Goal: Task Accomplishment & Management: Complete application form

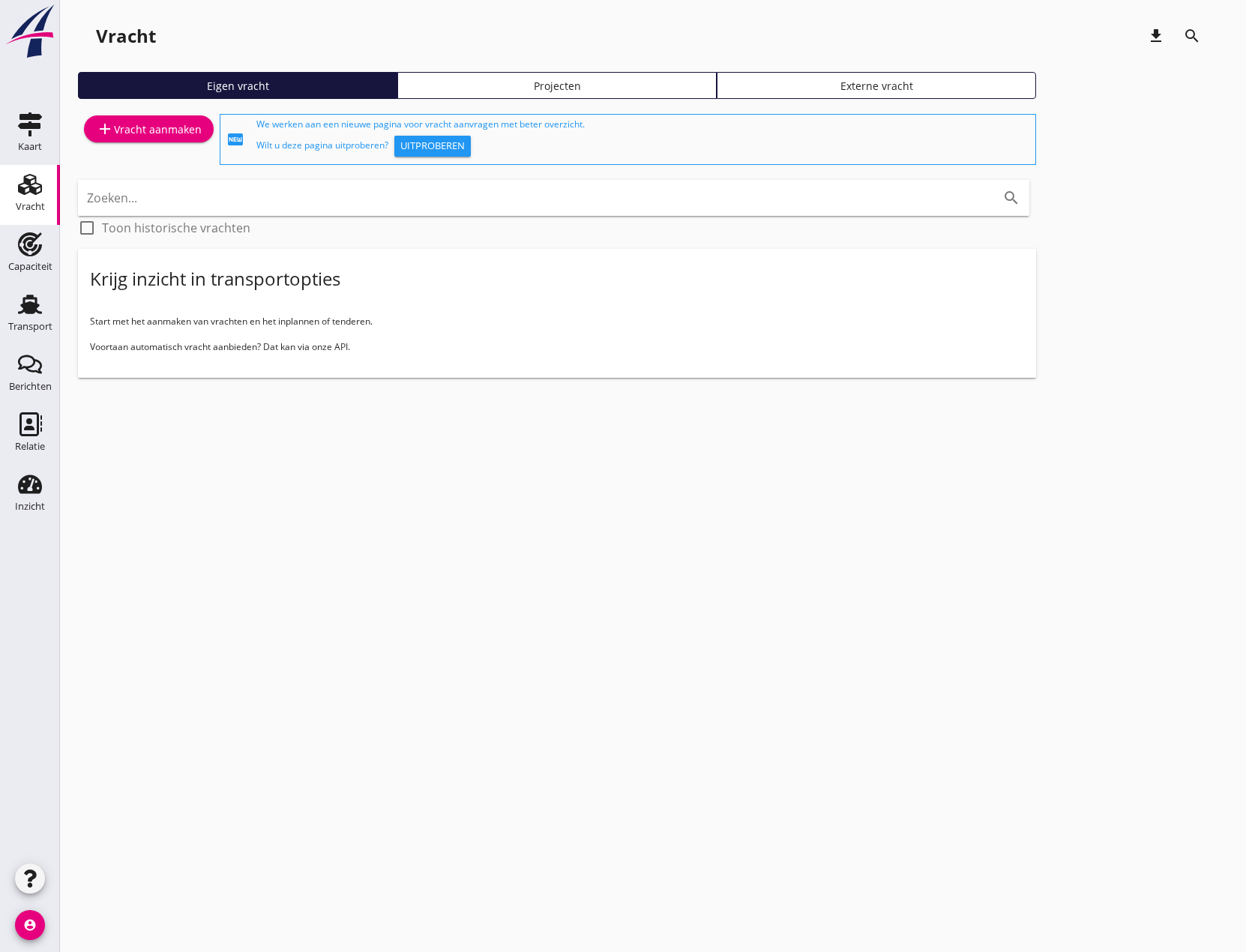
click at [148, 134] on div "add Vracht aanmaken" at bounding box center [149, 128] width 106 height 18
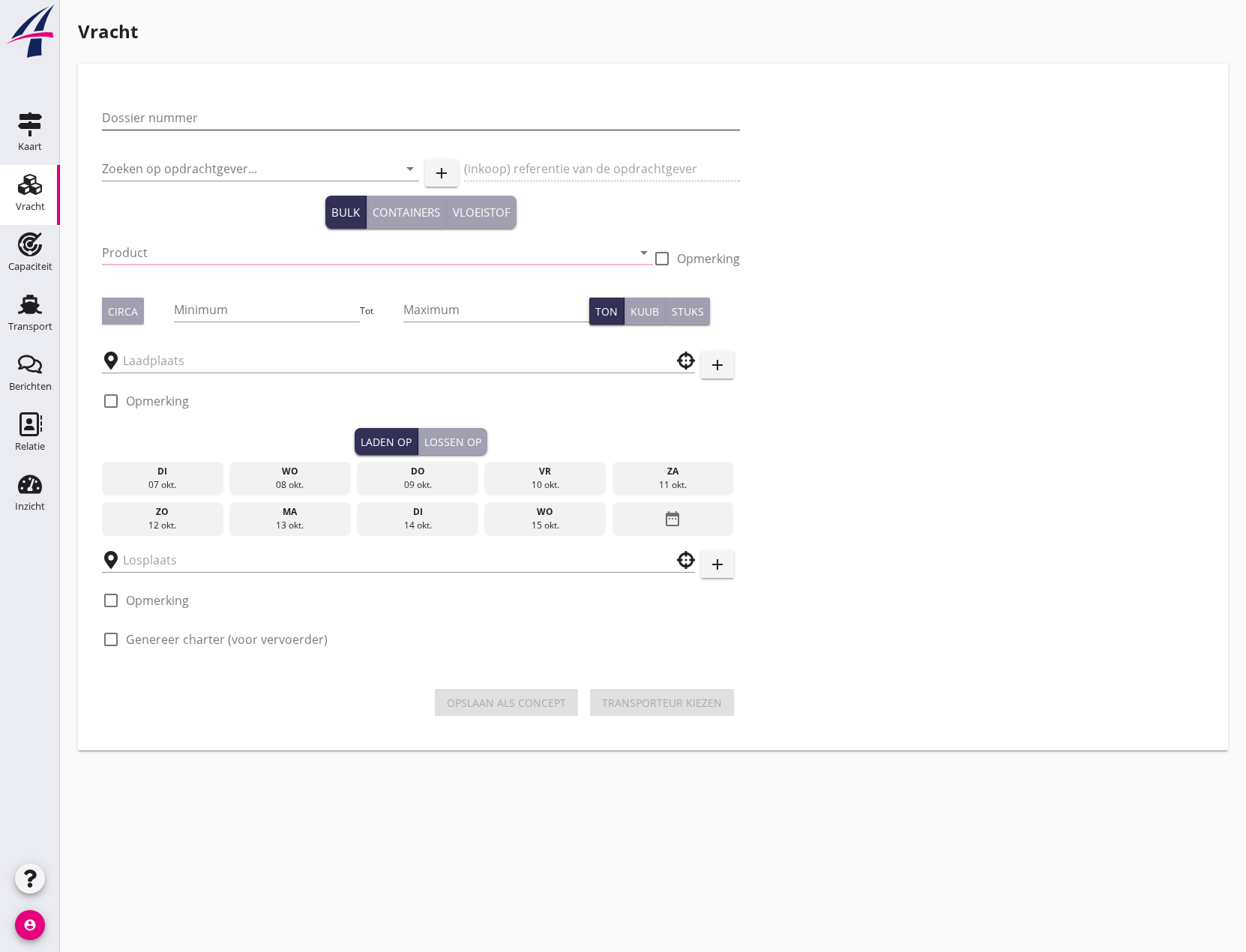
click at [181, 123] on input "Dossier nummer" at bounding box center [421, 118] width 638 height 24
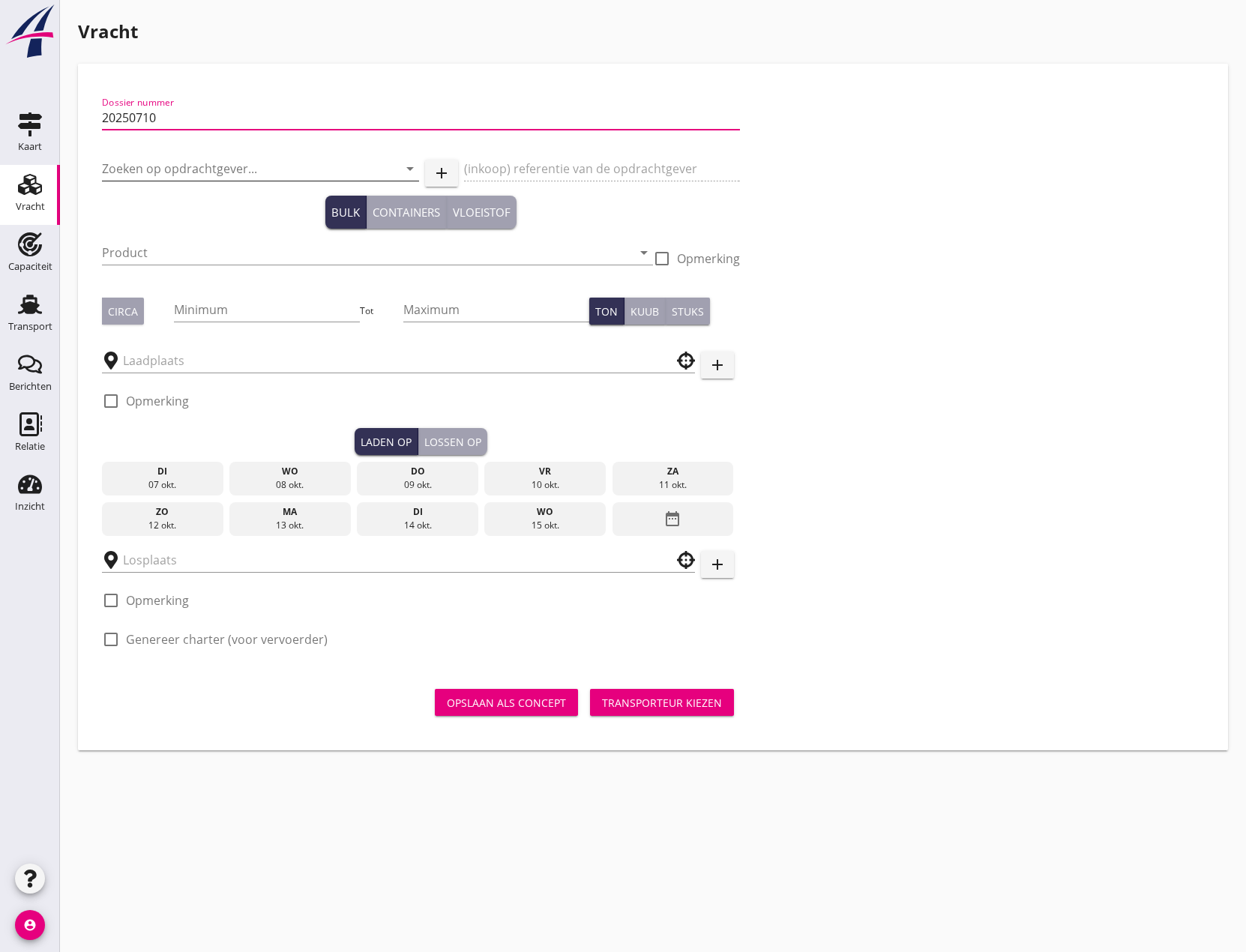
type input "20250710"
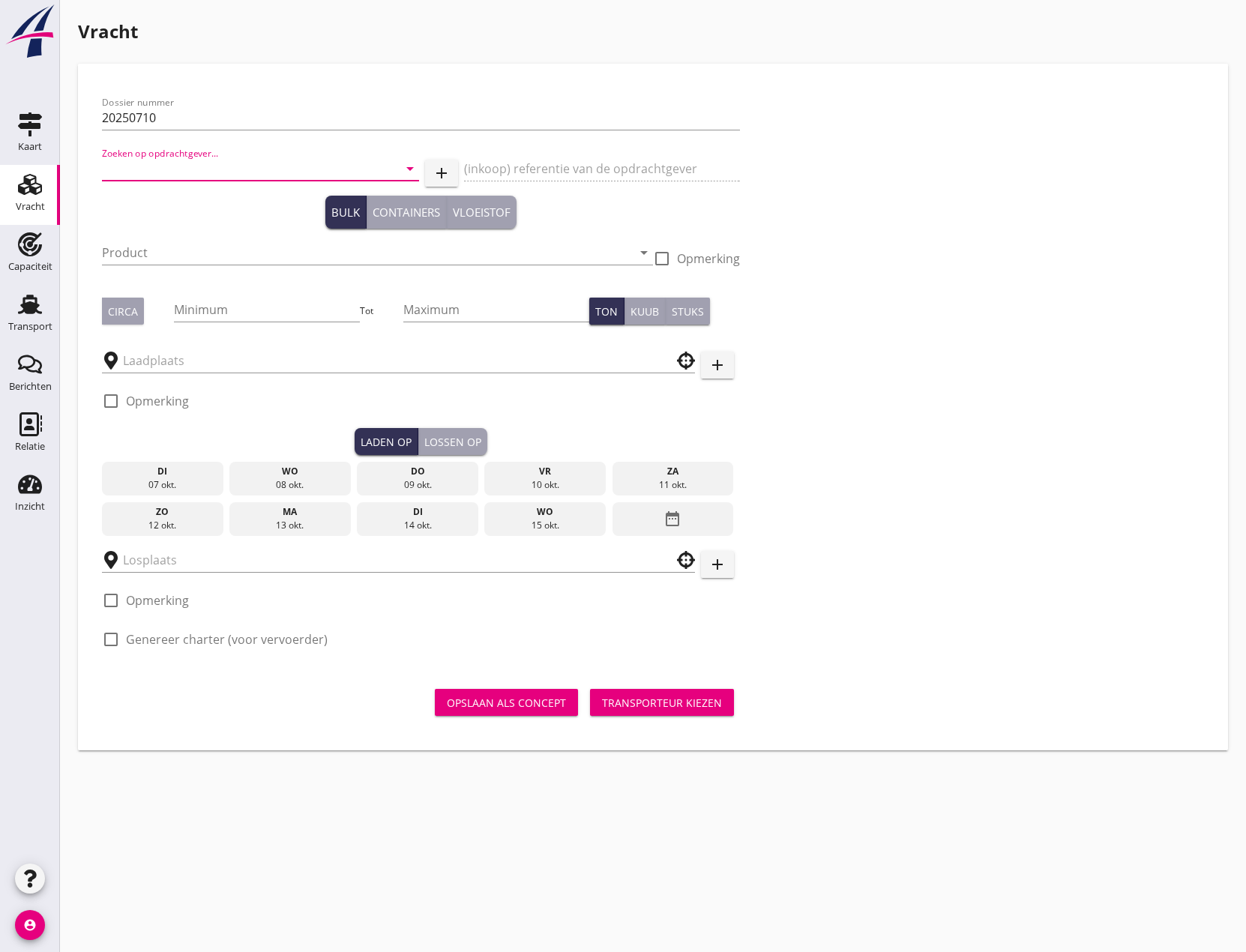
click at [179, 165] on input "Zoeken op opdrachtgever..." at bounding box center [239, 169] width 275 height 24
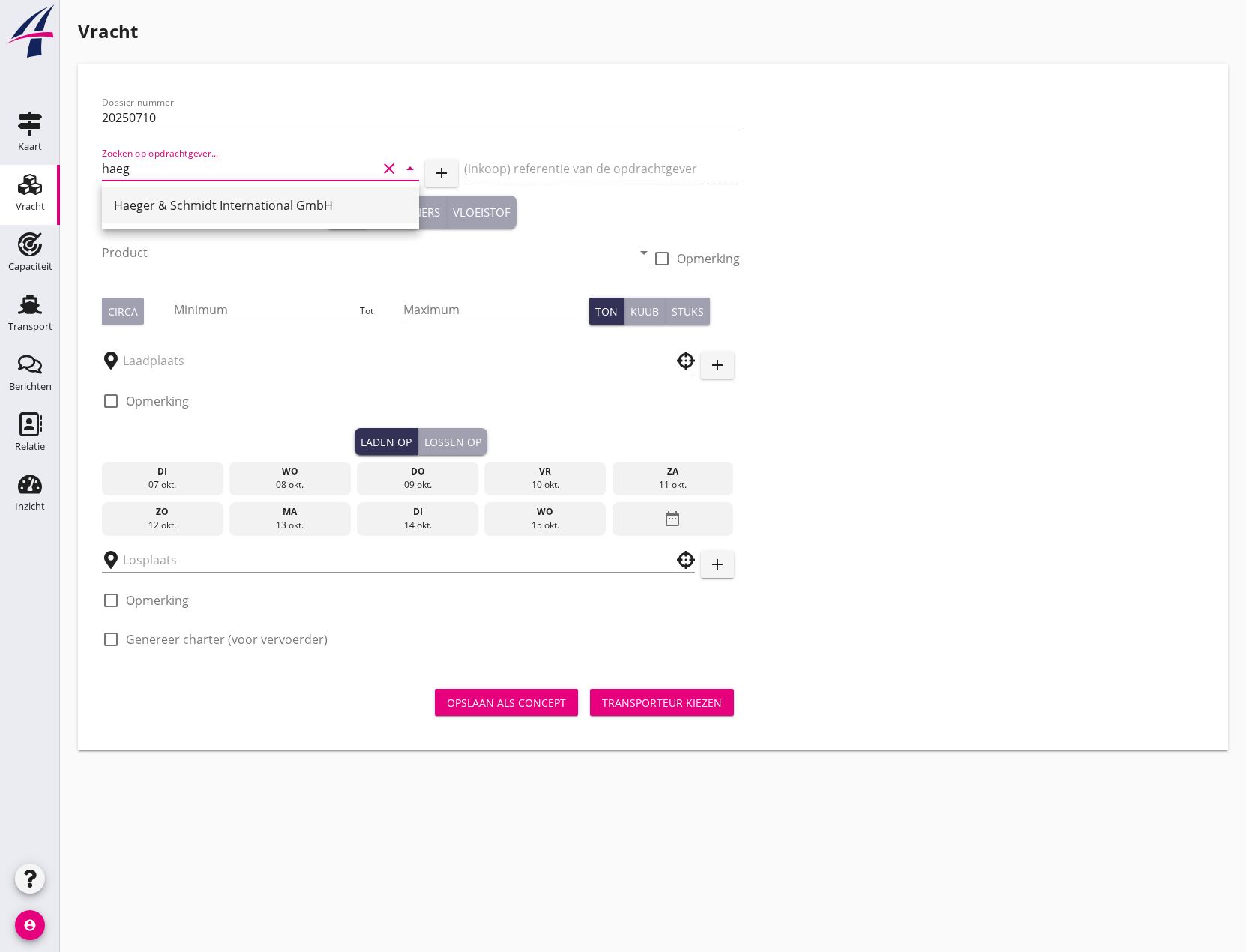
click at [248, 204] on div "Haeger & Schmidt International GmbH" at bounding box center [260, 205] width 293 height 18
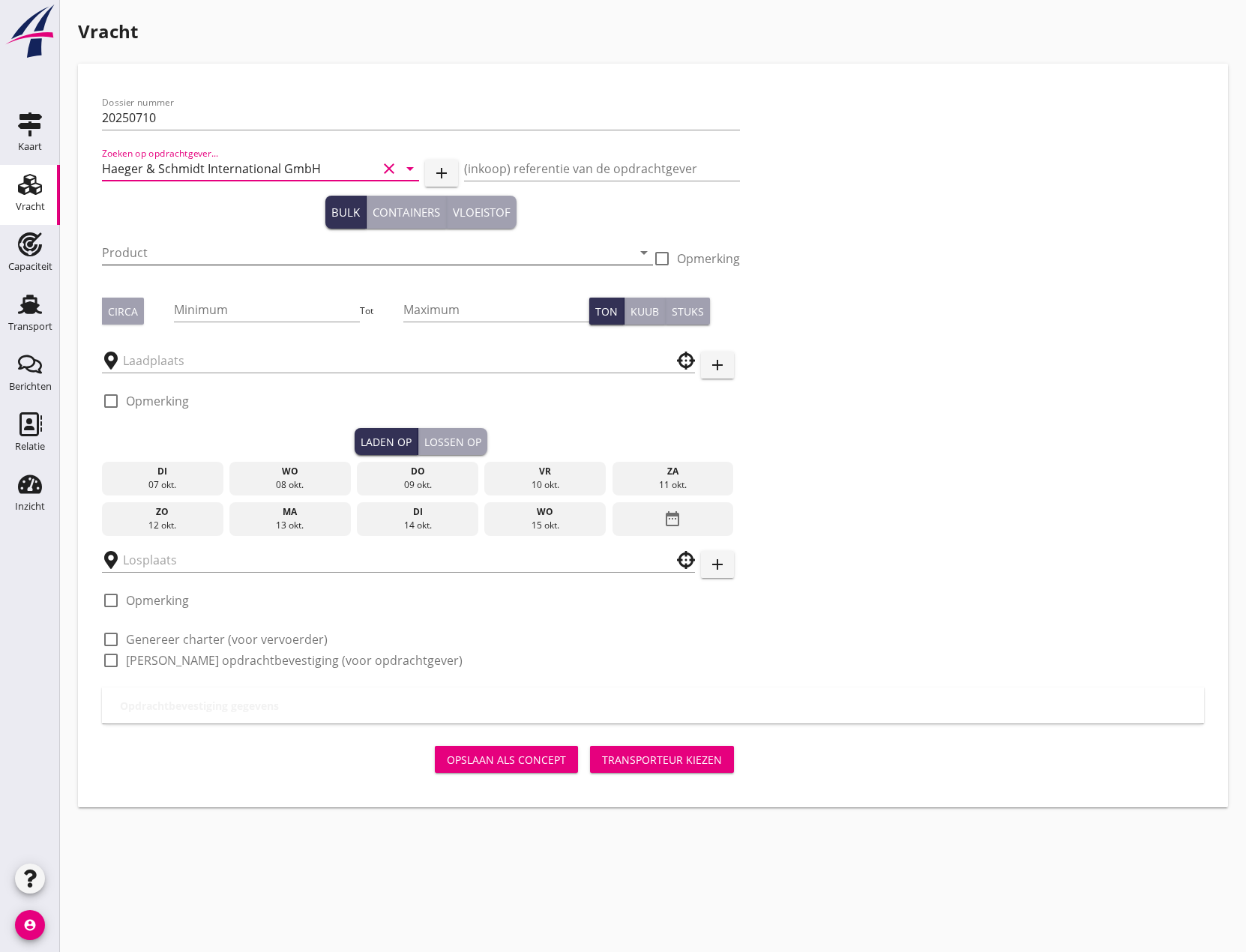
type input "Haeger & Schmidt International GmbH"
click at [233, 245] on input "Product" at bounding box center [366, 253] width 530 height 24
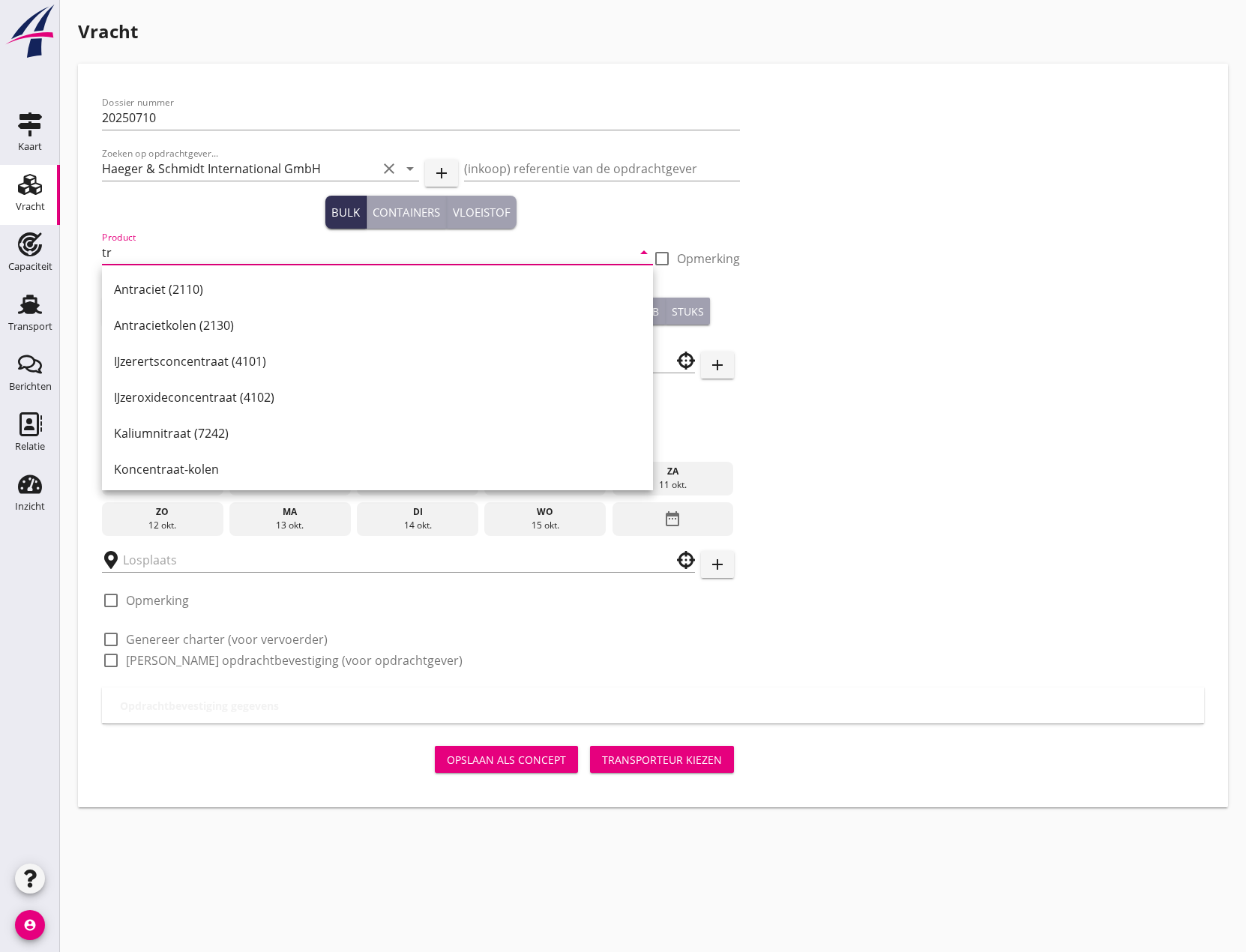
type input "t"
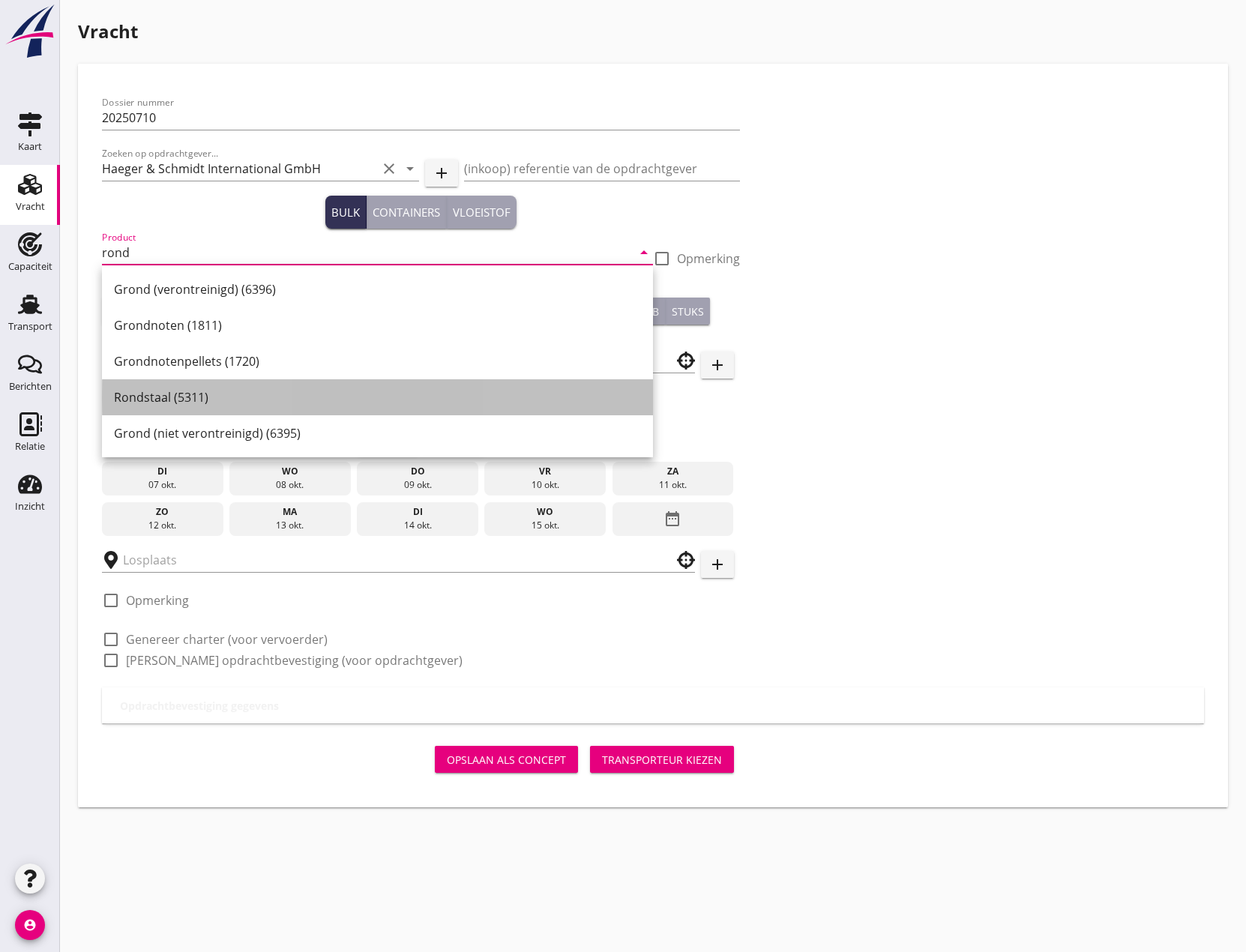
click at [185, 398] on div "Rondstaal (5311)" at bounding box center [378, 396] width 527 height 18
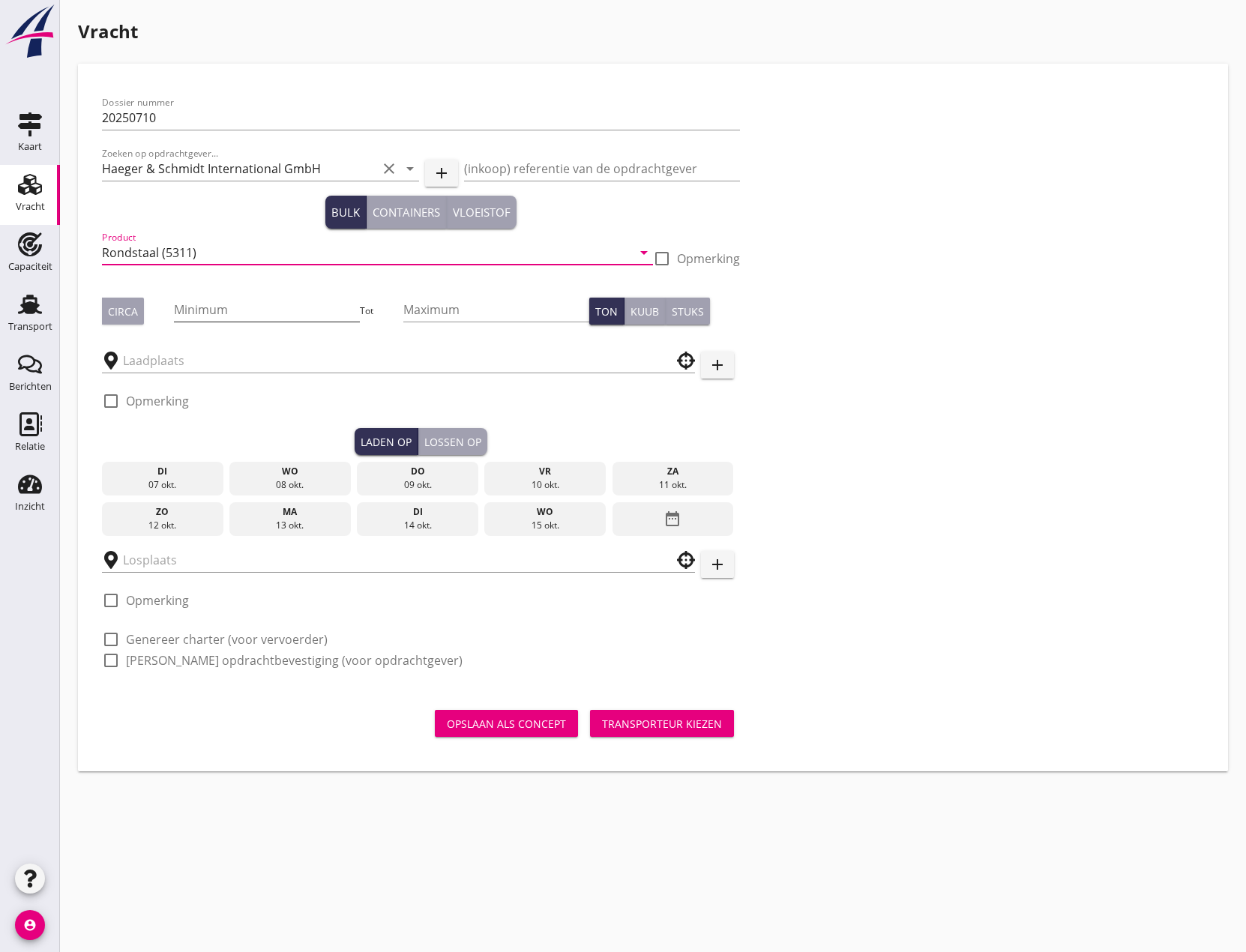
type input "Rondstaal (5311)"
click at [276, 311] on input "Minimum" at bounding box center [266, 309] width 186 height 24
type input "956"
click at [427, 307] on input "Maximum" at bounding box center [495, 309] width 186 height 24
type input "956.889"
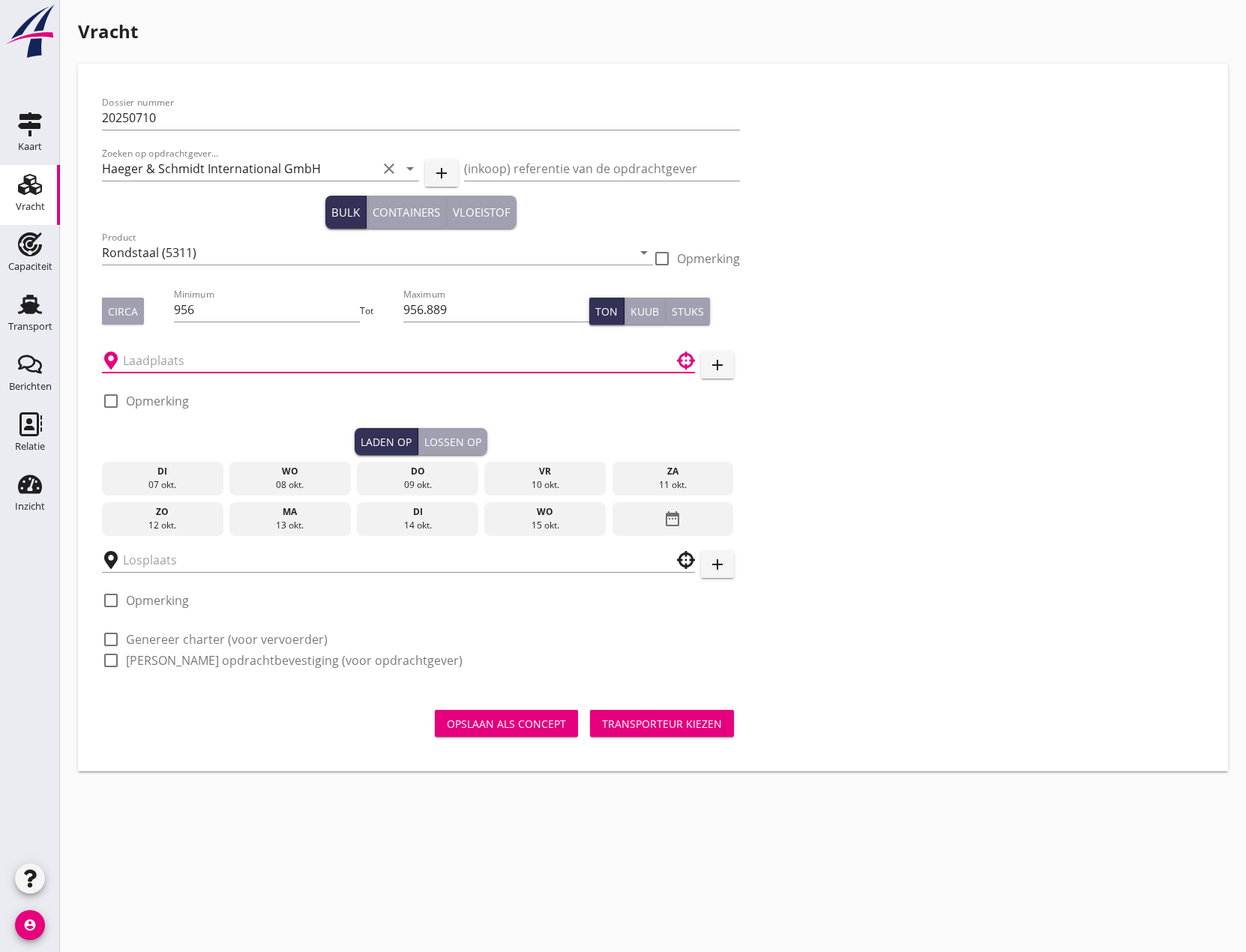
click at [255, 358] on input "text" at bounding box center [387, 360] width 530 height 24
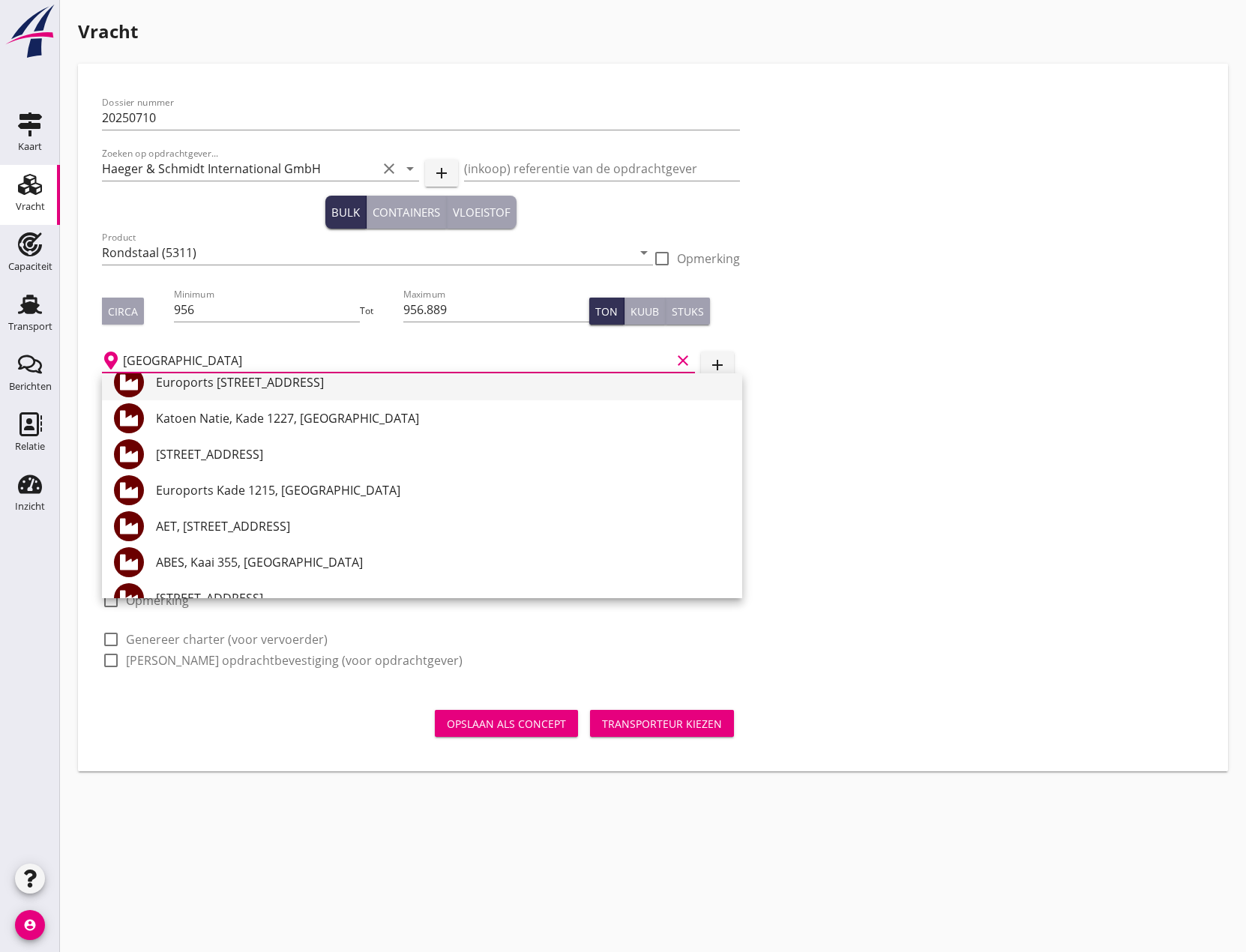
scroll to position [450, 0]
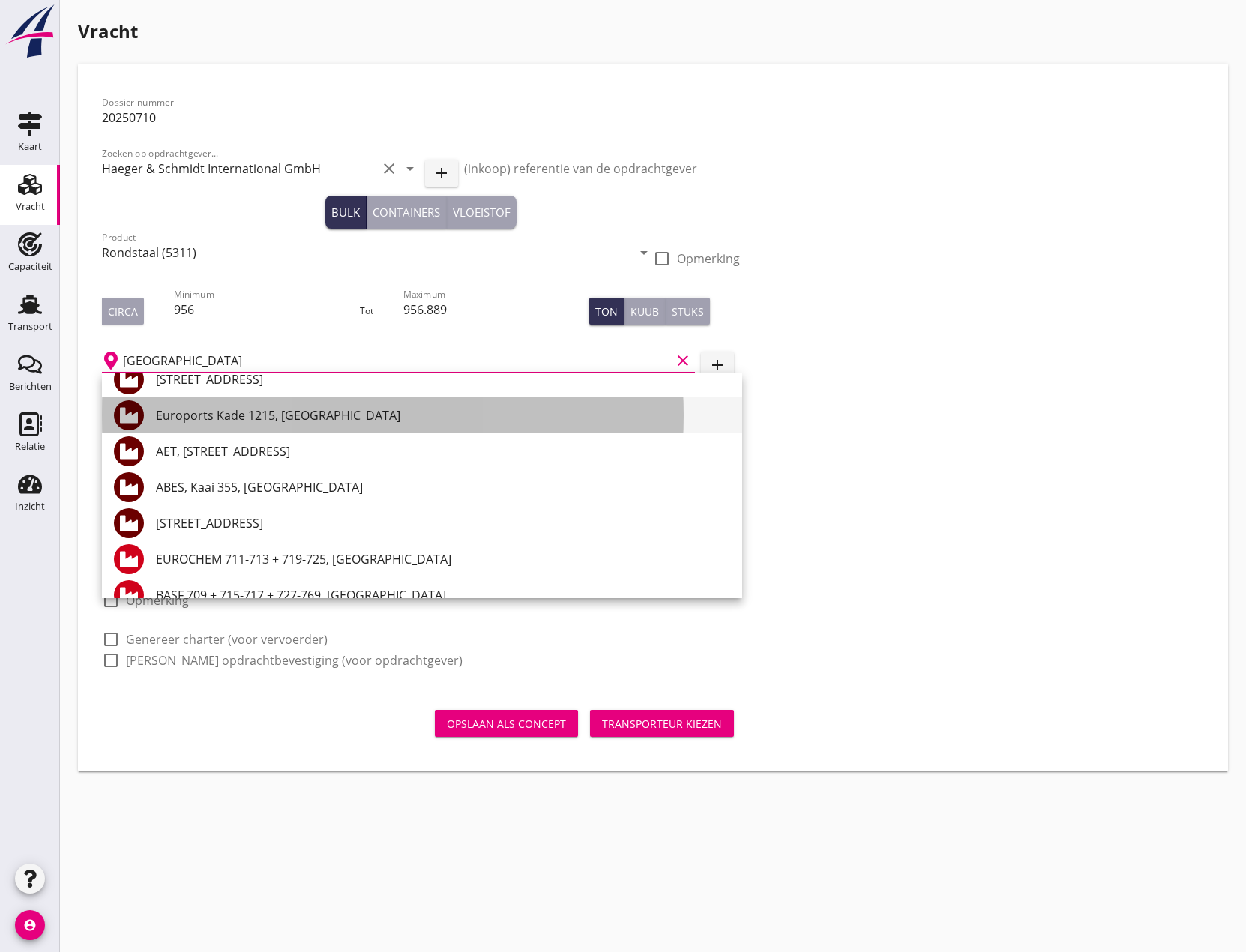
click at [296, 421] on div "Euroports Kade 1215, [GEOGRAPHIC_DATA]" at bounding box center [443, 415] width 574 height 18
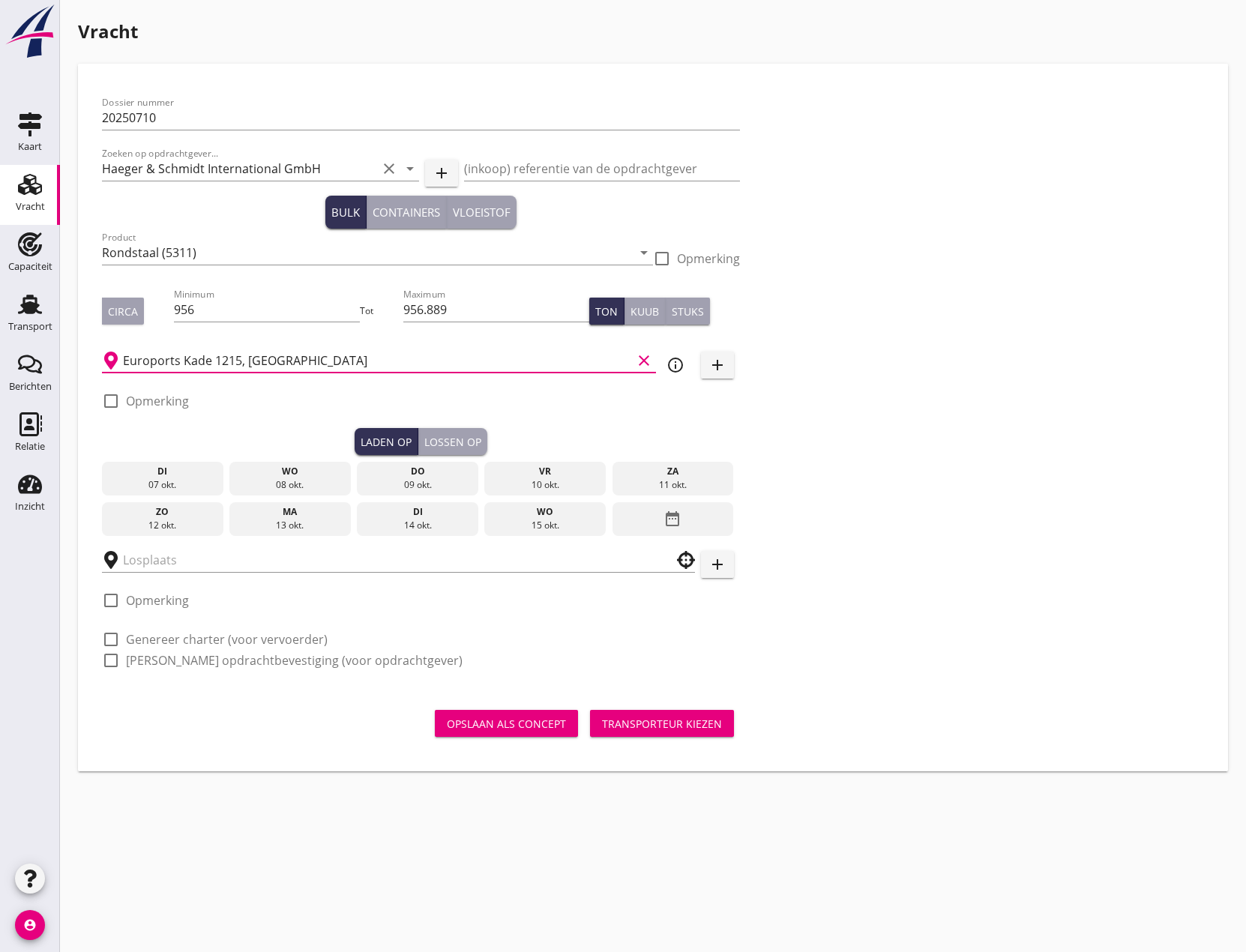
type input "Euroports Kade 1215, [GEOGRAPHIC_DATA]"
click at [113, 406] on div at bounding box center [111, 400] width 25 height 25
checkbox input "true"
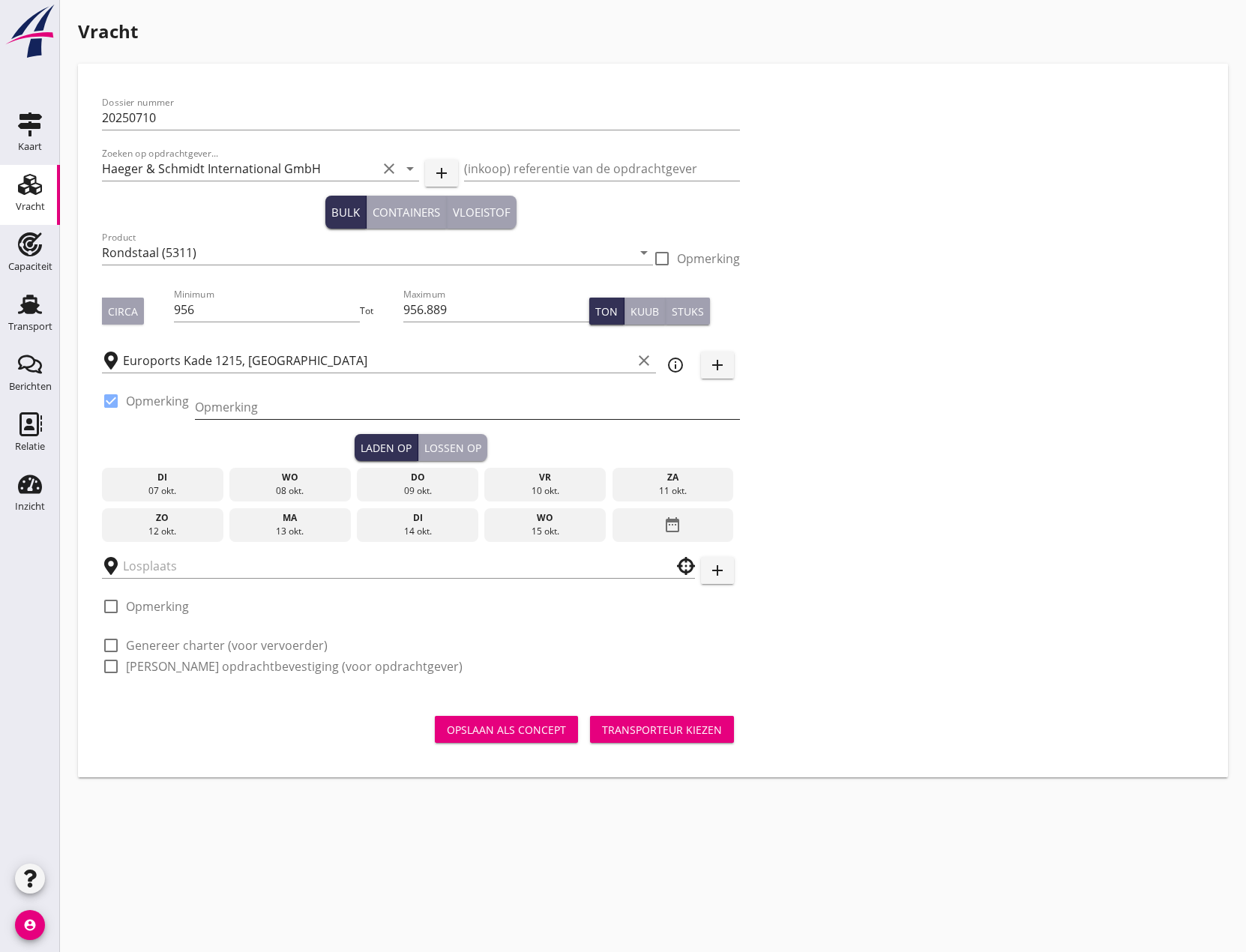
click at [275, 416] on input "Opmerking" at bounding box center [467, 406] width 545 height 24
type input "[PERSON_NAME] 1207!!!"
click at [400, 527] on div "14 okt." at bounding box center [417, 531] width 114 height 13
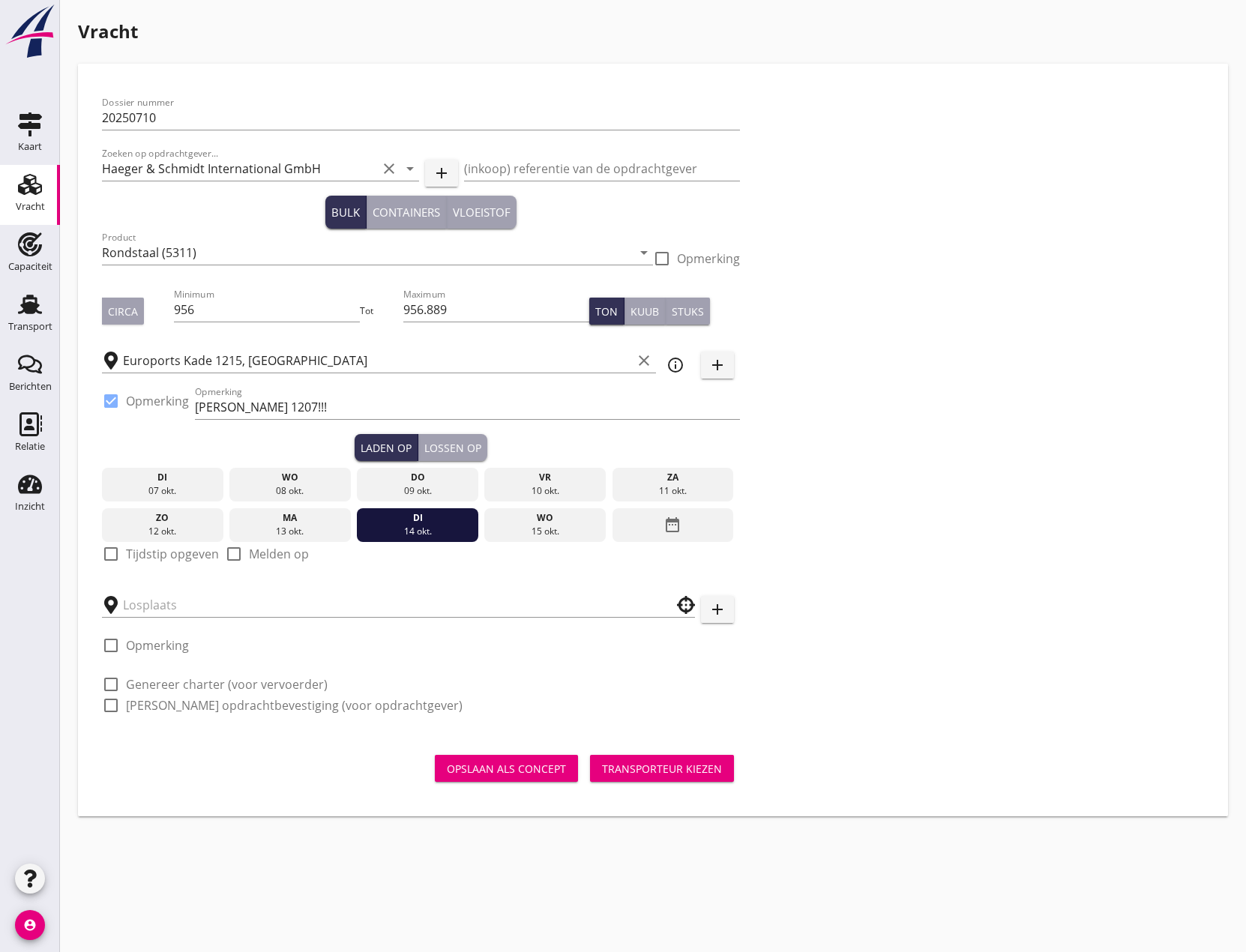
click at [113, 552] on div at bounding box center [111, 554] width 25 height 25
checkbox input "true"
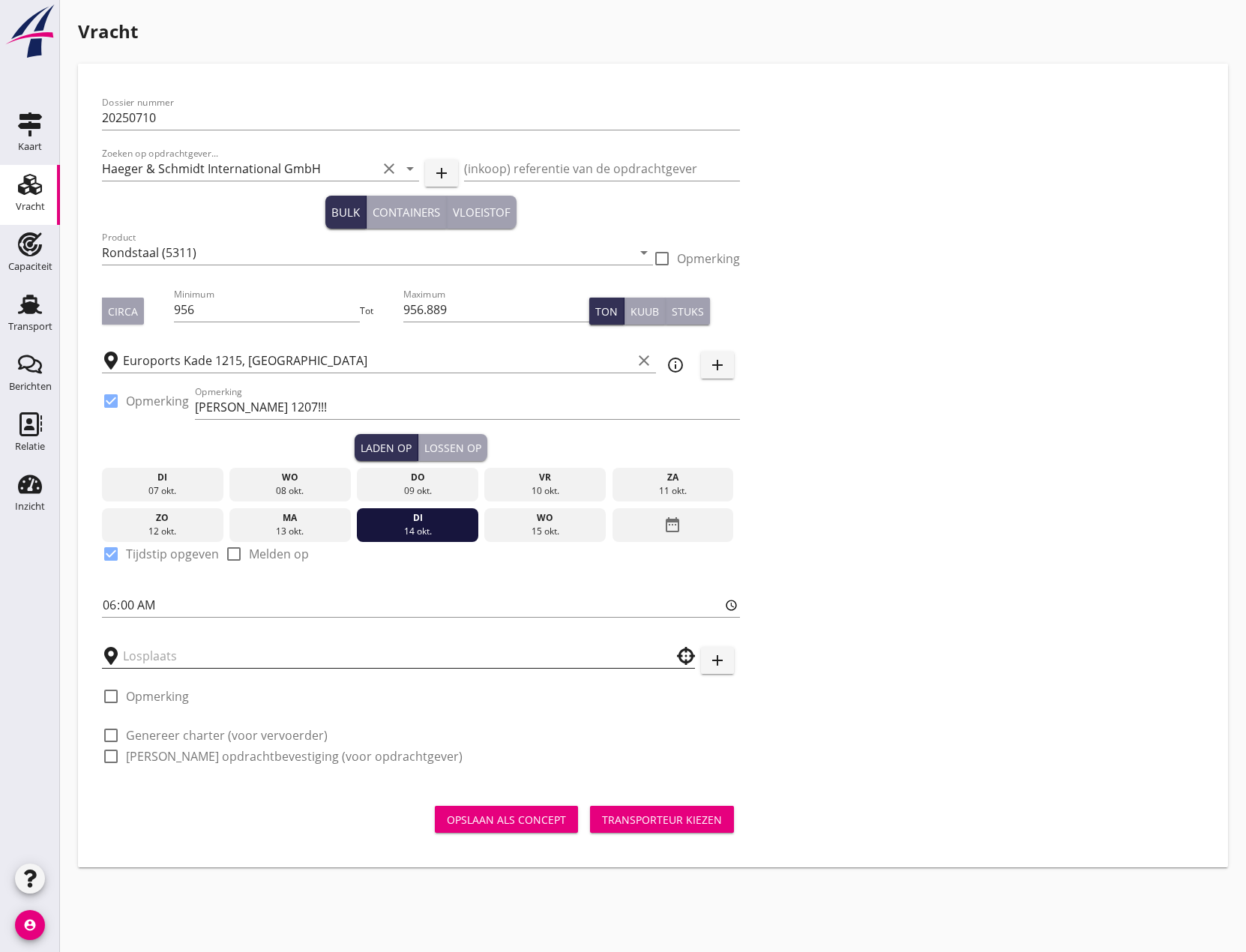
click at [177, 655] on input "text" at bounding box center [387, 656] width 530 height 24
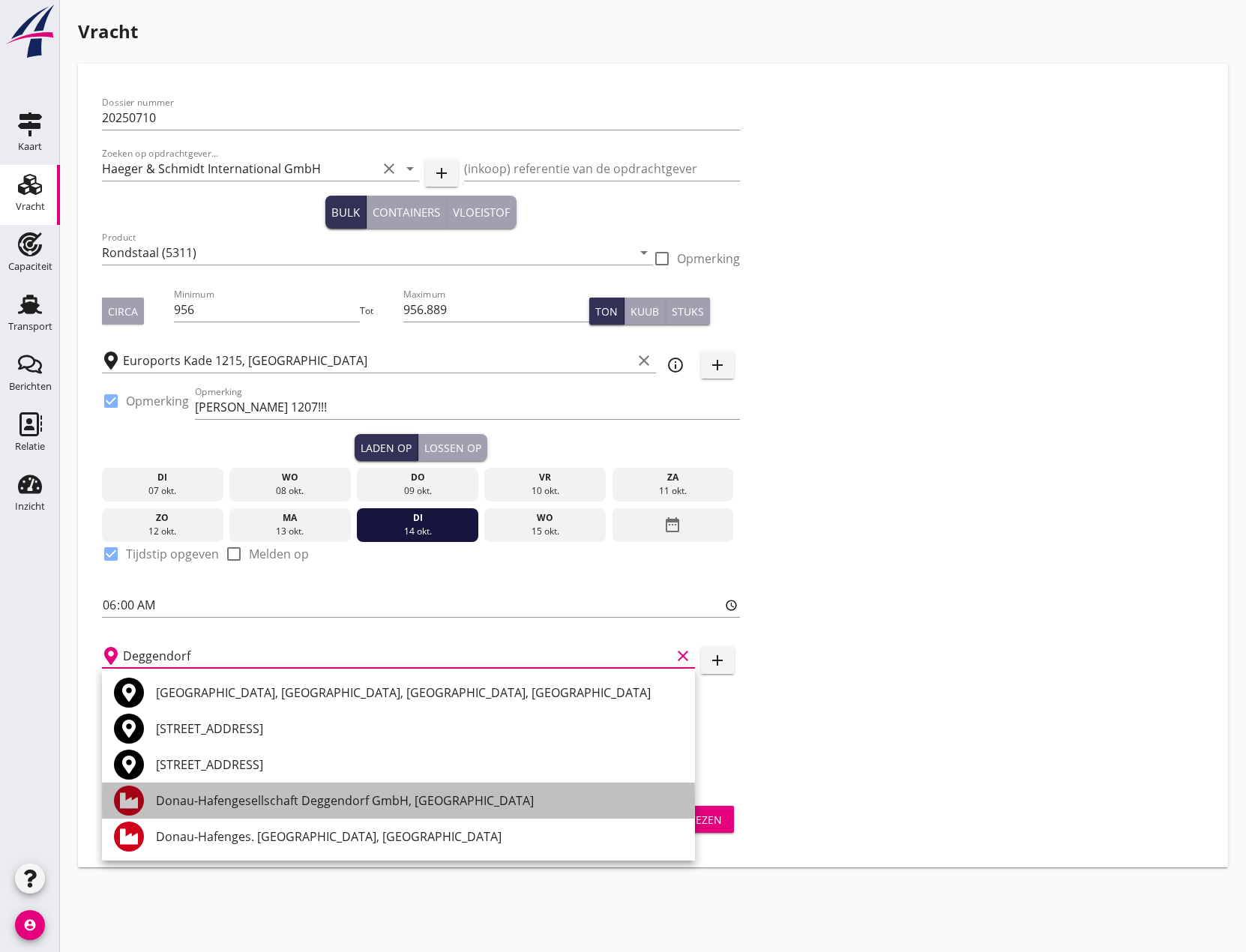
click at [282, 806] on div "Donau-Hafengesellschaft Deggendorf GmbH, [GEOGRAPHIC_DATA]" at bounding box center [420, 800] width 527 height 18
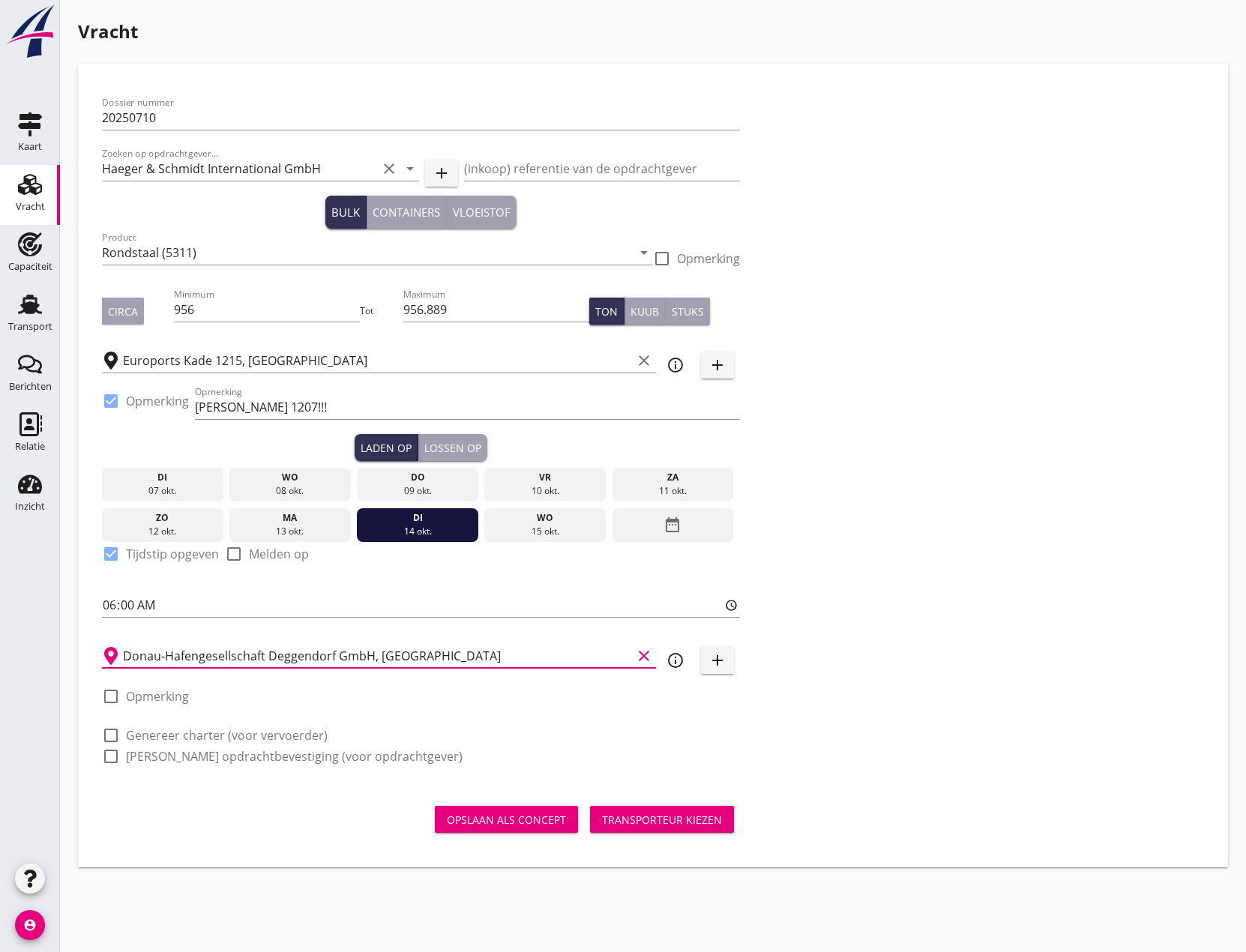
type input "Donau-Hafengesellschaft Deggendorf GmbH, [GEOGRAPHIC_DATA]"
click at [115, 736] on div at bounding box center [111, 735] width 25 height 25
checkbox input "true"
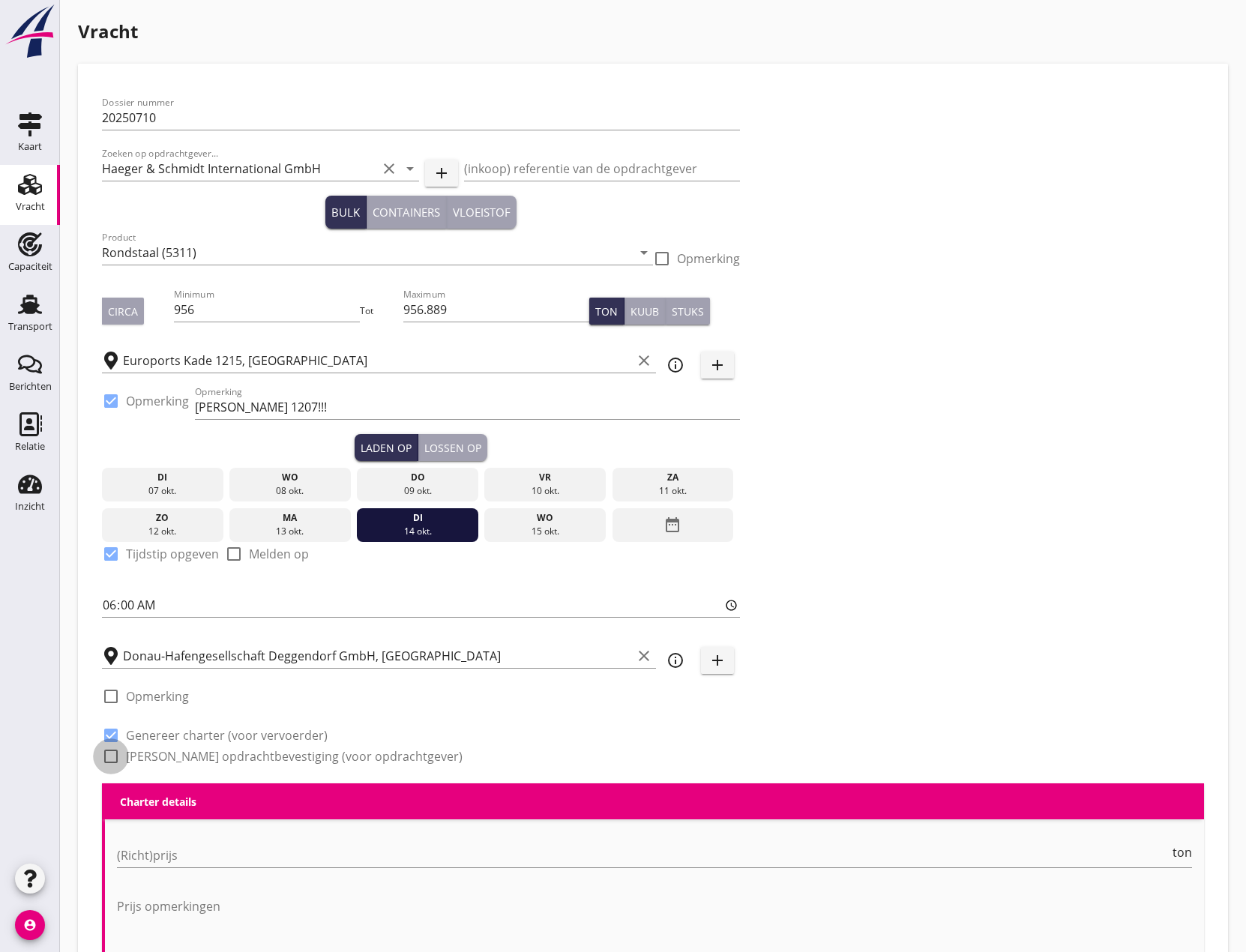
click at [116, 759] on div at bounding box center [111, 756] width 25 height 25
checkbox input "true"
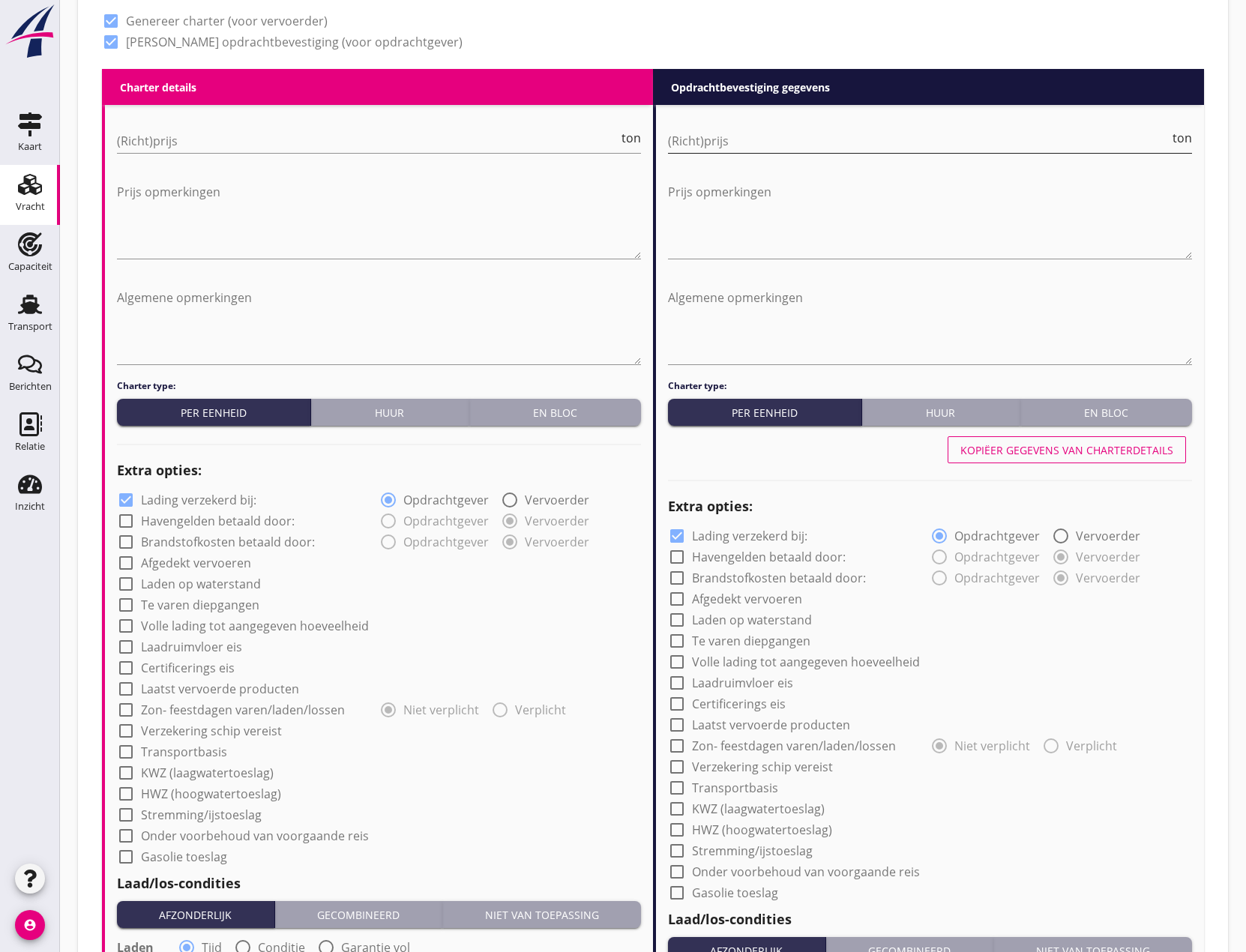
scroll to position [674, 0]
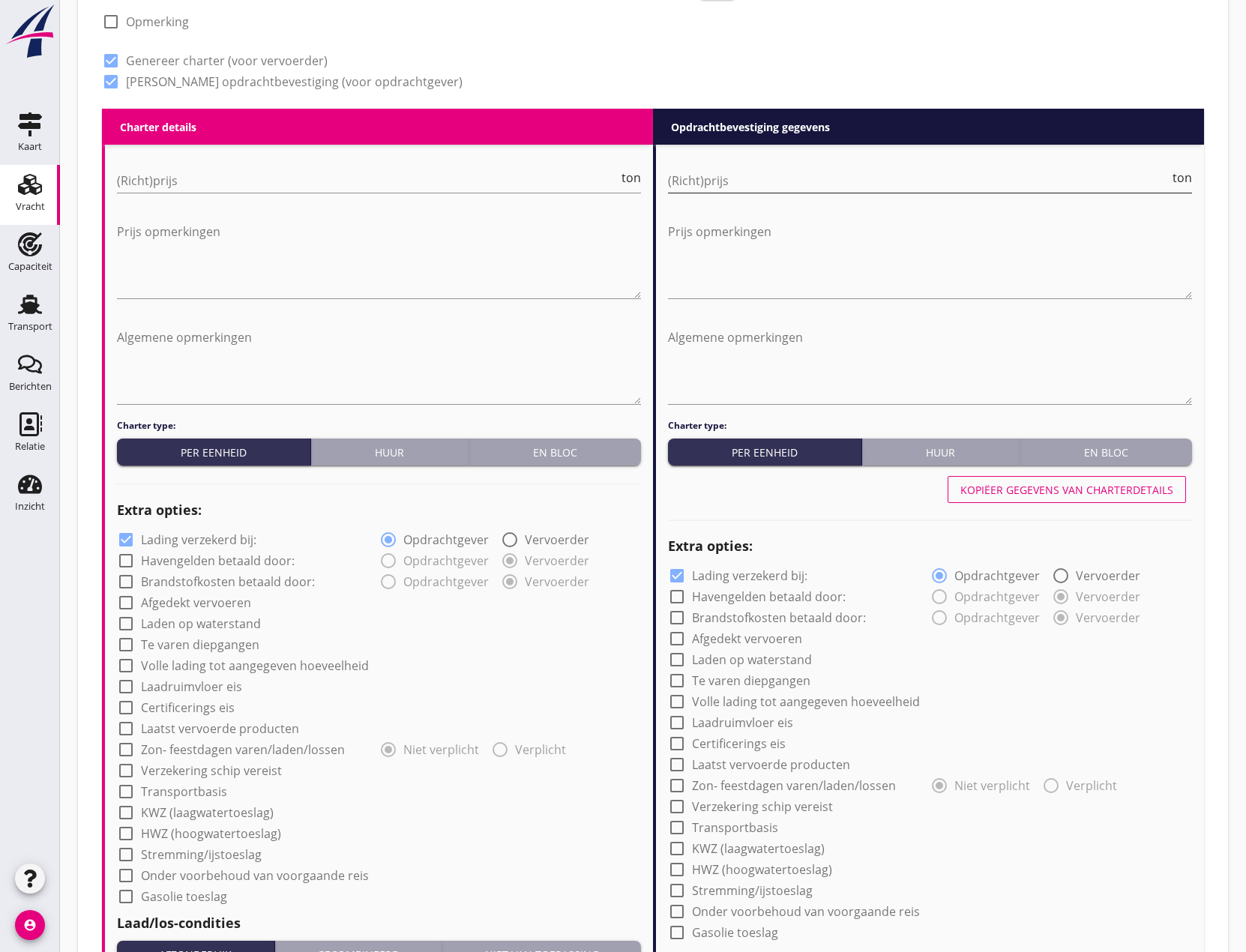
click at [702, 179] on input "(Richt)prijs" at bounding box center [918, 180] width 501 height 24
type input "25.50"
click at [725, 239] on textarea "Prijs opmerkingen" at bounding box center [929, 259] width 524 height 79
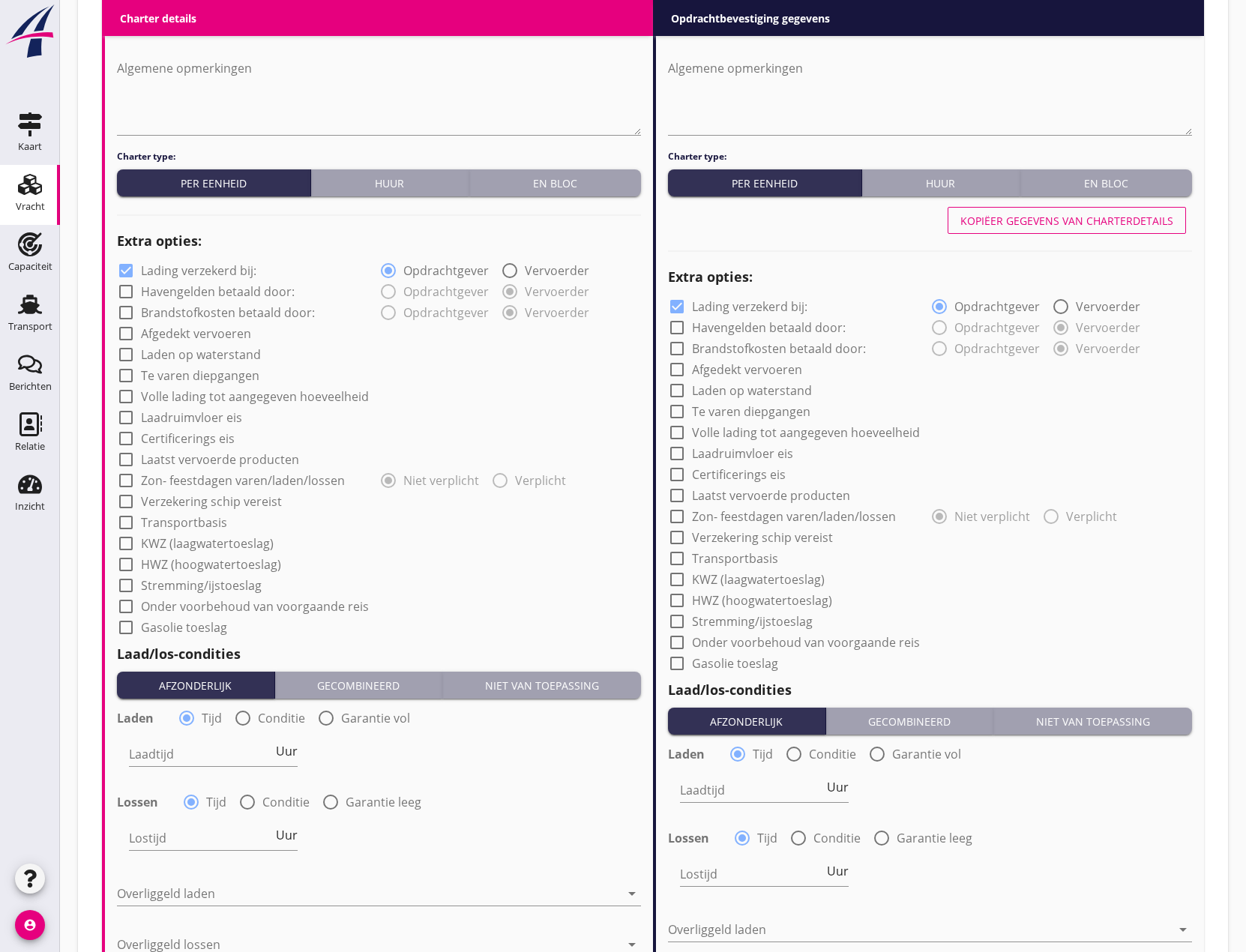
scroll to position [974, 0]
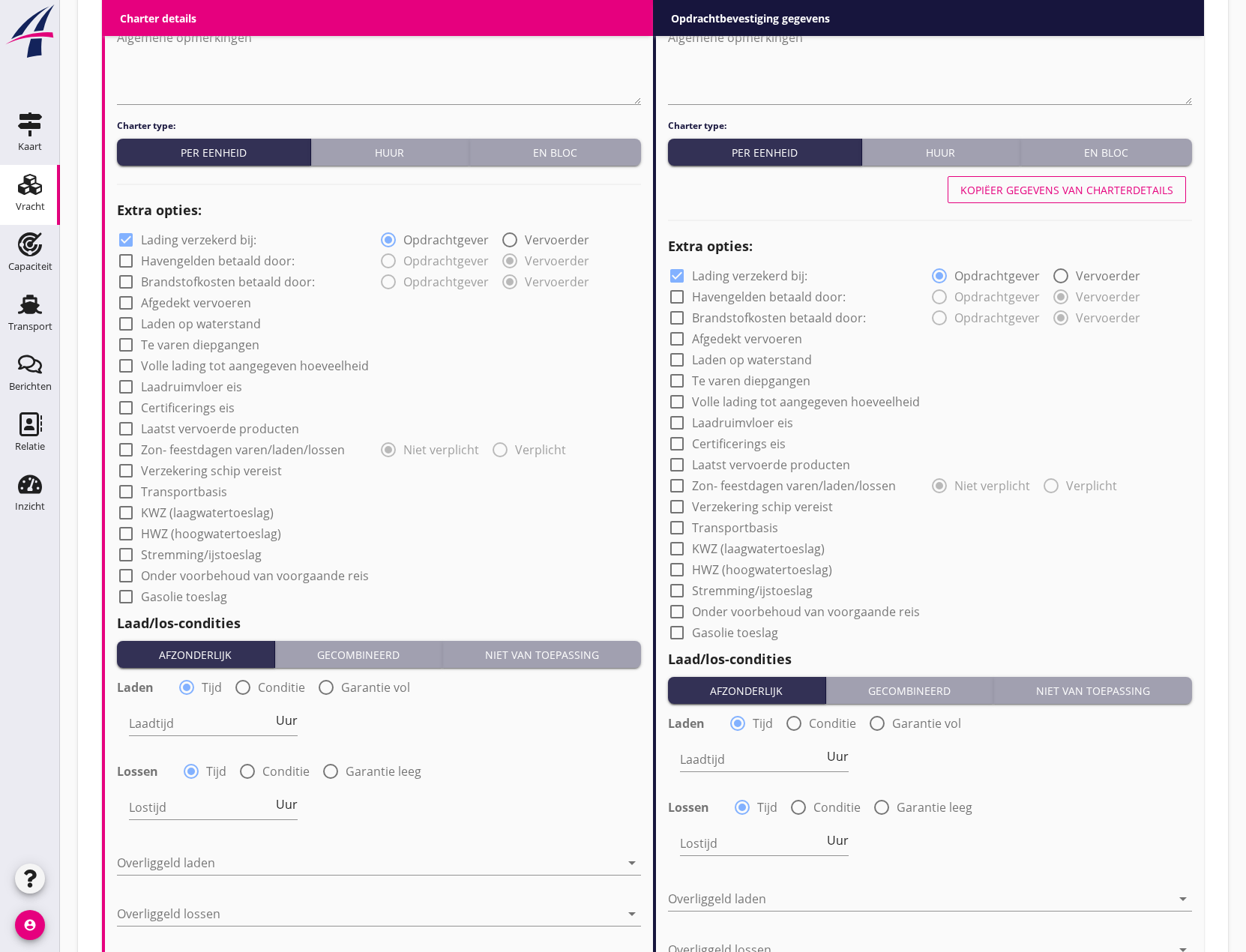
click at [679, 295] on div at bounding box center [677, 296] width 25 height 25
checkbox input "true"
click at [679, 317] on div at bounding box center [677, 317] width 25 height 25
checkbox input "true"
click at [678, 341] on div at bounding box center [677, 338] width 25 height 25
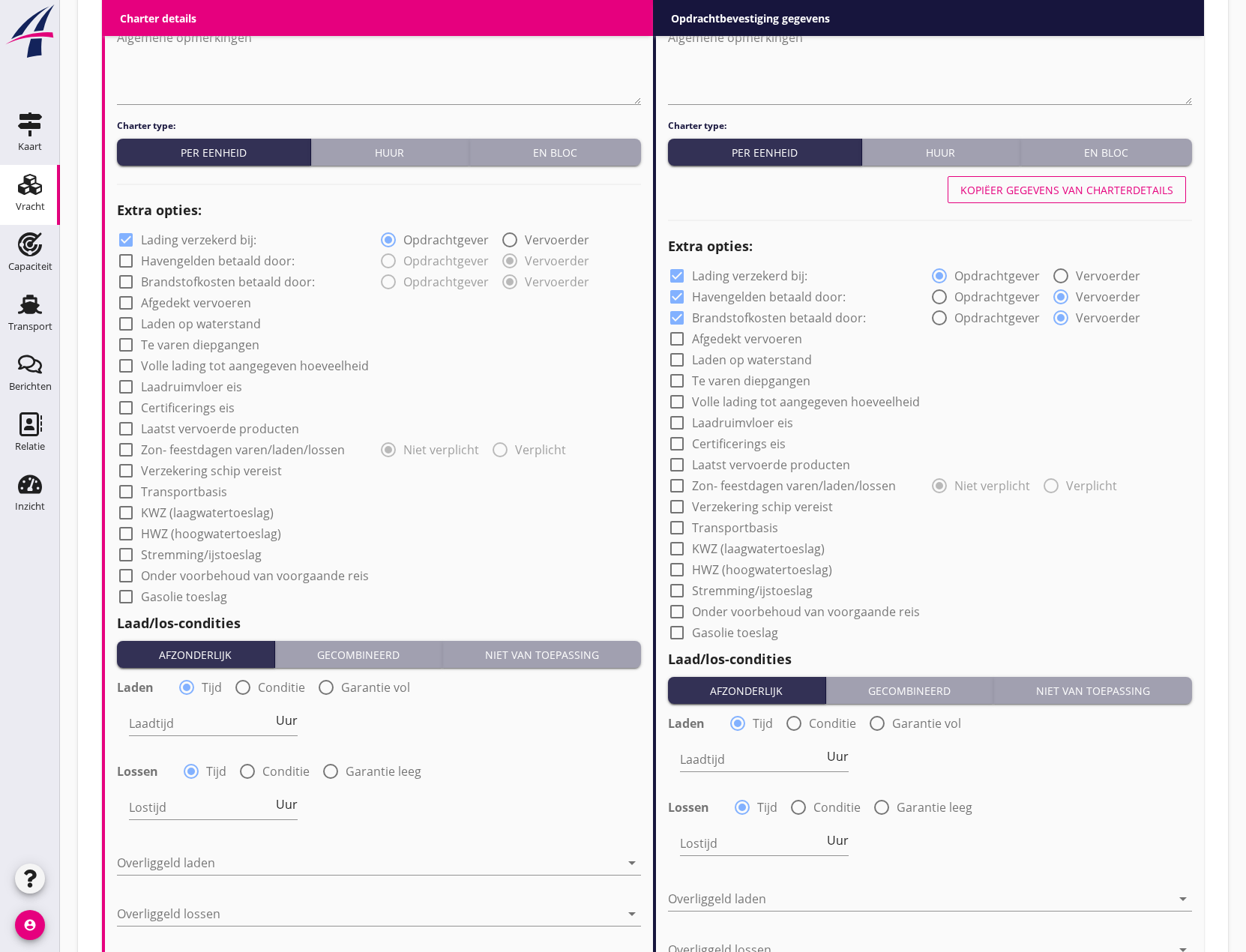
checkbox input "true"
click at [678, 360] on div at bounding box center [677, 359] width 25 height 25
checkbox input "true"
click at [674, 398] on div at bounding box center [677, 401] width 25 height 25
checkbox input "true"
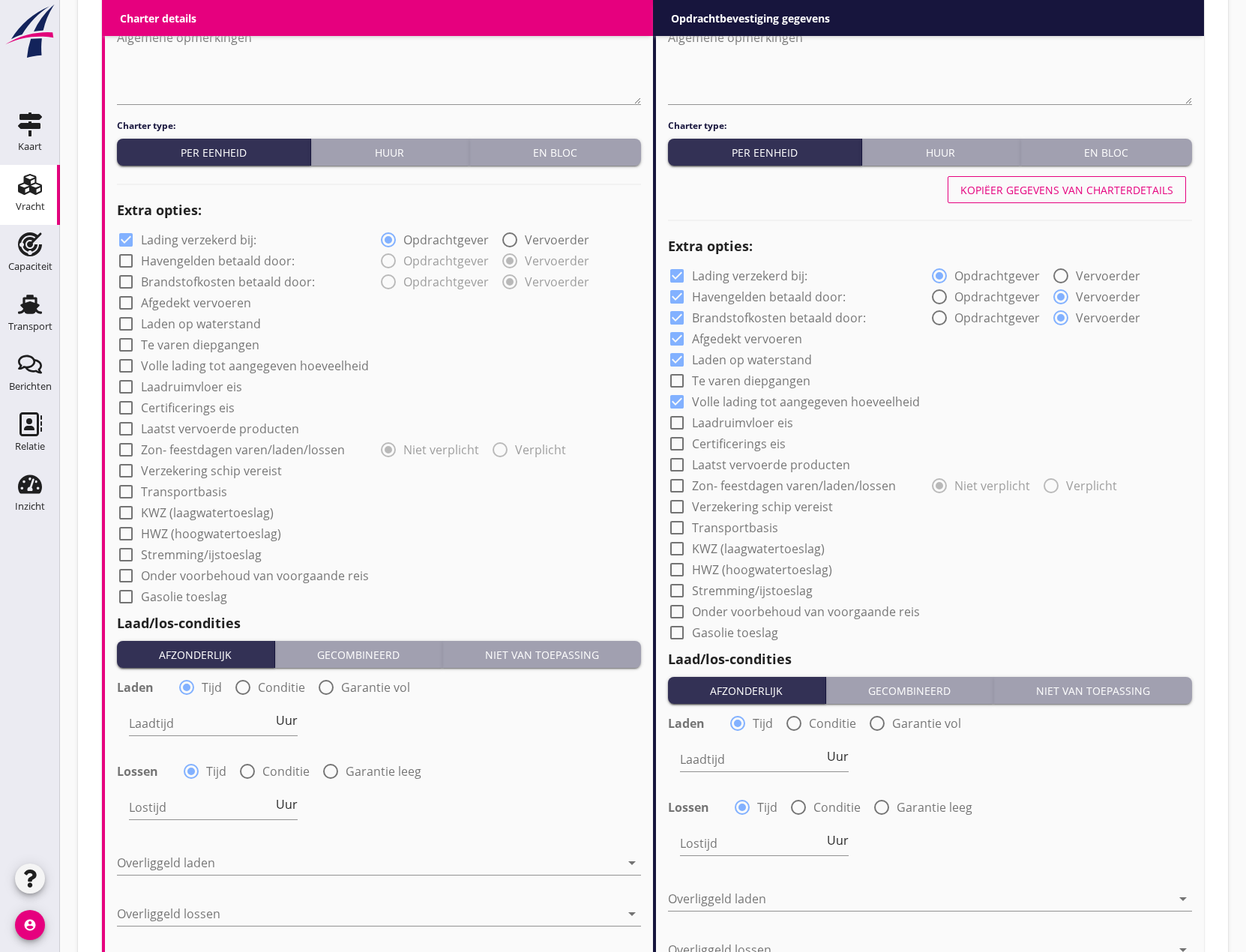
click at [678, 423] on div at bounding box center [677, 422] width 25 height 25
checkbox input "true"
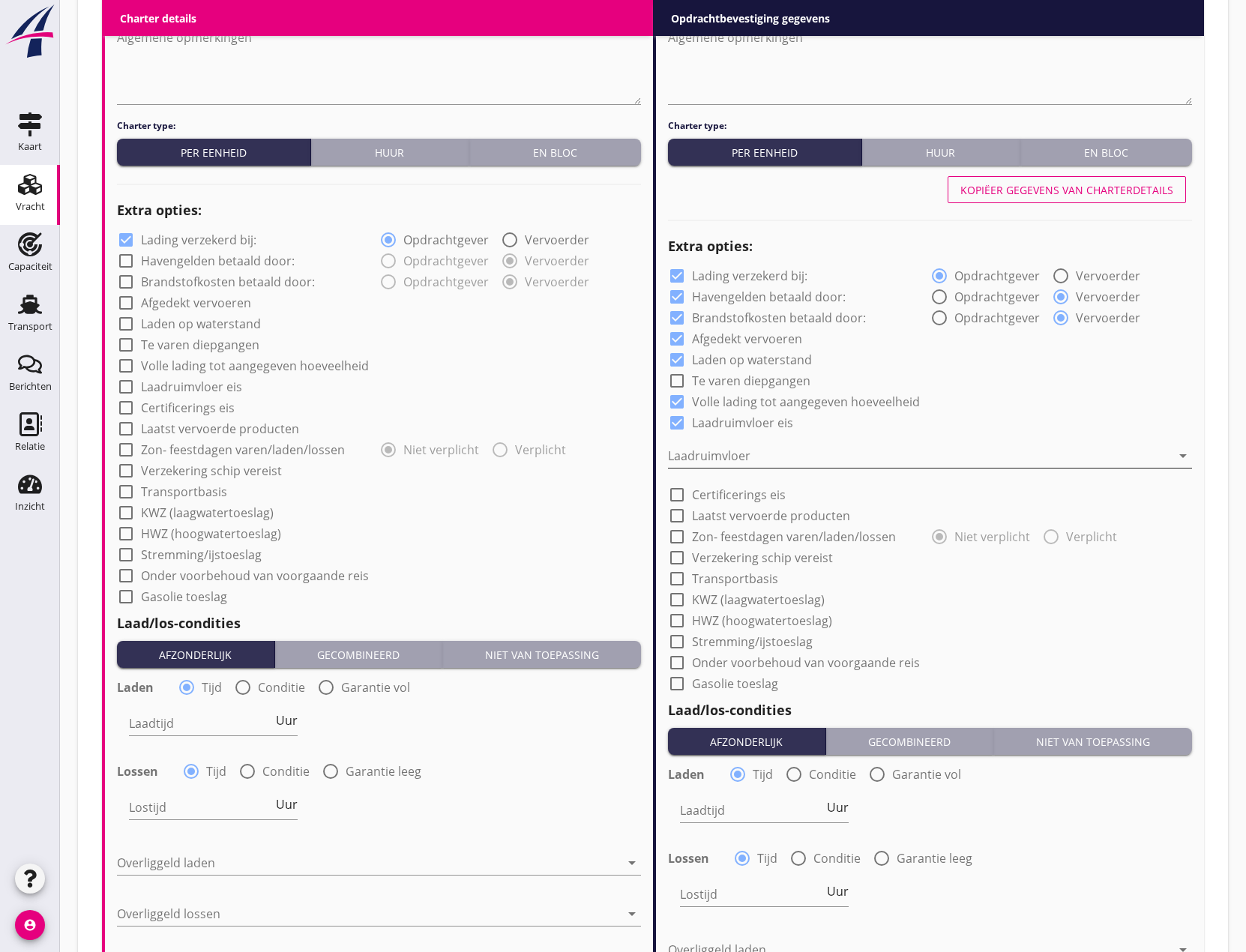
click at [708, 458] on div at bounding box center [919, 455] width 503 height 24
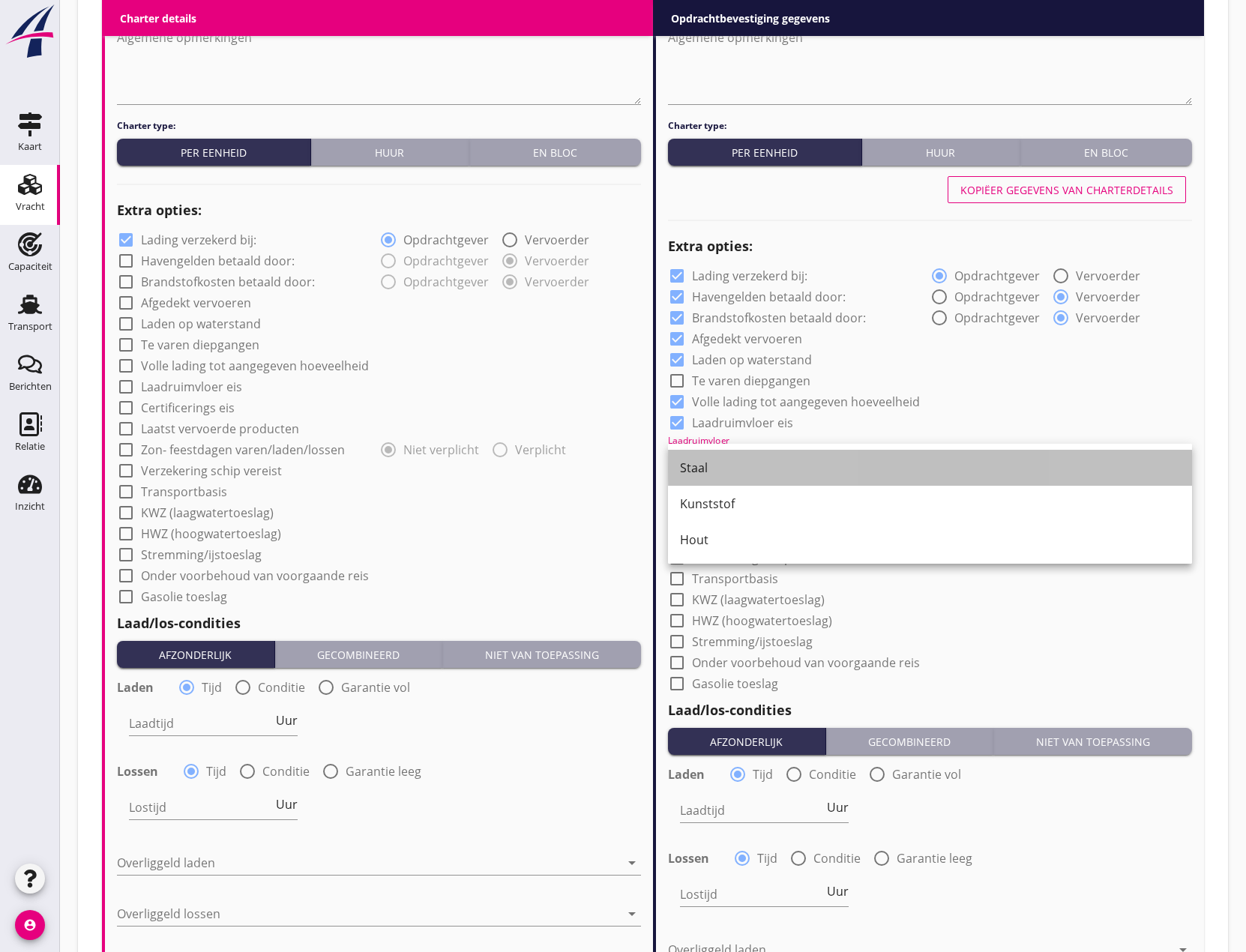
click at [721, 471] on div "Staal" at bounding box center [929, 467] width 500 height 18
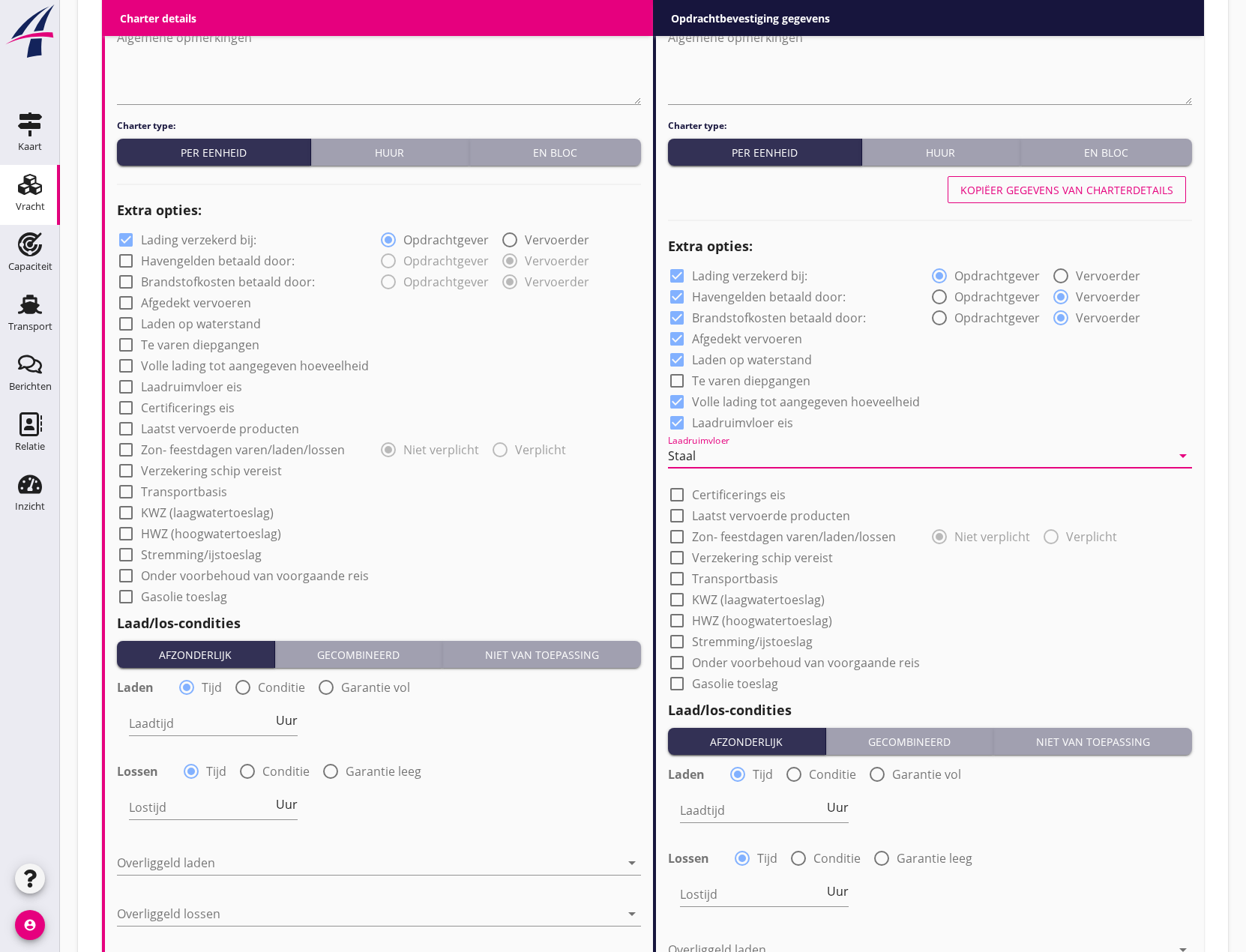
click at [683, 536] on div at bounding box center [677, 536] width 25 height 25
checkbox input "true"
click at [1045, 536] on div at bounding box center [1050, 536] width 25 height 25
radio input "false"
radio input "true"
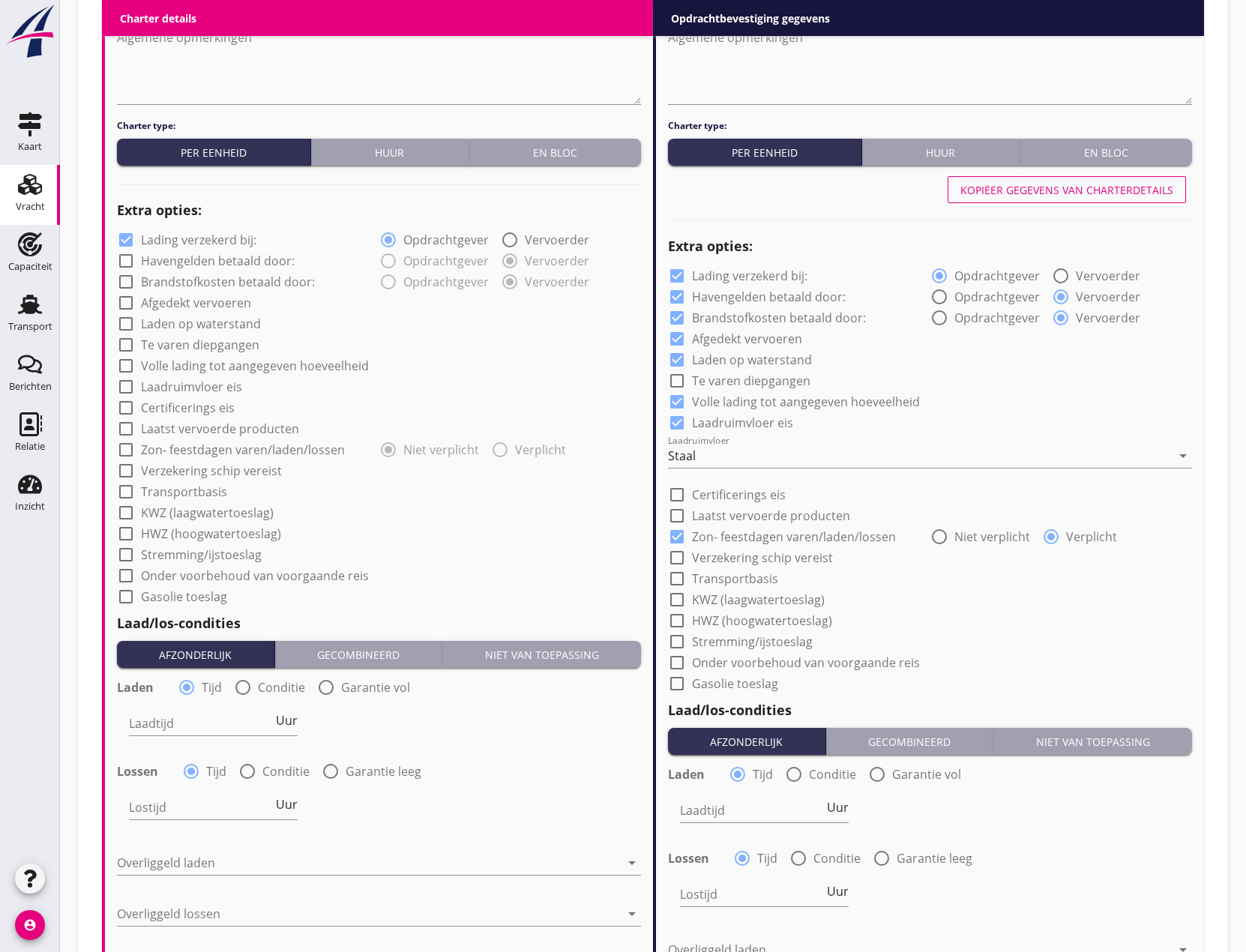
click at [934, 538] on div at bounding box center [939, 536] width 25 height 25
radio input "true"
click at [678, 555] on div at bounding box center [677, 557] width 25 height 25
checkbox input "true"
click at [680, 575] on div at bounding box center [677, 578] width 25 height 25
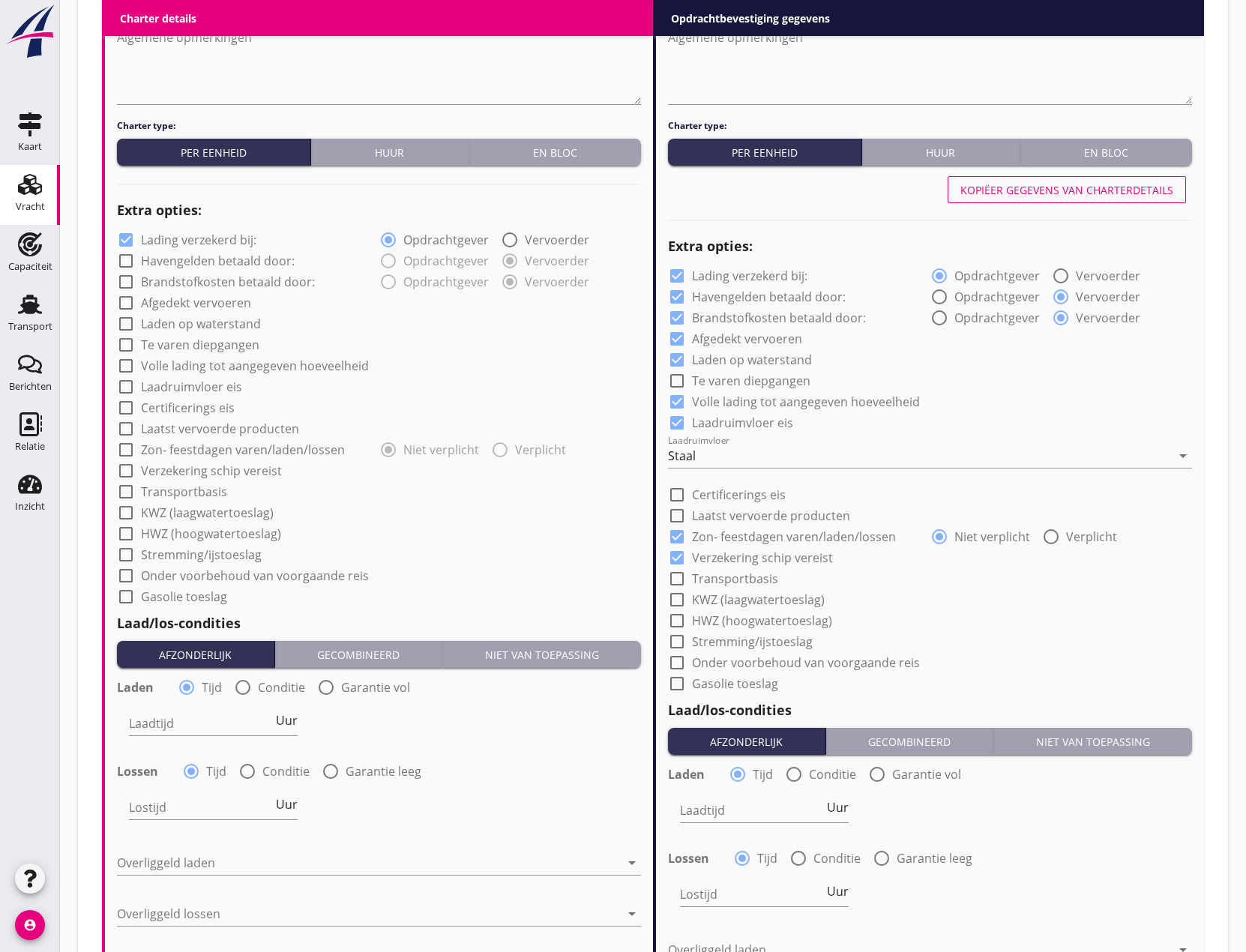
checkbox input "true"
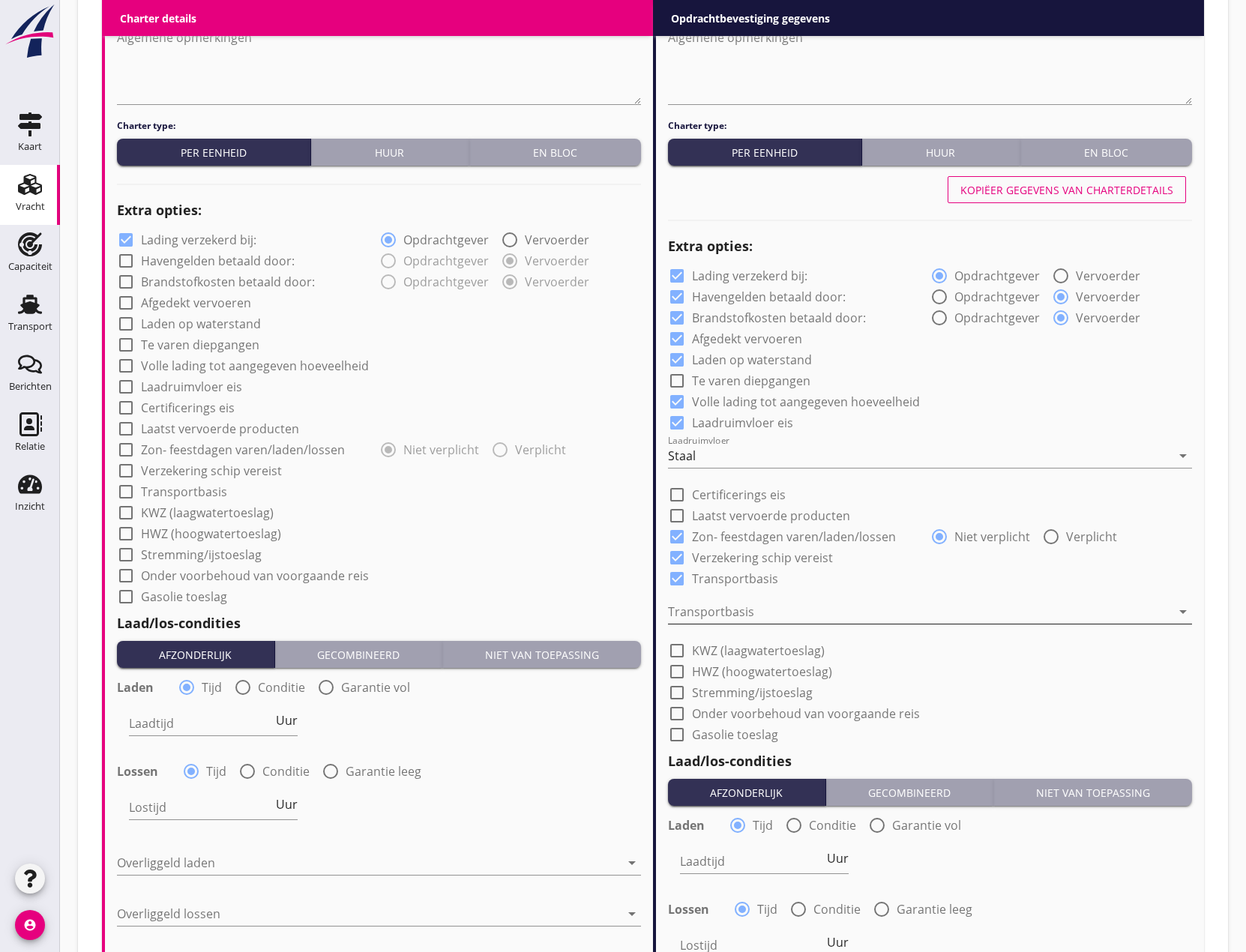
click at [764, 609] on div at bounding box center [919, 611] width 503 height 24
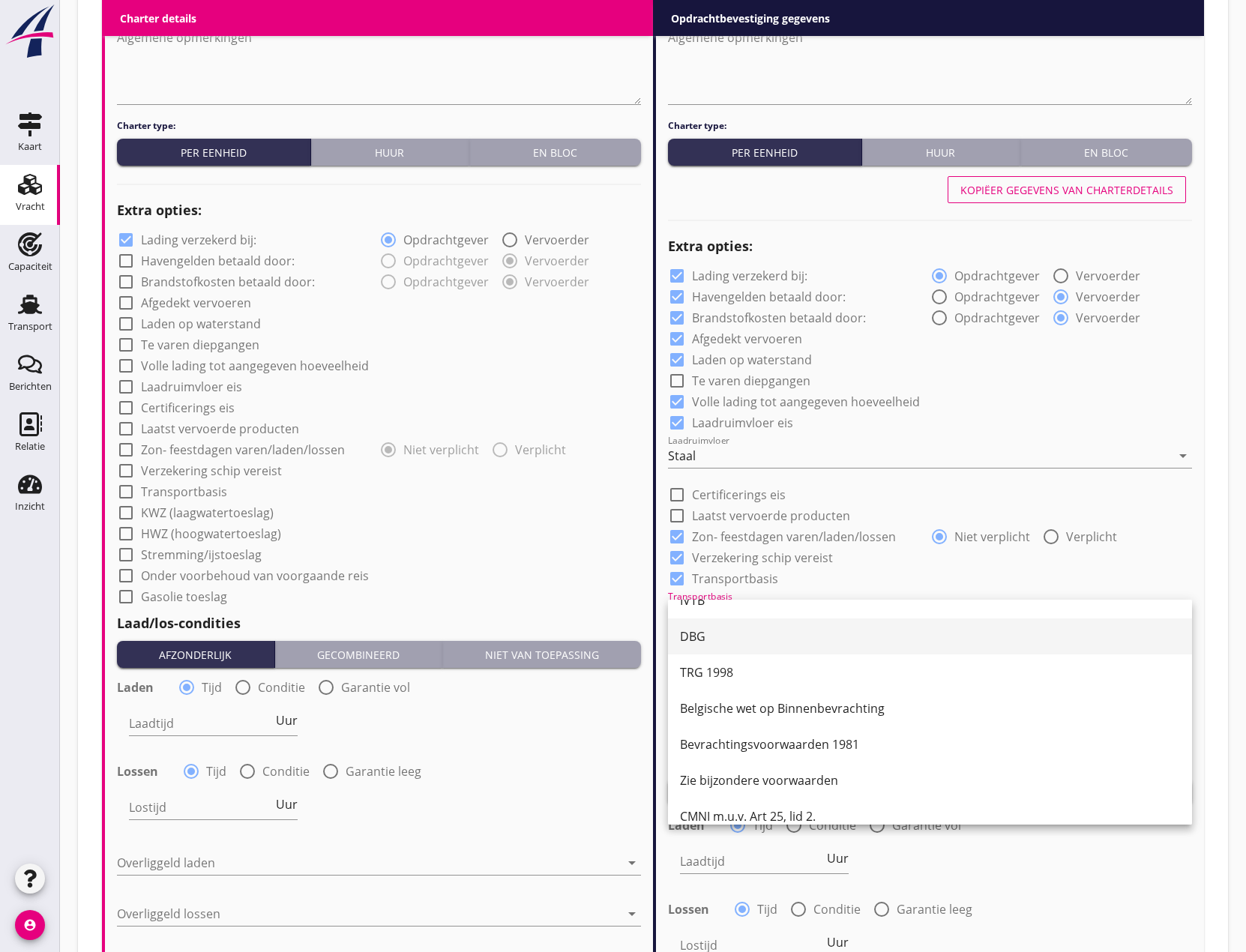
scroll to position [39, 0]
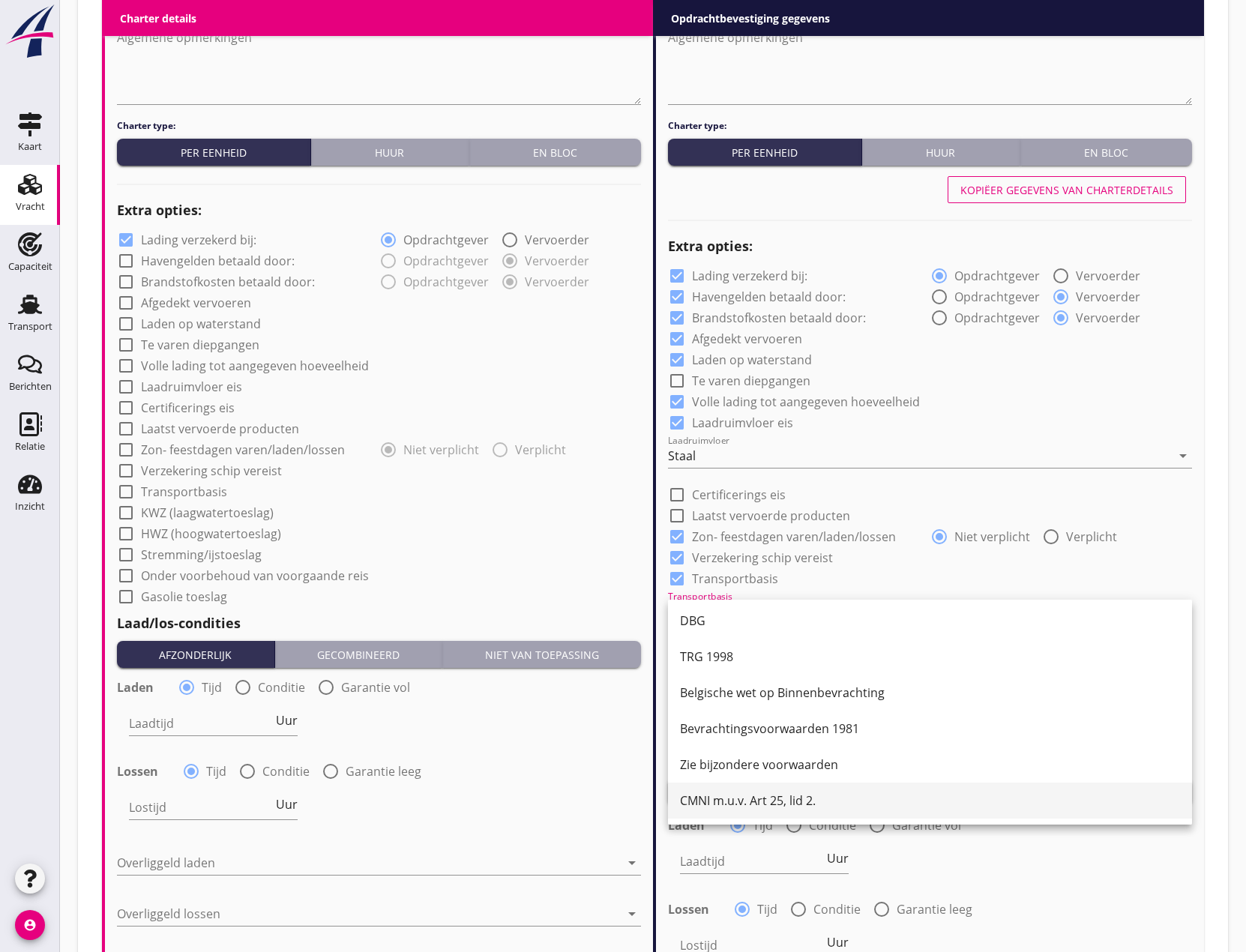
click at [777, 798] on div "CMNI m.u.v. Art 25, lid 2." at bounding box center [929, 800] width 500 height 18
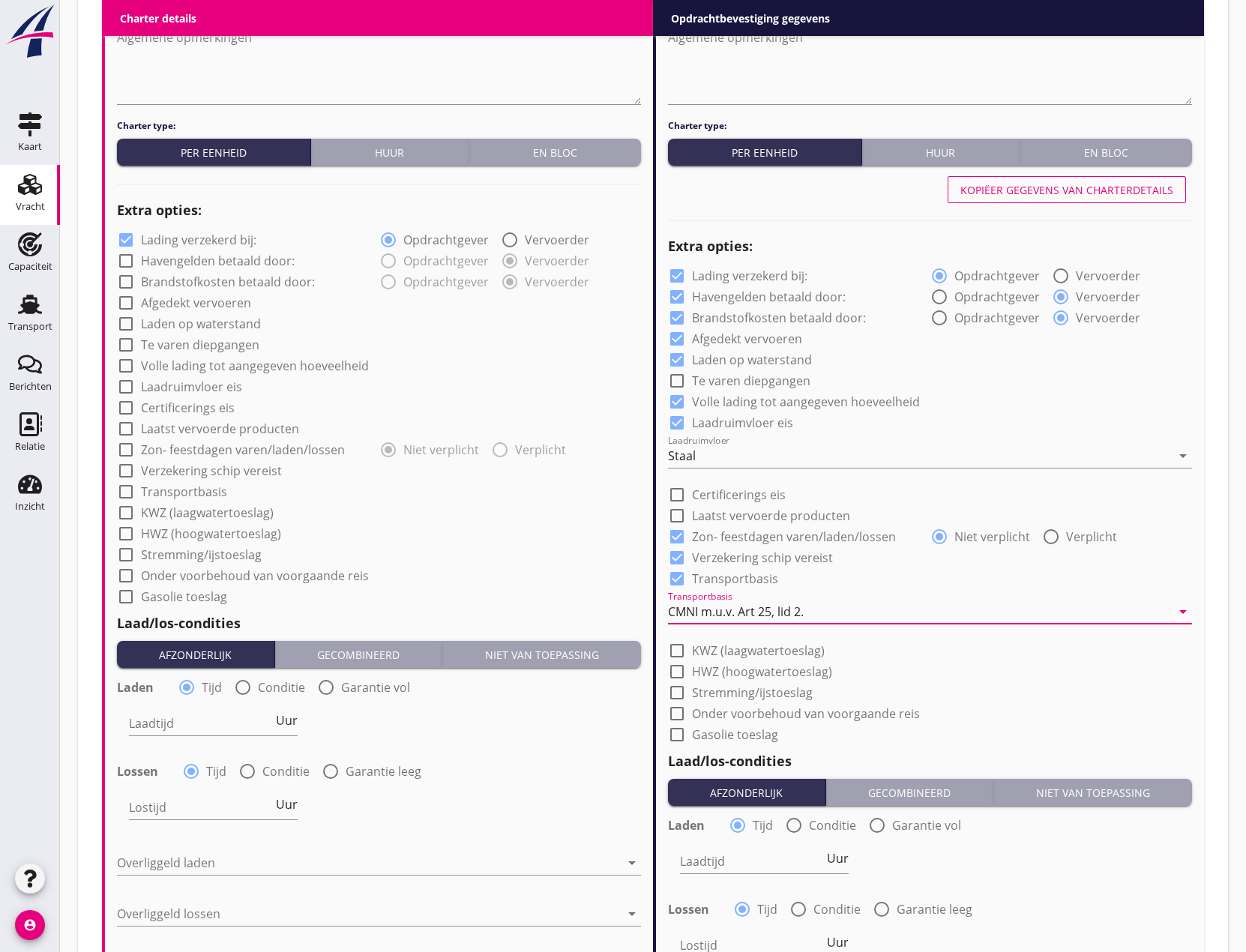
click at [675, 647] on div at bounding box center [677, 651] width 25 height 25
checkbox input "true"
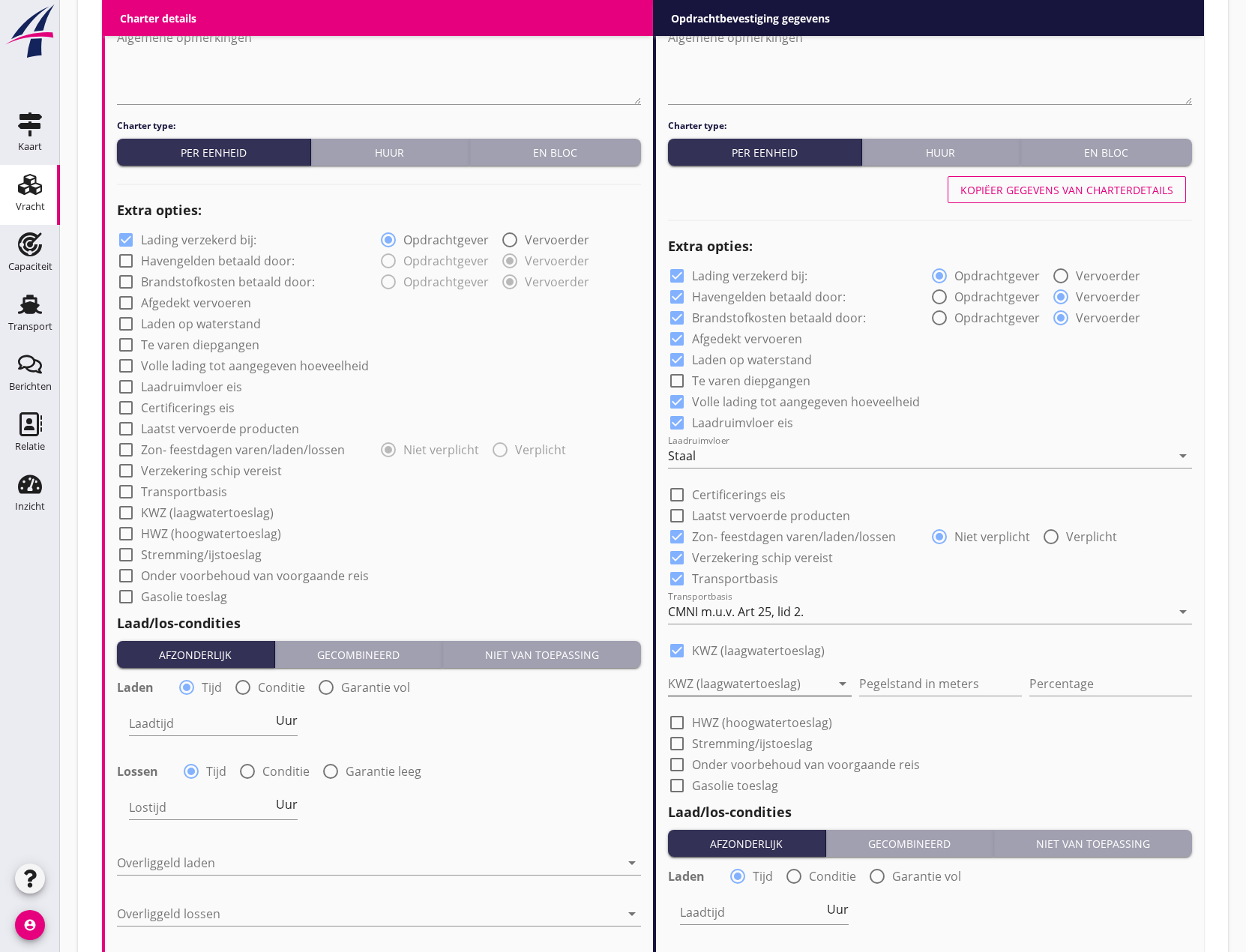
click at [724, 685] on div at bounding box center [749, 683] width 163 height 24
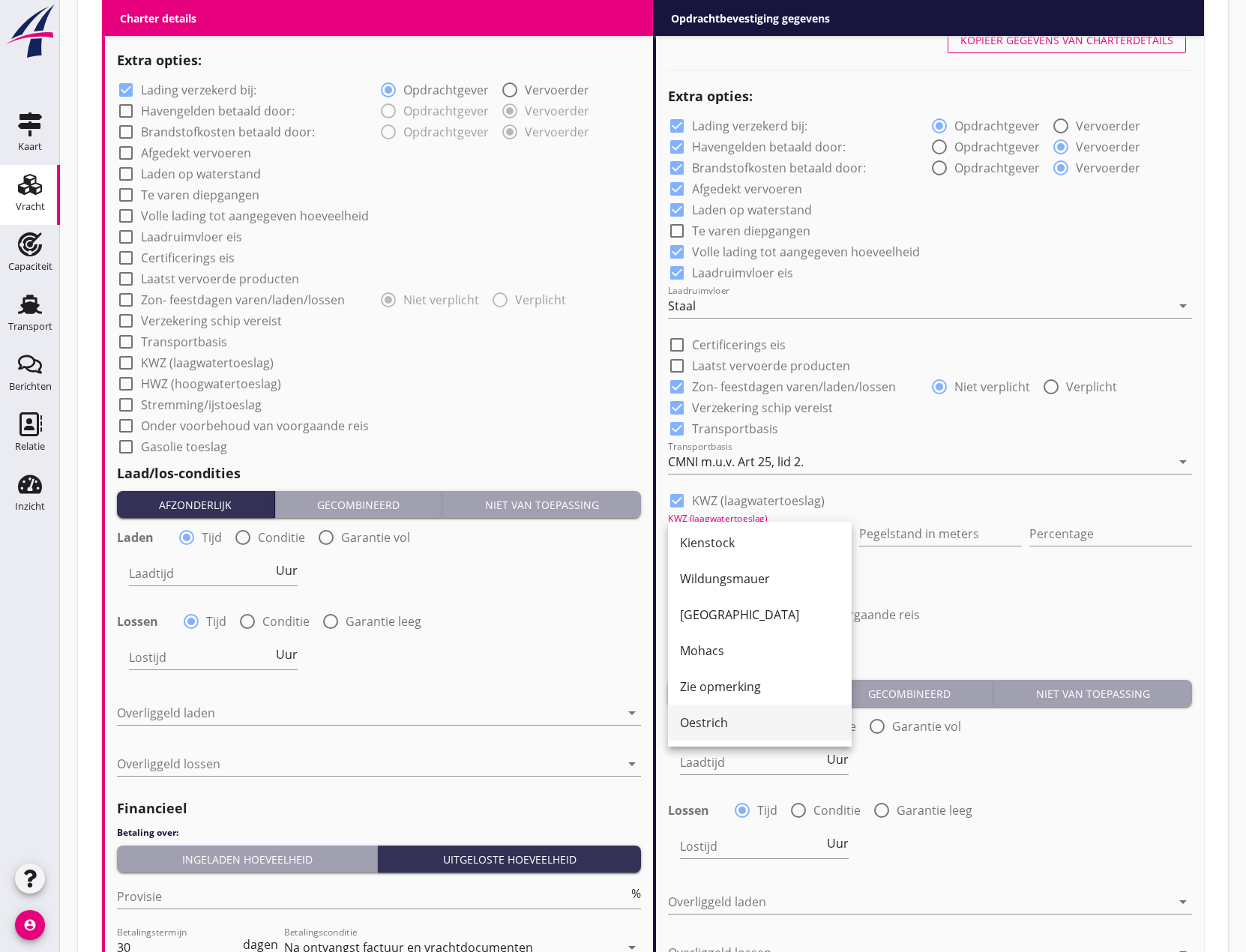
scroll to position [252, 0]
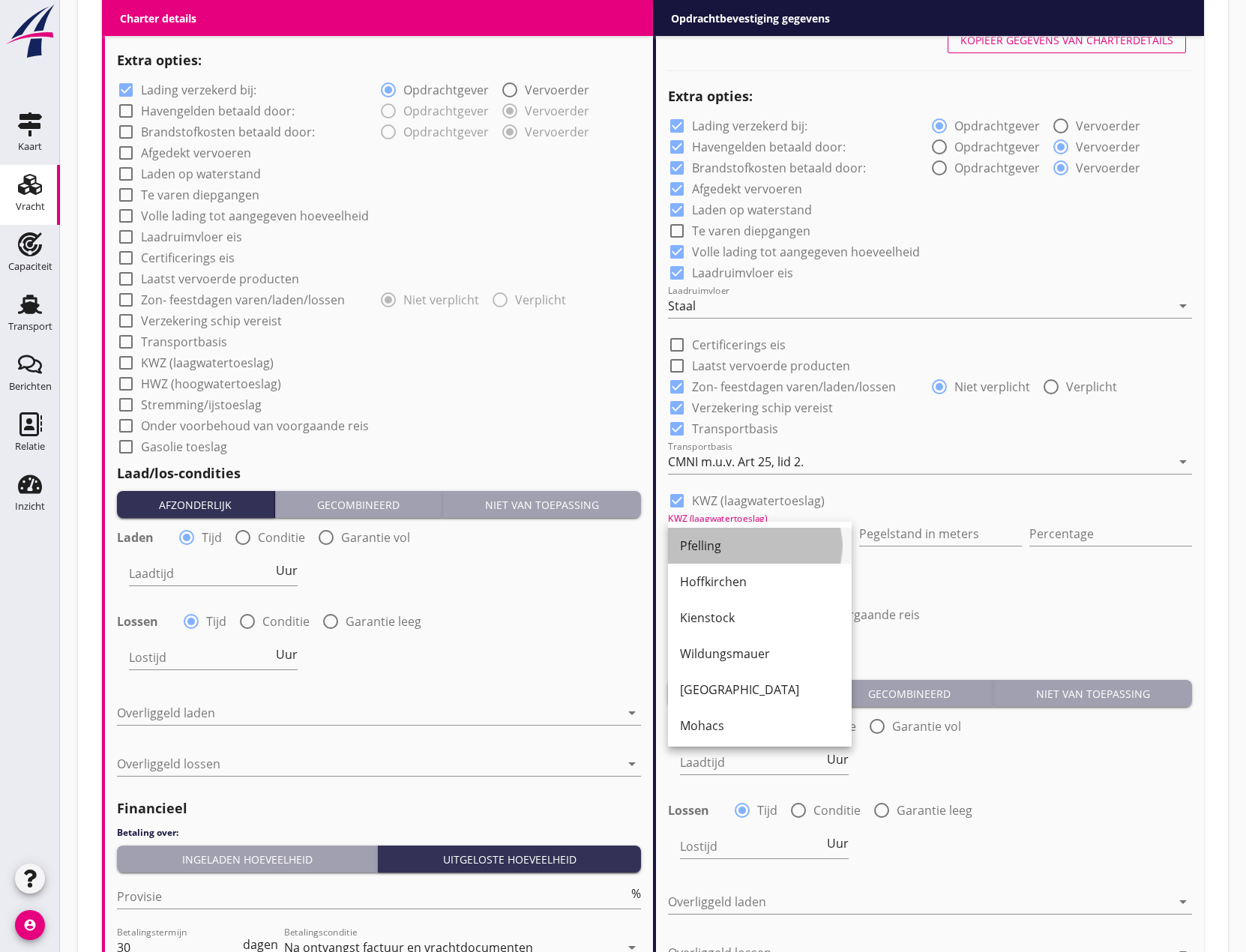
click at [712, 540] on div "Pfelling" at bounding box center [760, 545] width 160 height 18
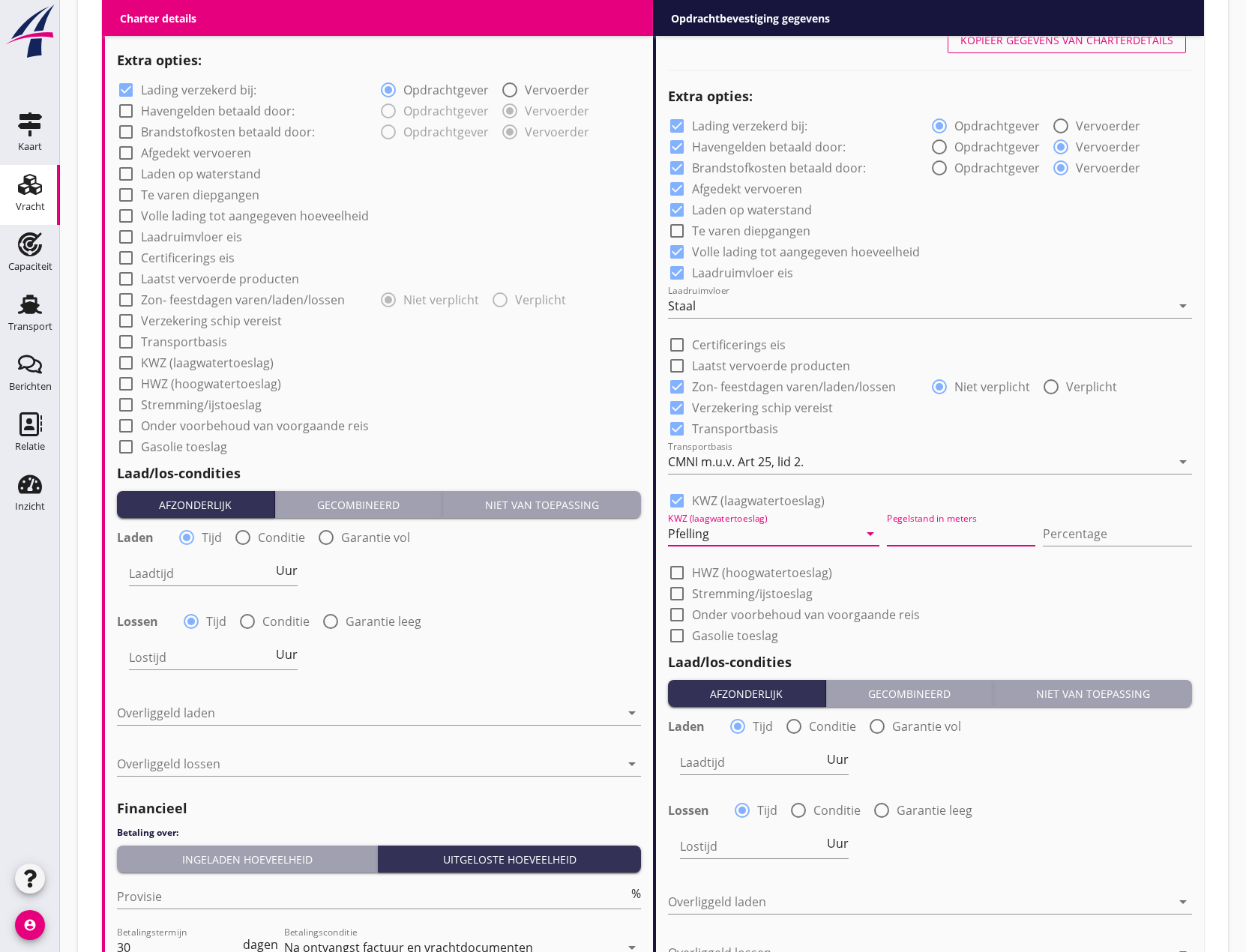
click at [963, 532] on input "Pegelstand in meters" at bounding box center [961, 533] width 149 height 24
type input "3"
type input "3.61"
click at [1102, 532] on input "Percentage" at bounding box center [1118, 533] width 149 height 24
type input "10"
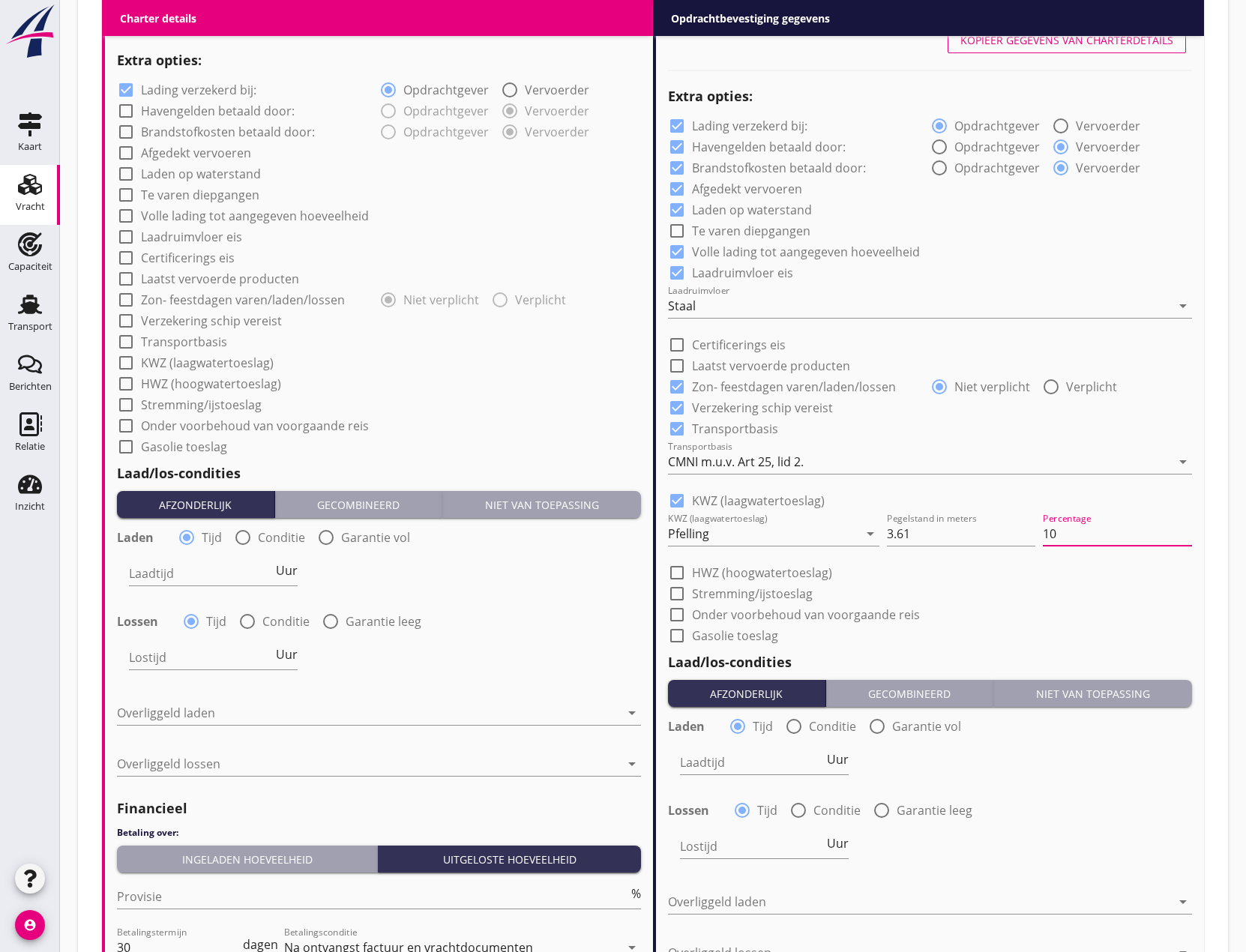
click at [674, 584] on div at bounding box center [677, 594] width 25 height 25
checkbox input "true"
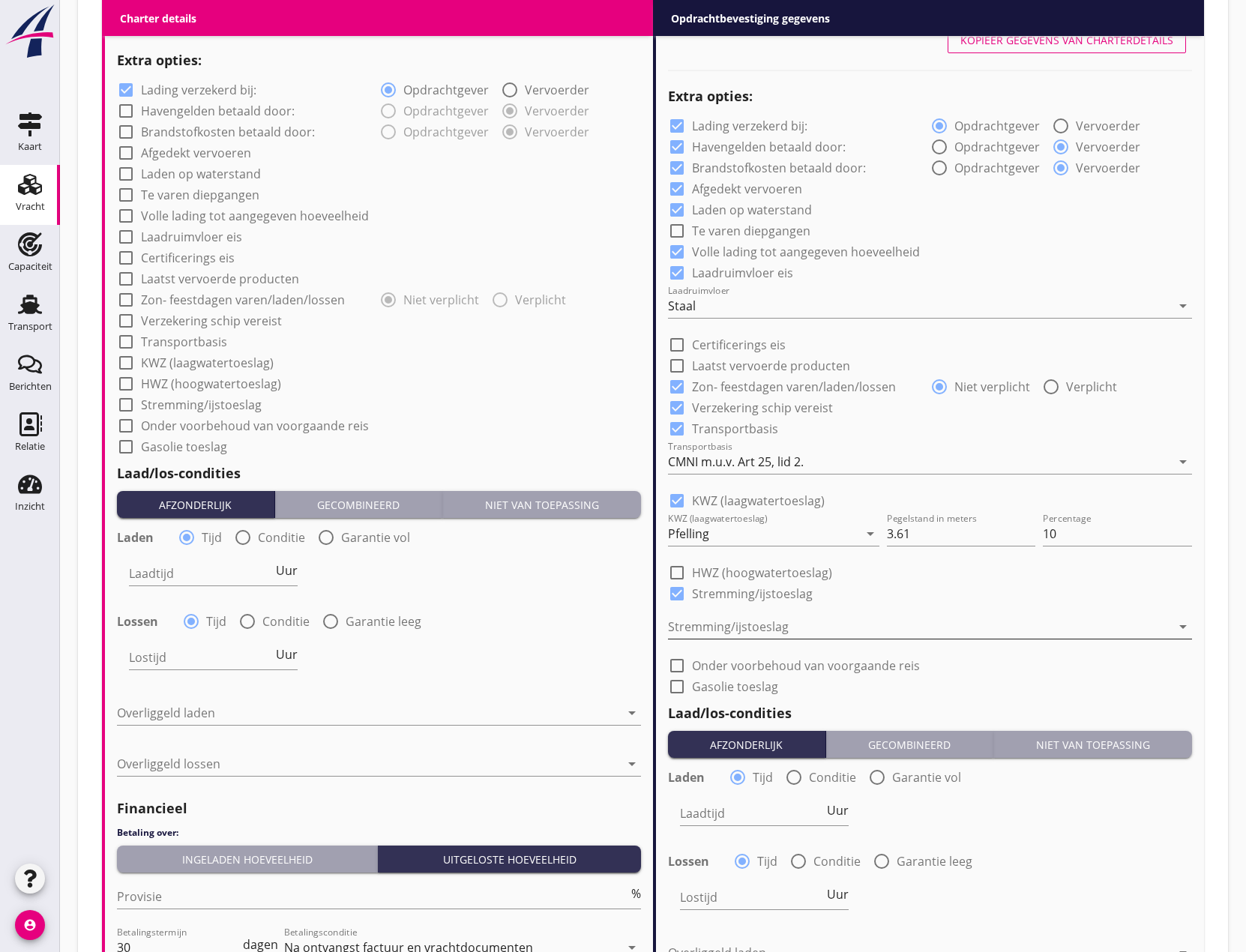
click at [725, 626] on div at bounding box center [919, 626] width 503 height 24
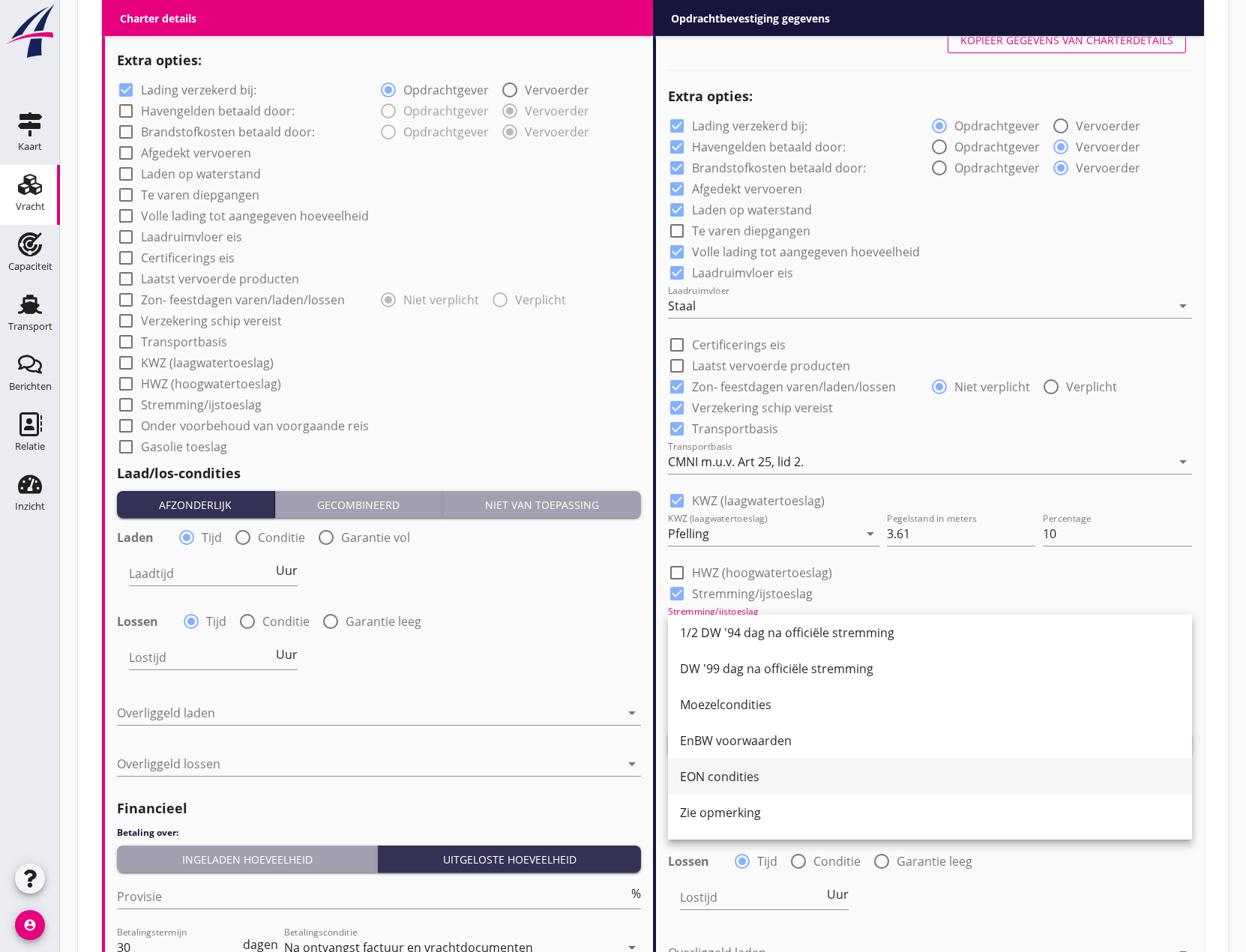
scroll to position [183, 0]
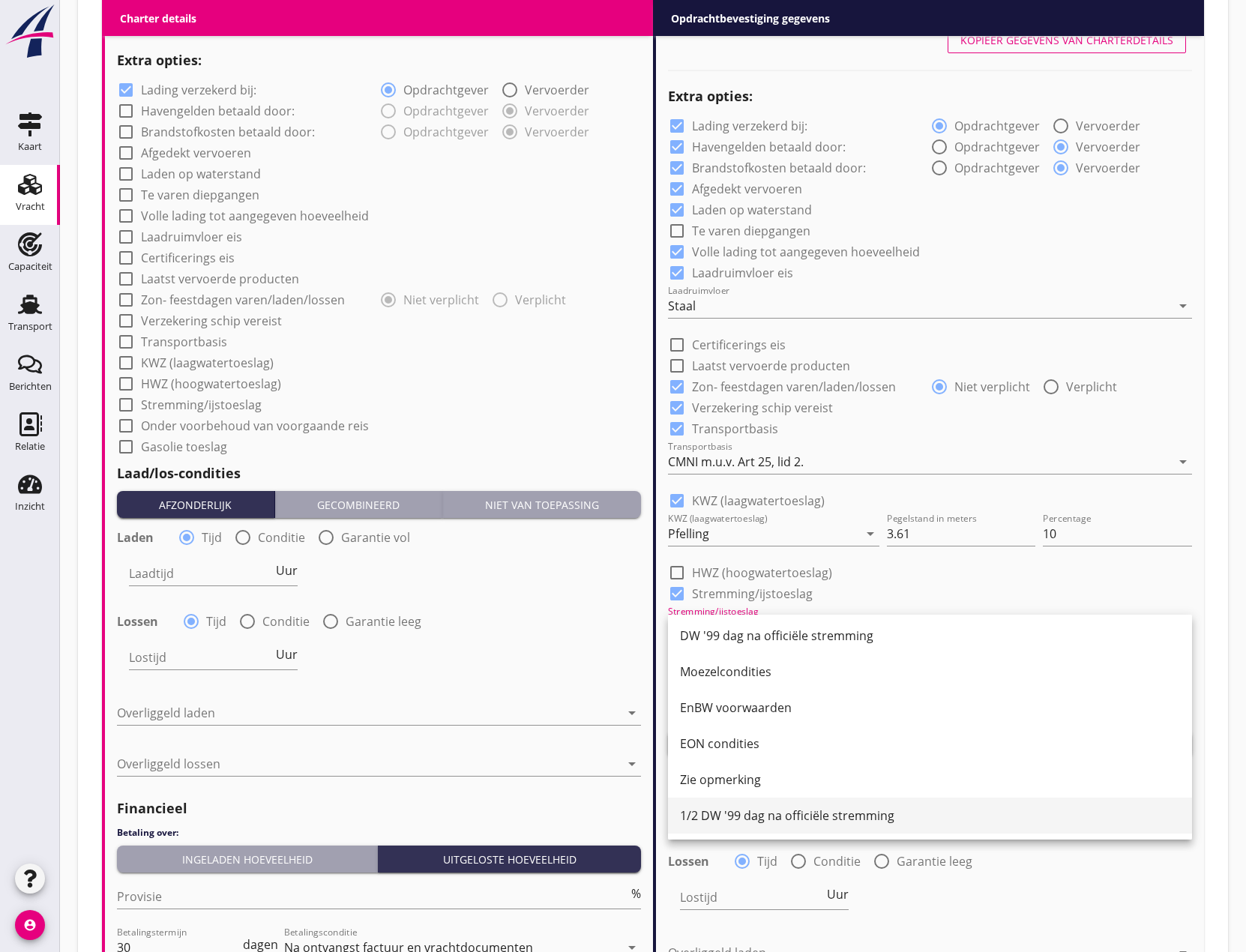
click at [824, 813] on div "1/2 DW '99 dag na officiële stremming" at bounding box center [929, 815] width 500 height 18
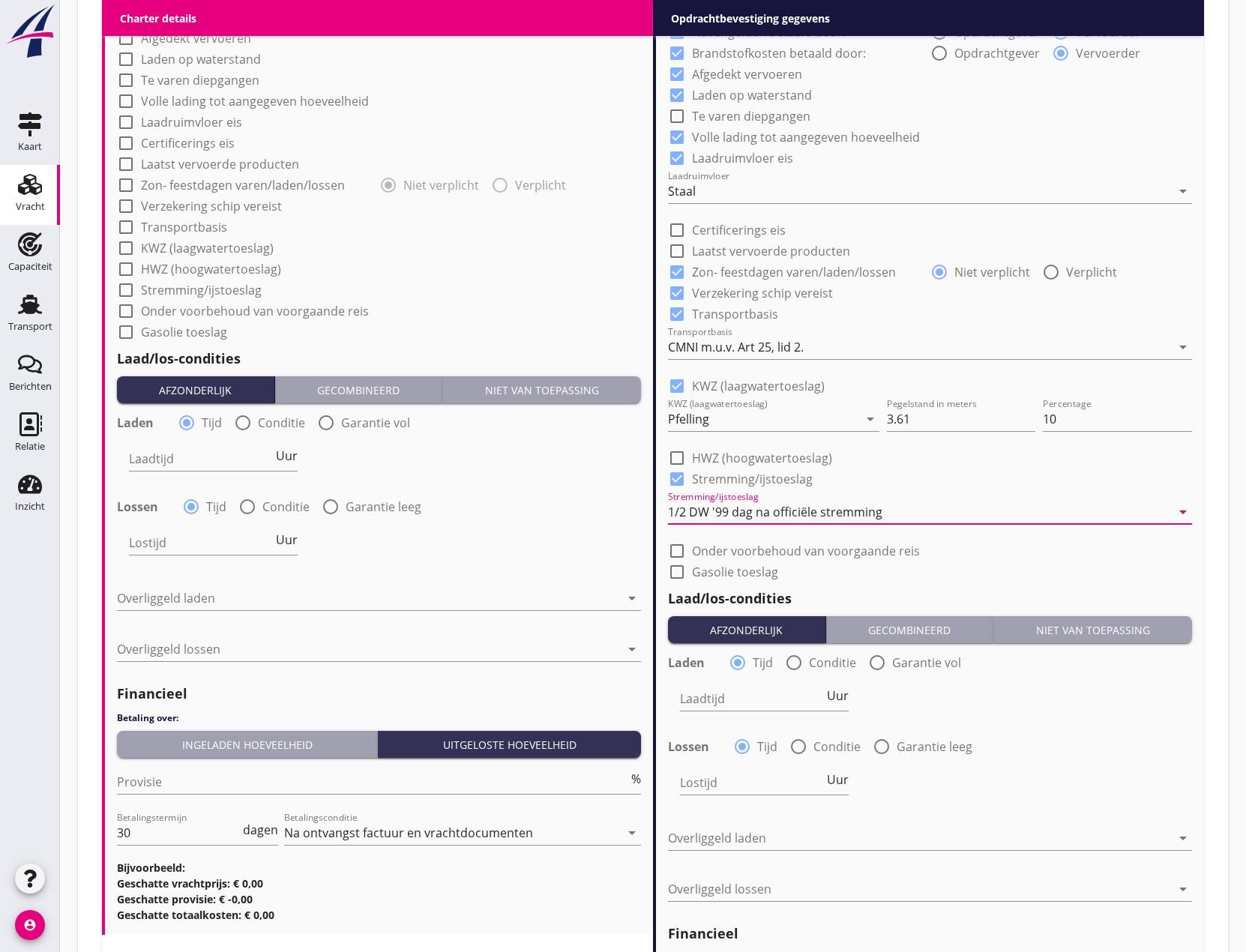
scroll to position [1274, 0]
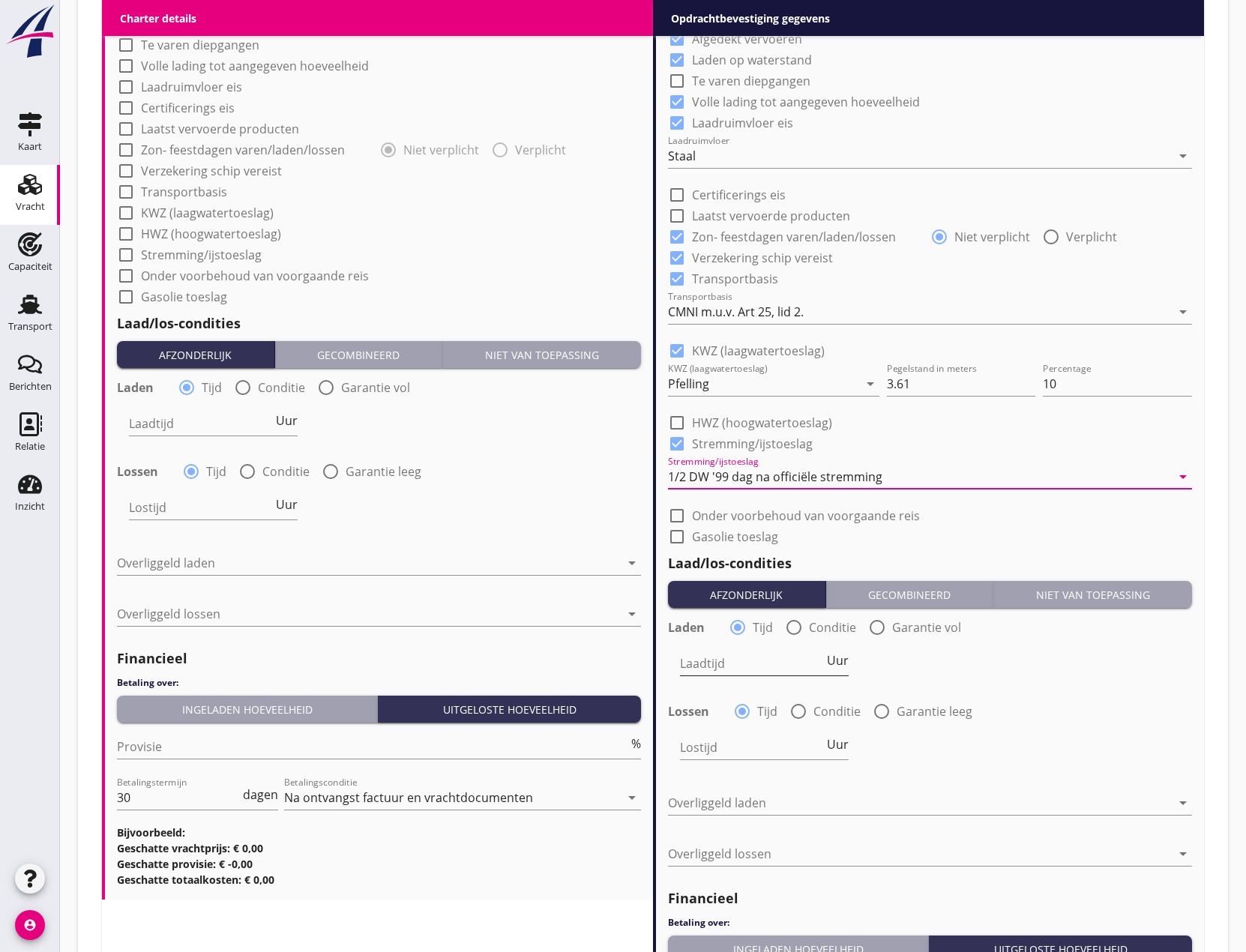
click at [705, 661] on input "Laadtijd" at bounding box center [751, 663] width 144 height 24
type input "48"
click at [724, 745] on input "Lostijd" at bounding box center [751, 747] width 144 height 24
type input "48"
click at [710, 802] on div at bounding box center [919, 803] width 503 height 24
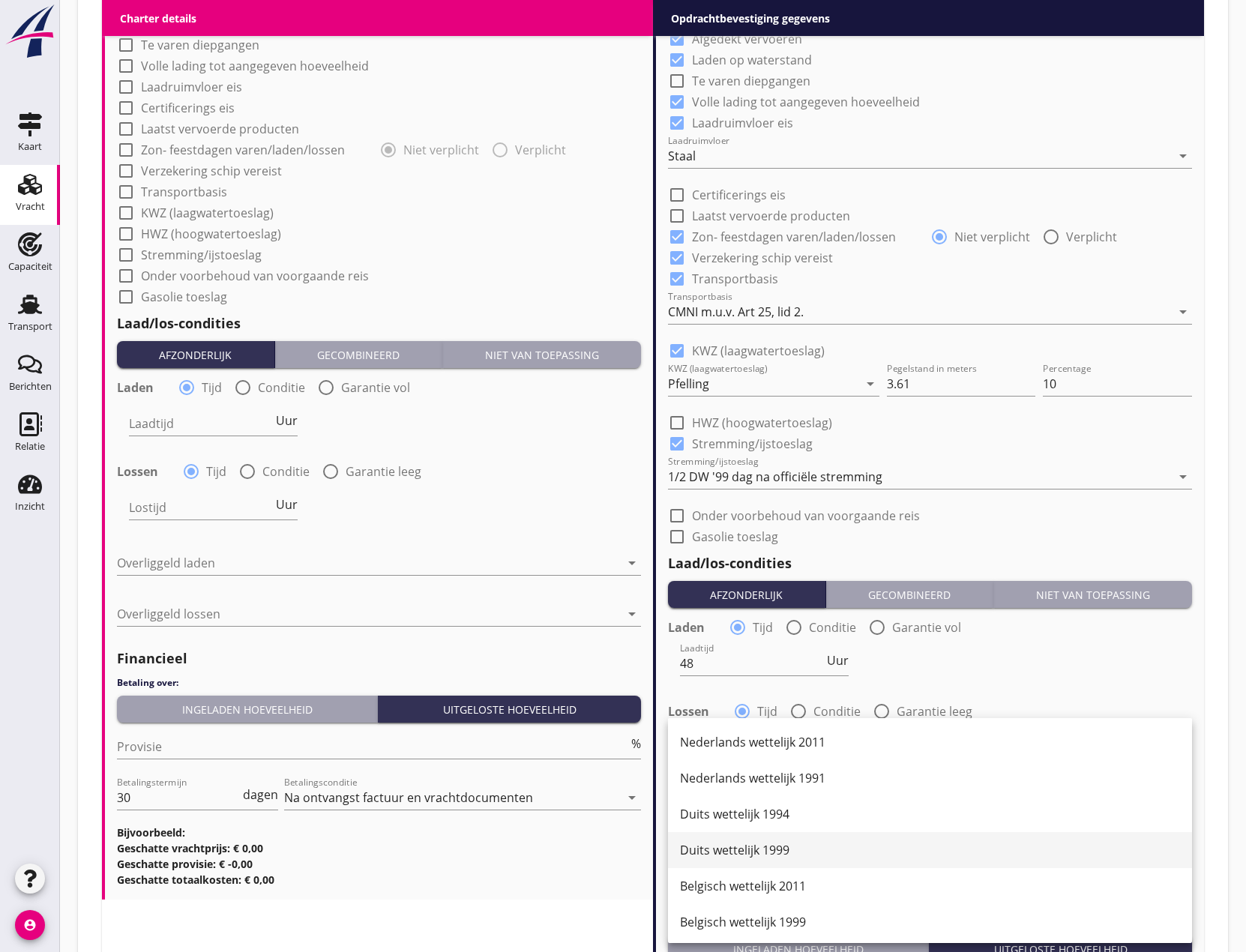
click at [744, 844] on div "Duits wettelijk 1999" at bounding box center [929, 850] width 500 height 18
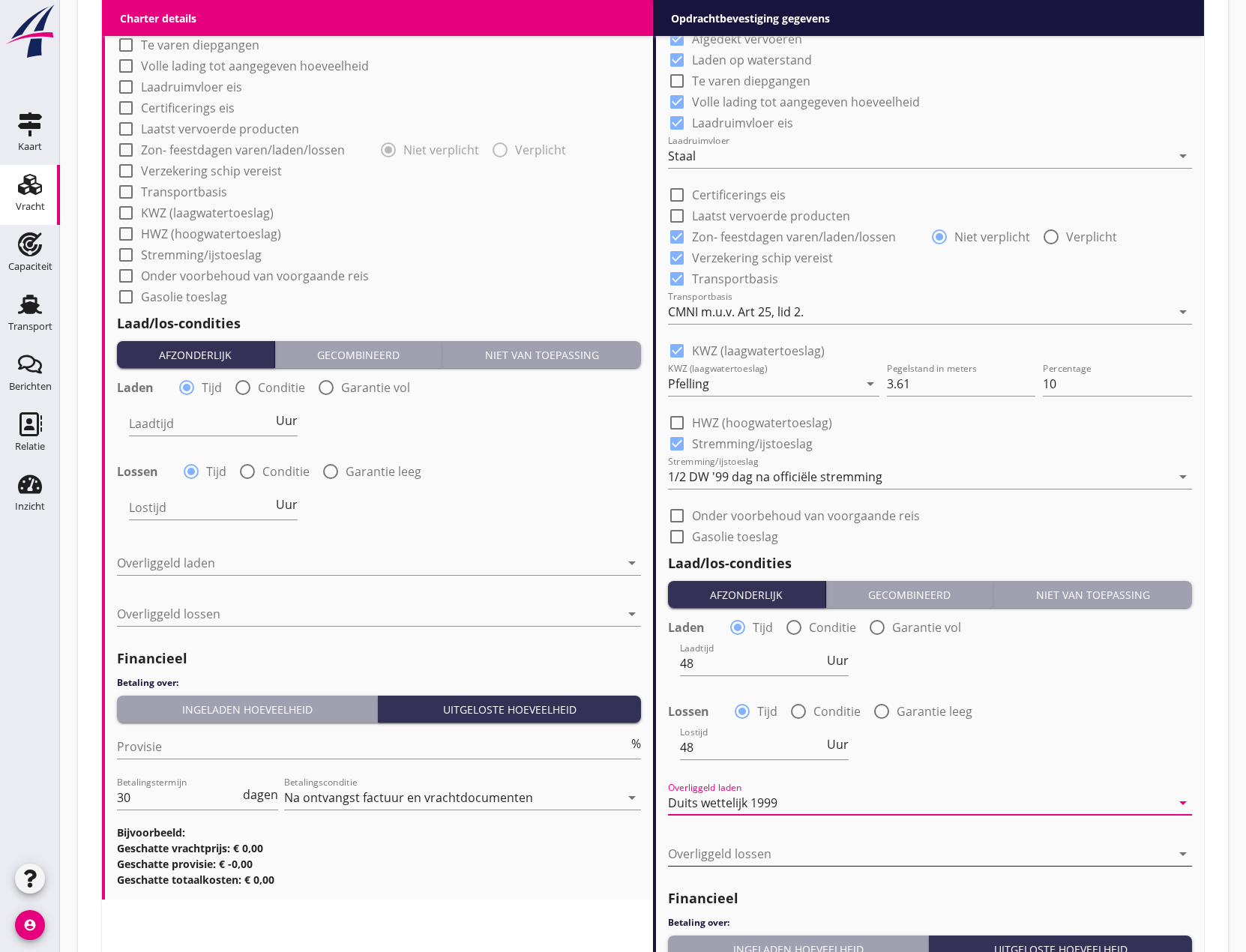
click at [734, 851] on div at bounding box center [919, 853] width 503 height 24
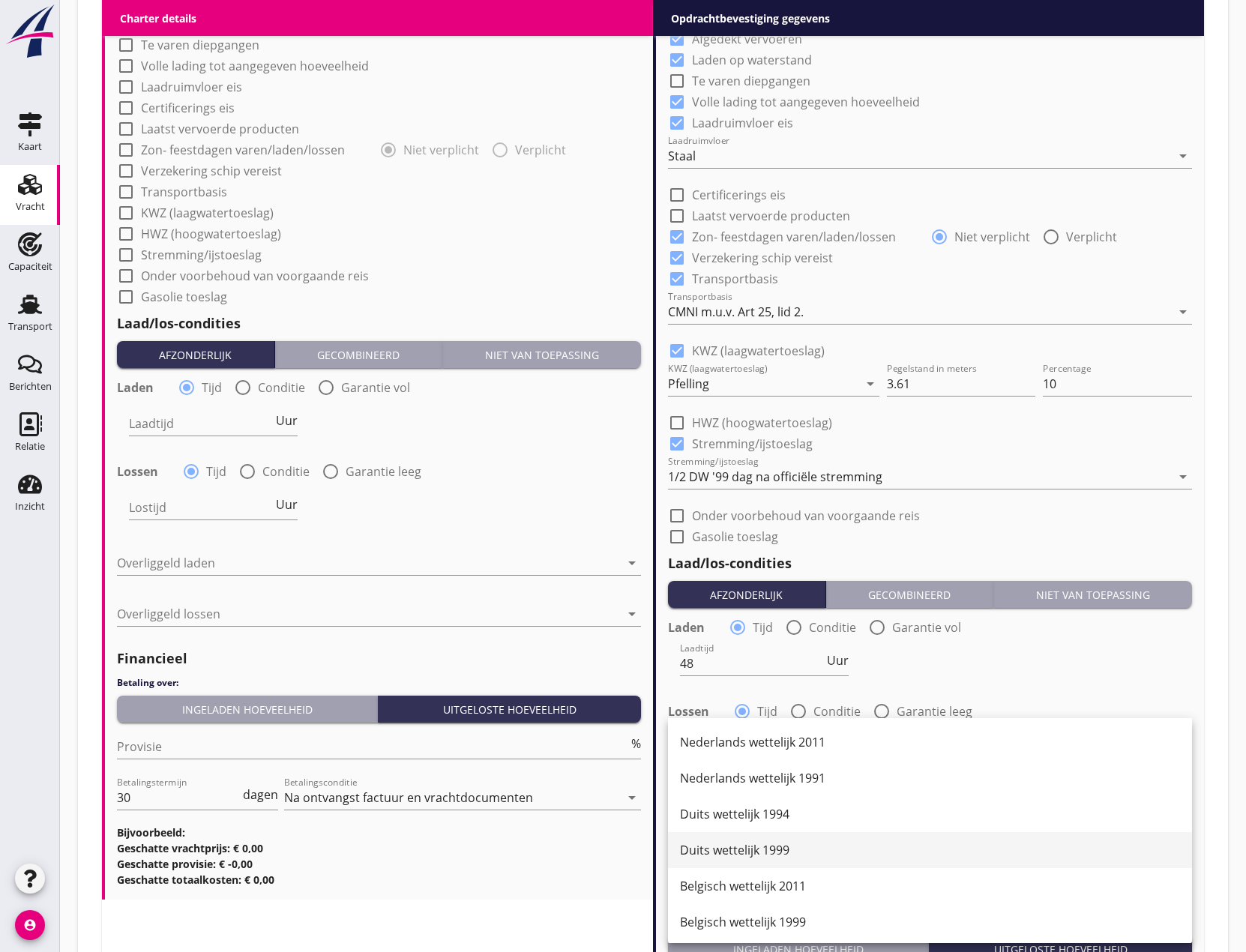
click at [741, 846] on div "Duits wettelijk 1999" at bounding box center [929, 850] width 500 height 18
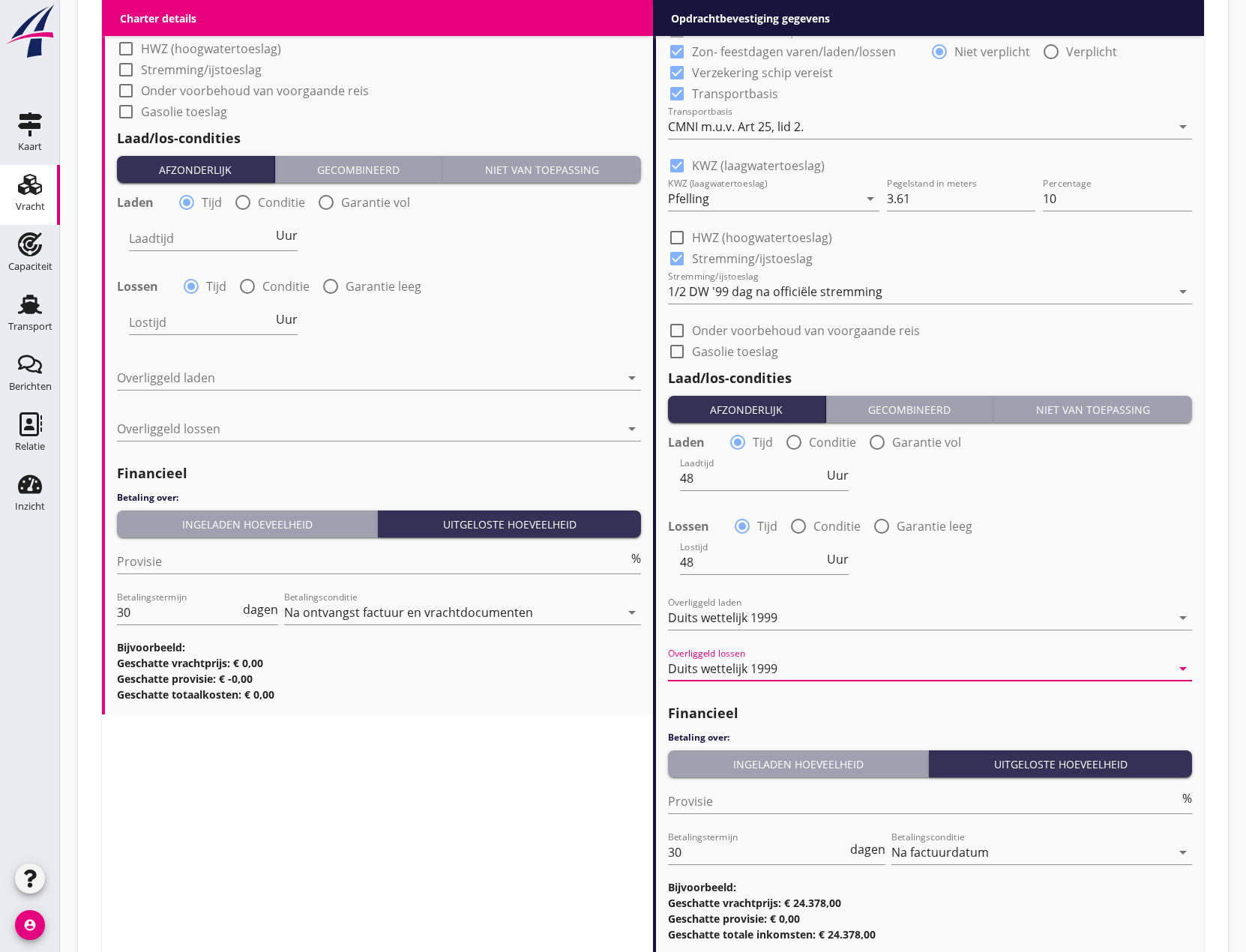
scroll to position [1563, 0]
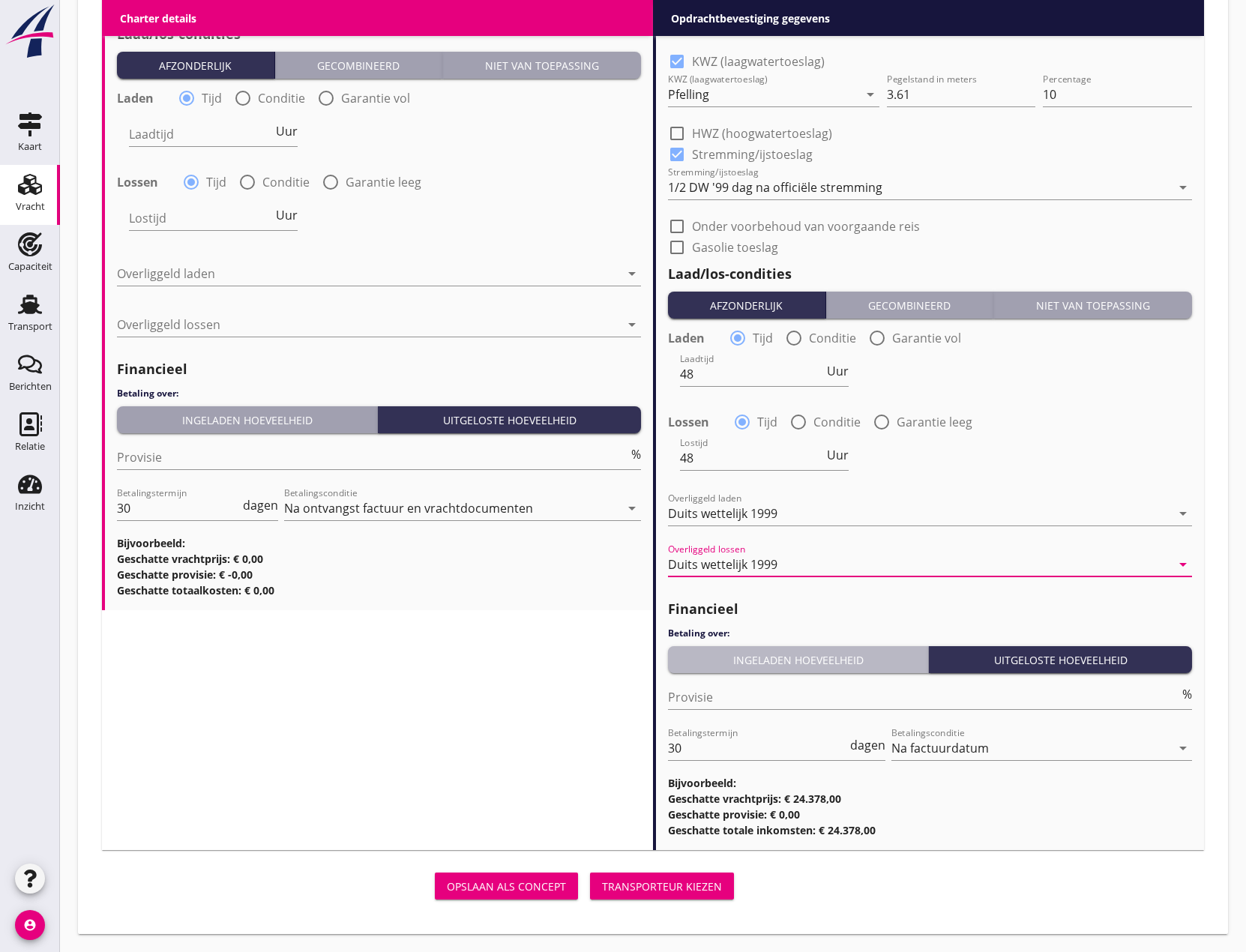
click at [767, 664] on div "Ingeladen hoeveelheid" at bounding box center [798, 660] width 248 height 16
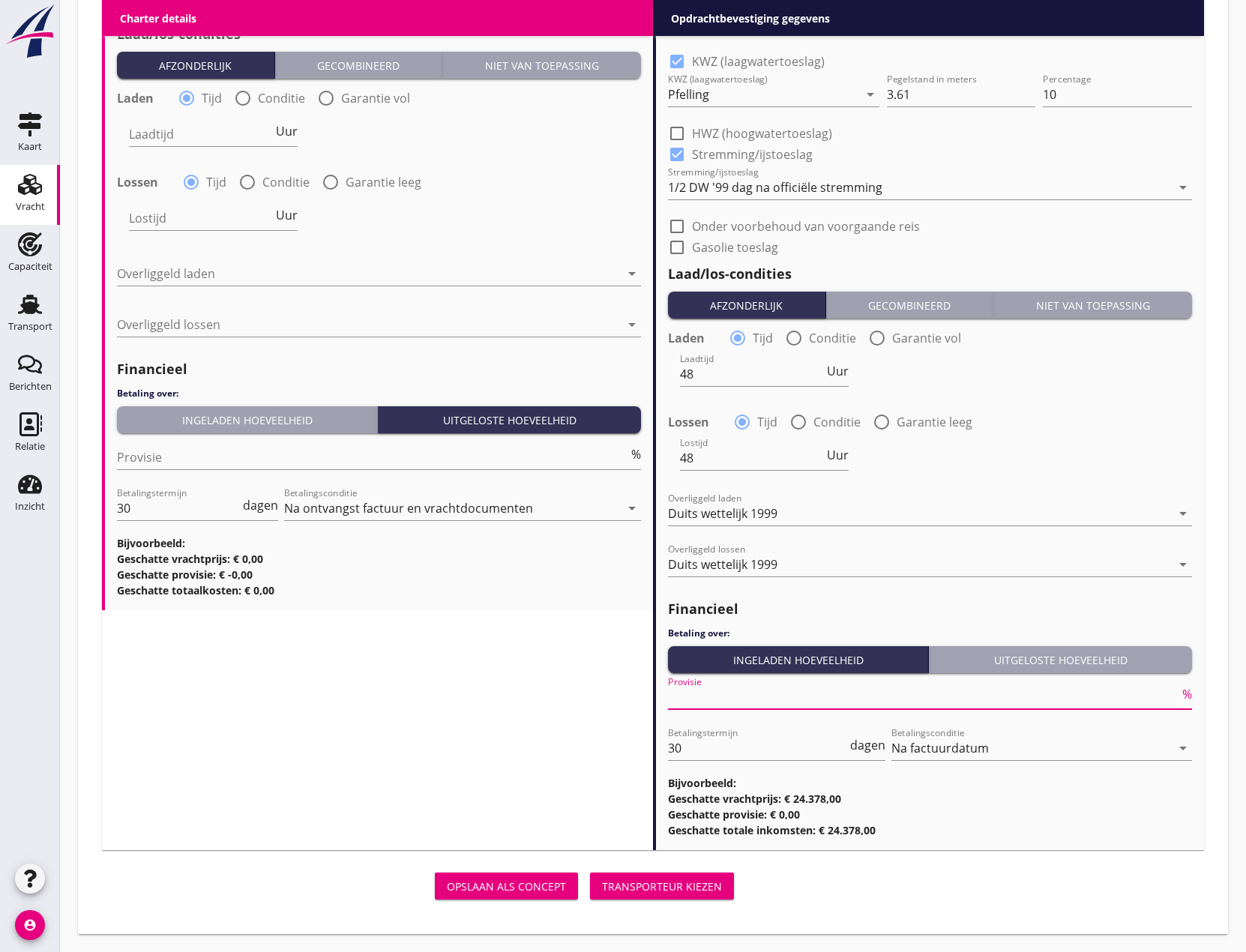
click at [726, 692] on input "Provisie" at bounding box center [923, 697] width 511 height 24
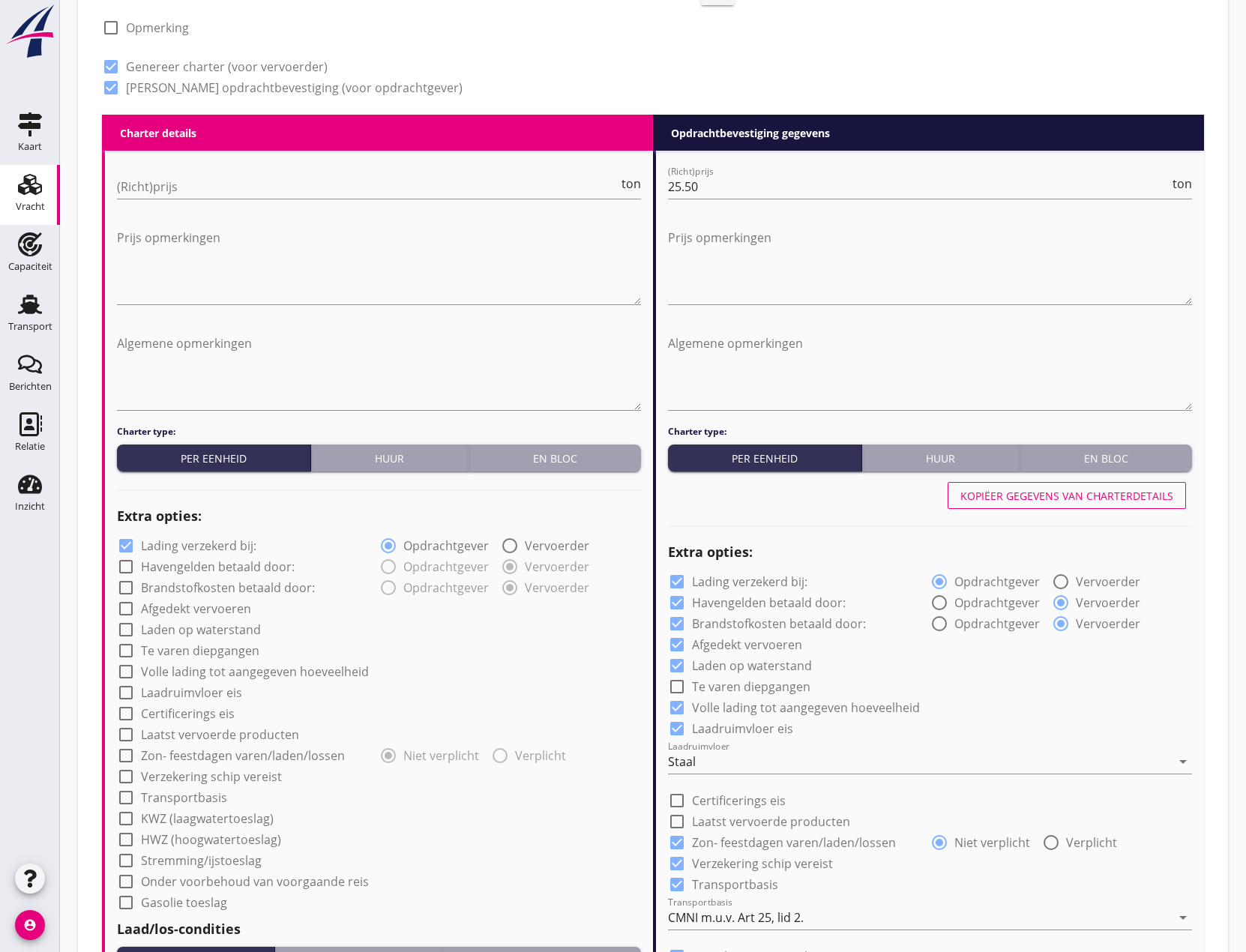
scroll to position [664, 0]
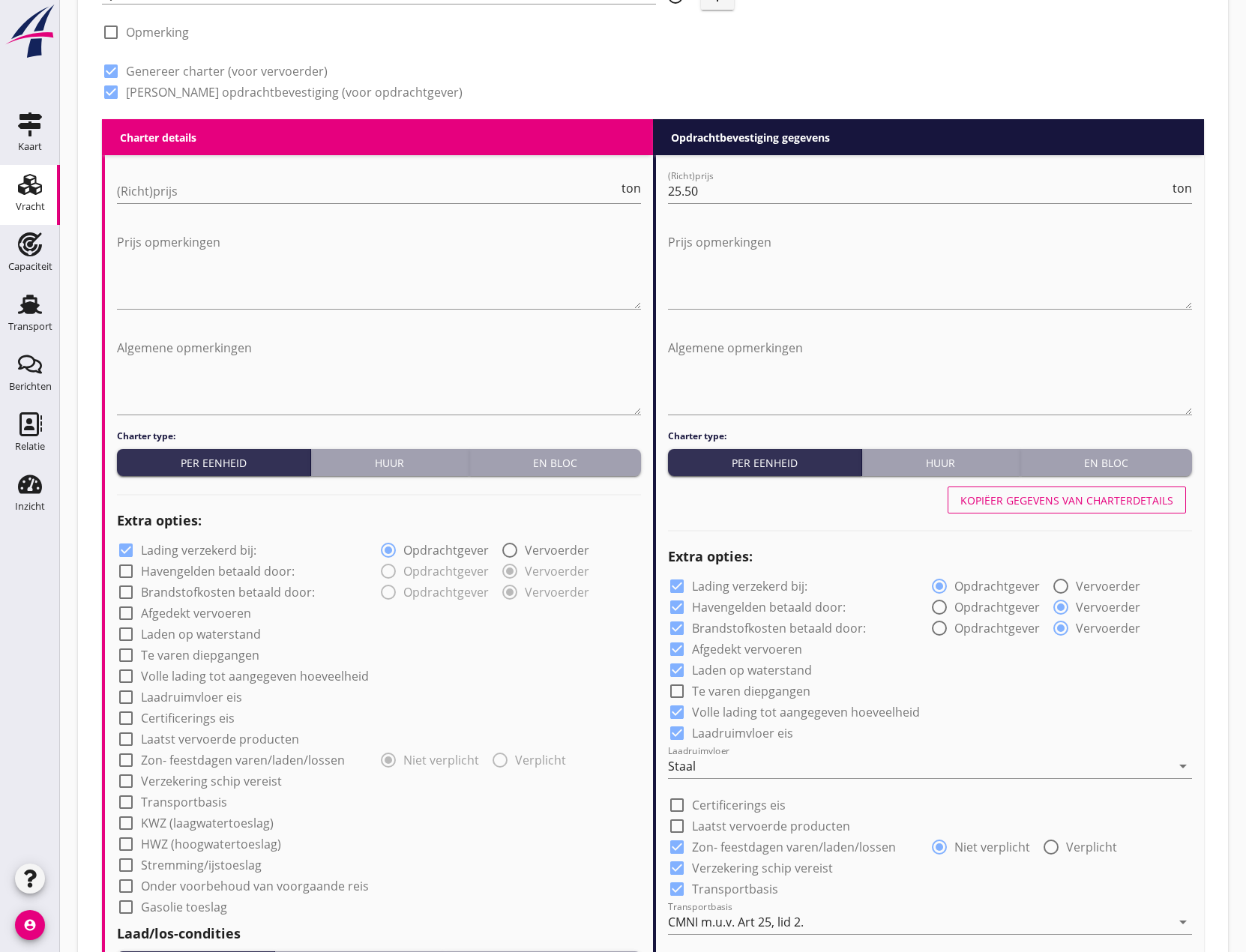
type input "0"
click at [437, 452] on button "Huur" at bounding box center [389, 463] width 157 height 27
radio input "true"
radio input "false"
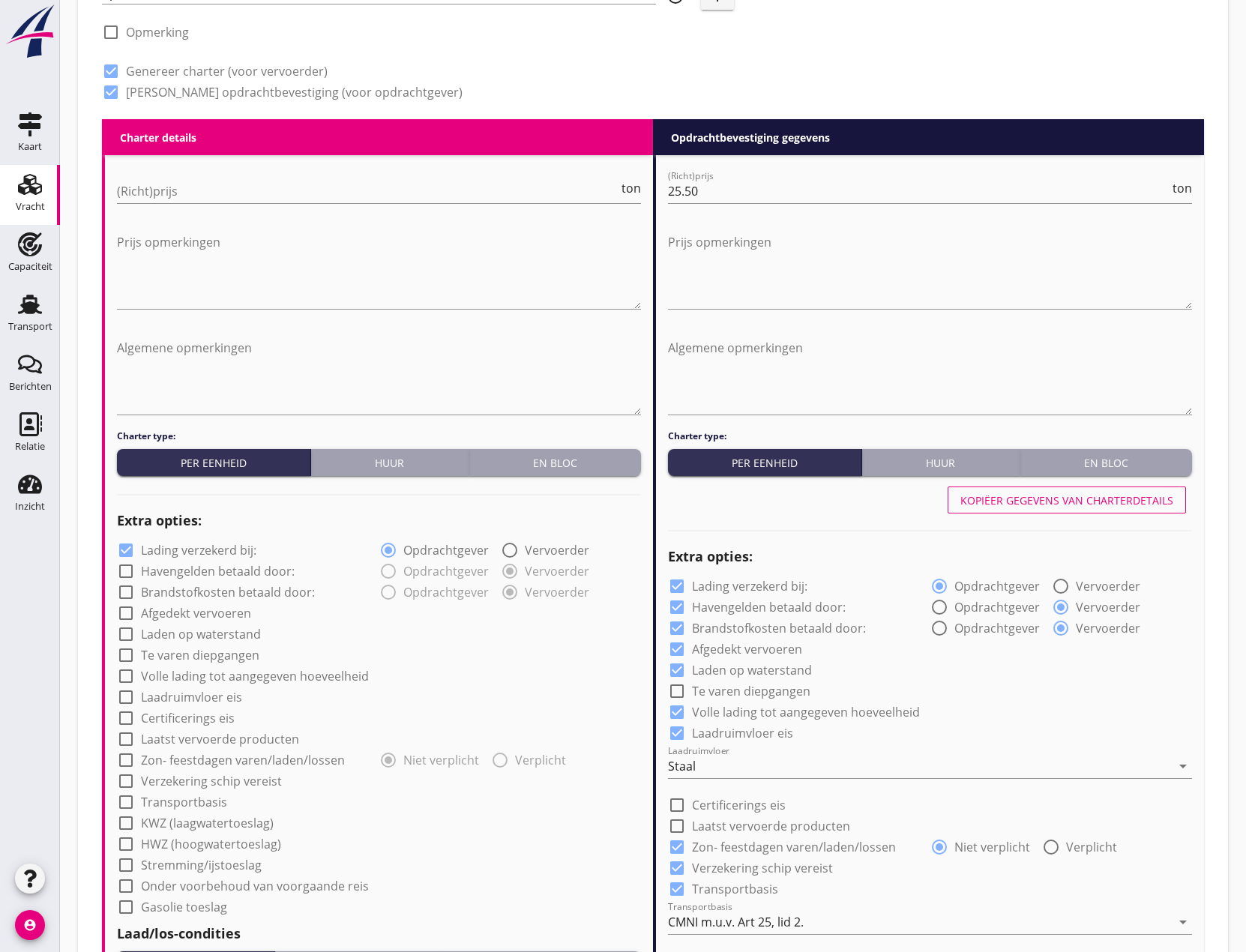
radio input "true"
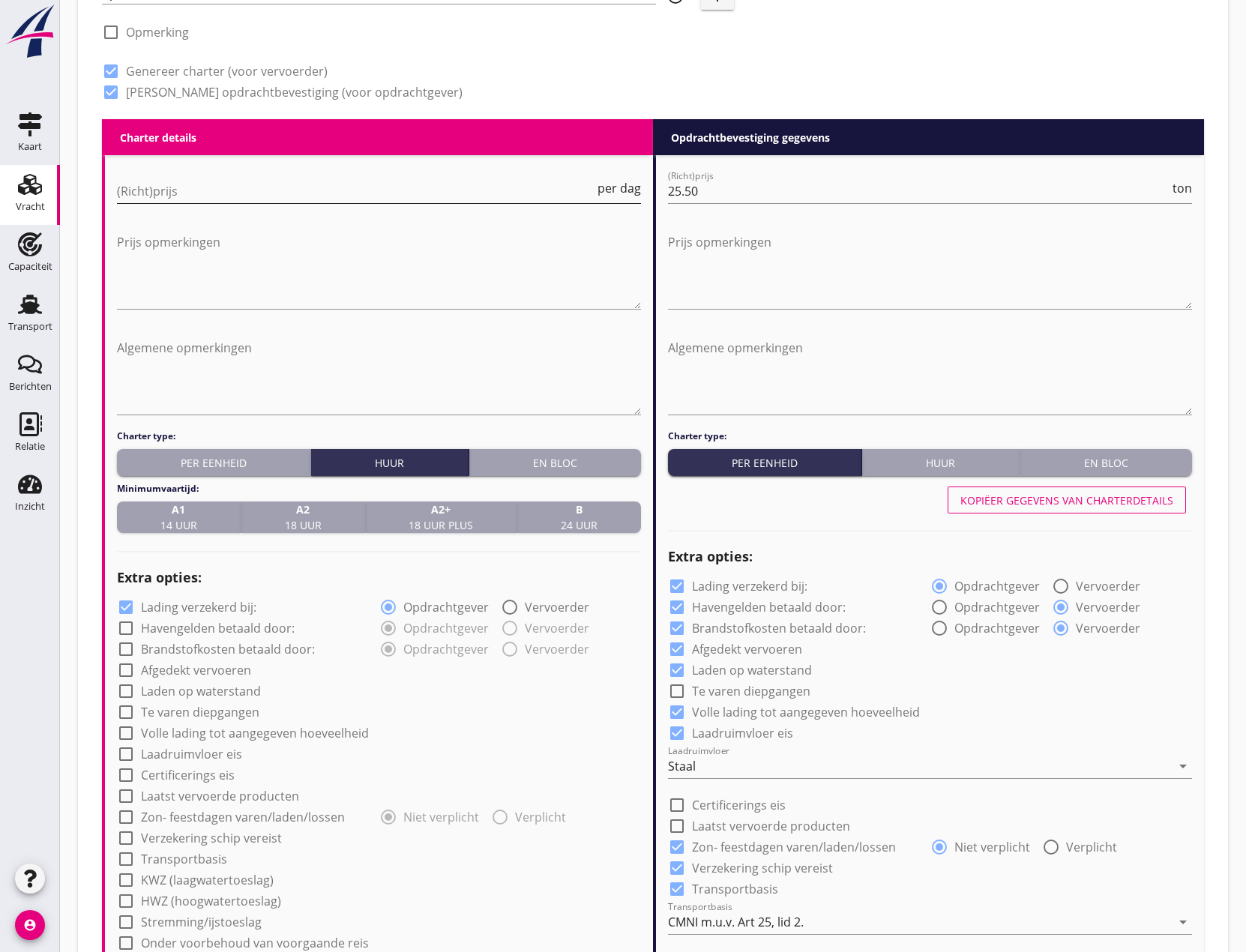
click at [238, 197] on input "(Richt)prijs" at bounding box center [355, 191] width 478 height 24
type input "2650"
click at [203, 251] on textarea "Prijs opmerkingen" at bounding box center [379, 269] width 524 height 79
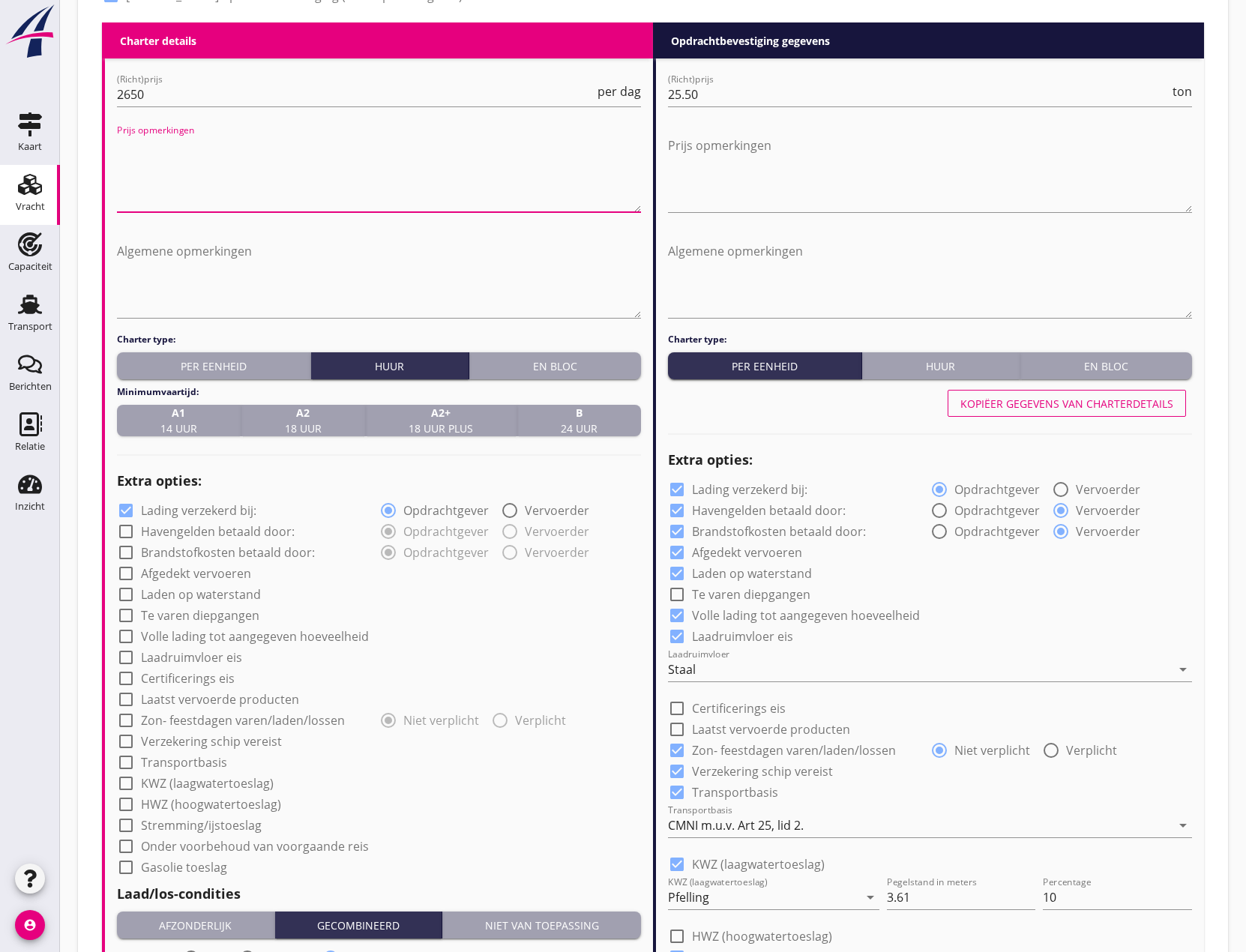
scroll to position [813, 0]
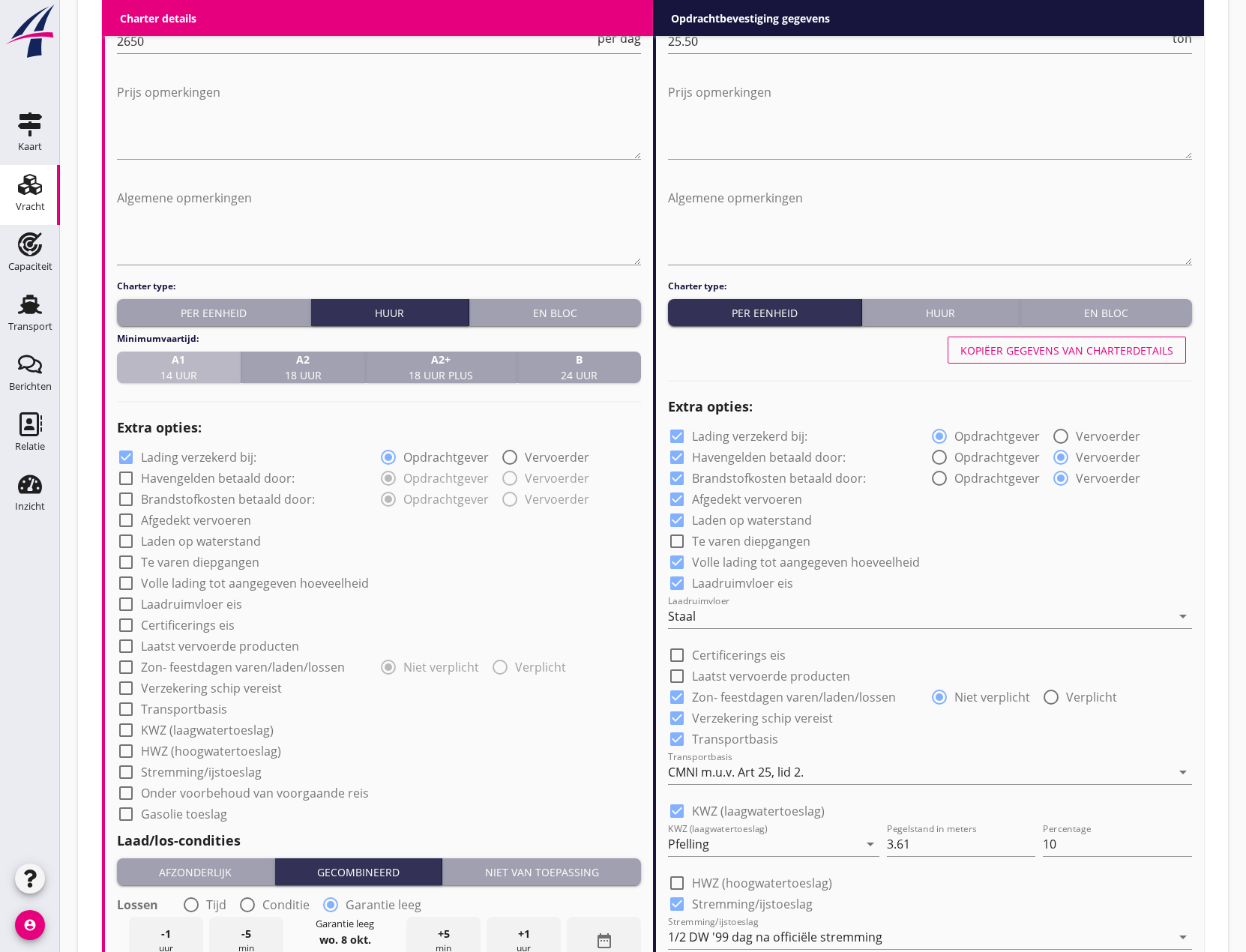
click at [174, 365] on strong "A1" at bounding box center [179, 359] width 37 height 16
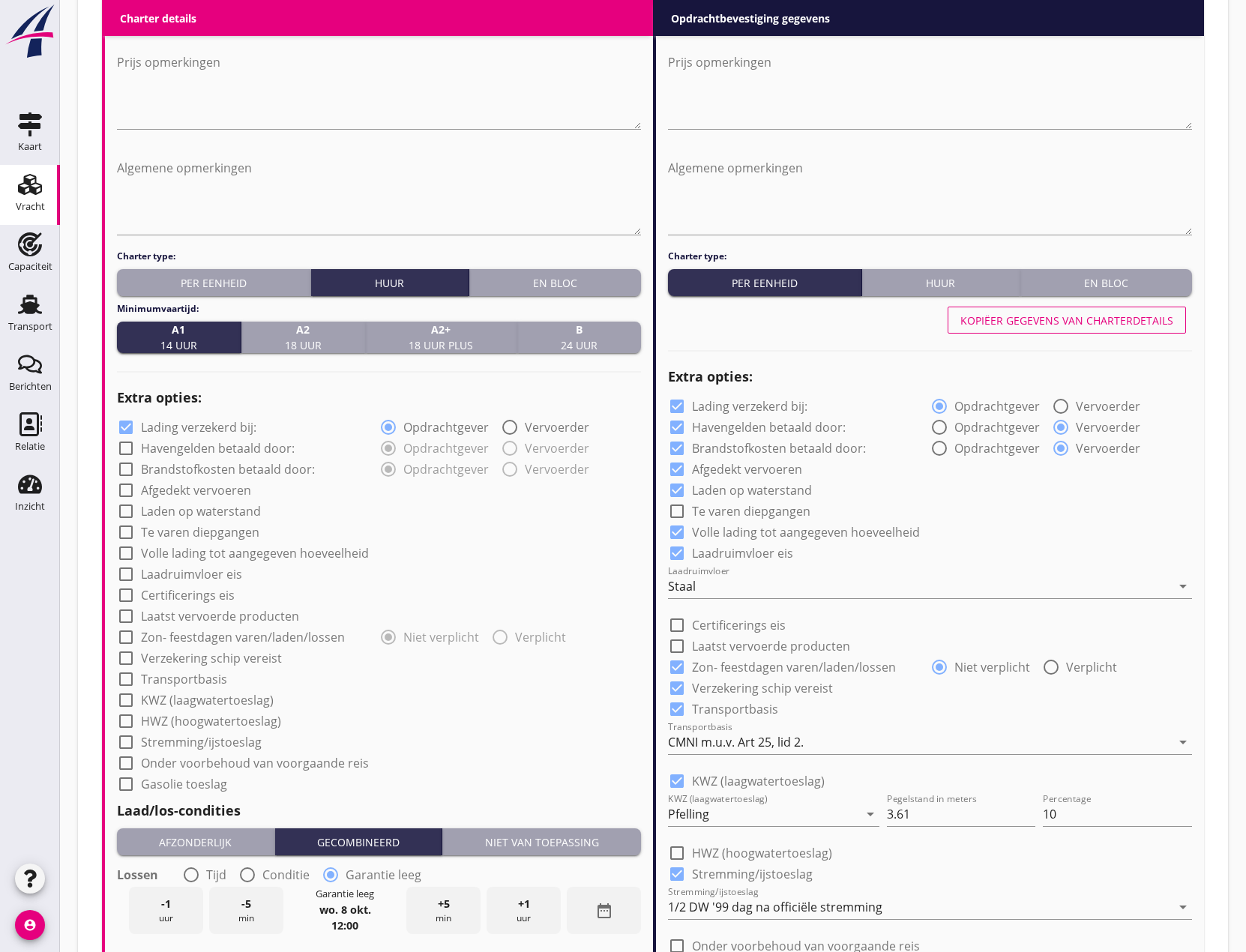
scroll to position [889, 0]
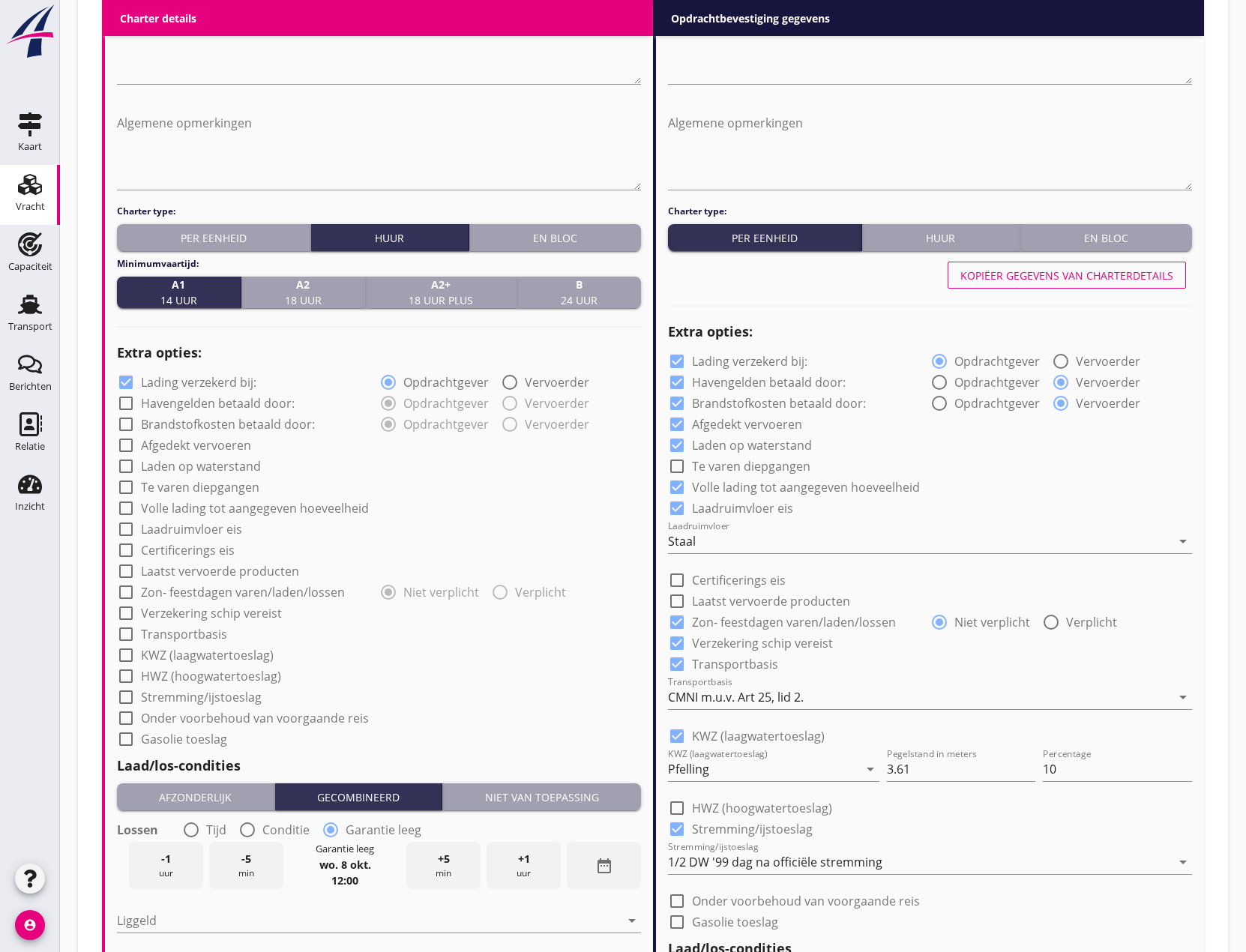
click at [128, 402] on div at bounding box center [126, 403] width 25 height 25
checkbox input "true"
click at [128, 424] on div at bounding box center [126, 424] width 25 height 25
checkbox input "true"
click at [127, 443] on div at bounding box center [126, 445] width 25 height 25
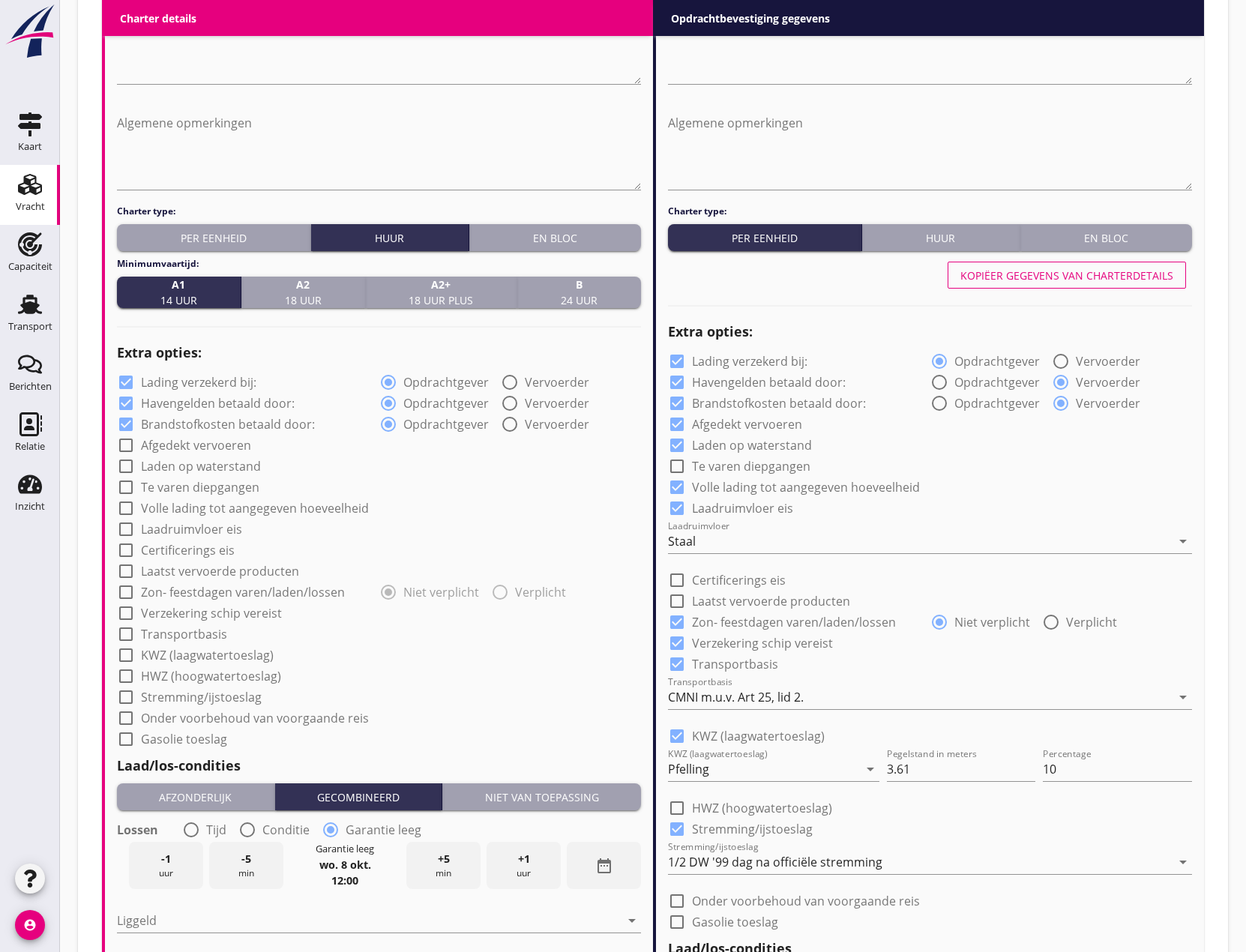
checkbox input "true"
click at [128, 464] on div at bounding box center [126, 466] width 25 height 25
checkbox input "true"
click at [124, 487] on div at bounding box center [126, 487] width 25 height 25
checkbox input "true"
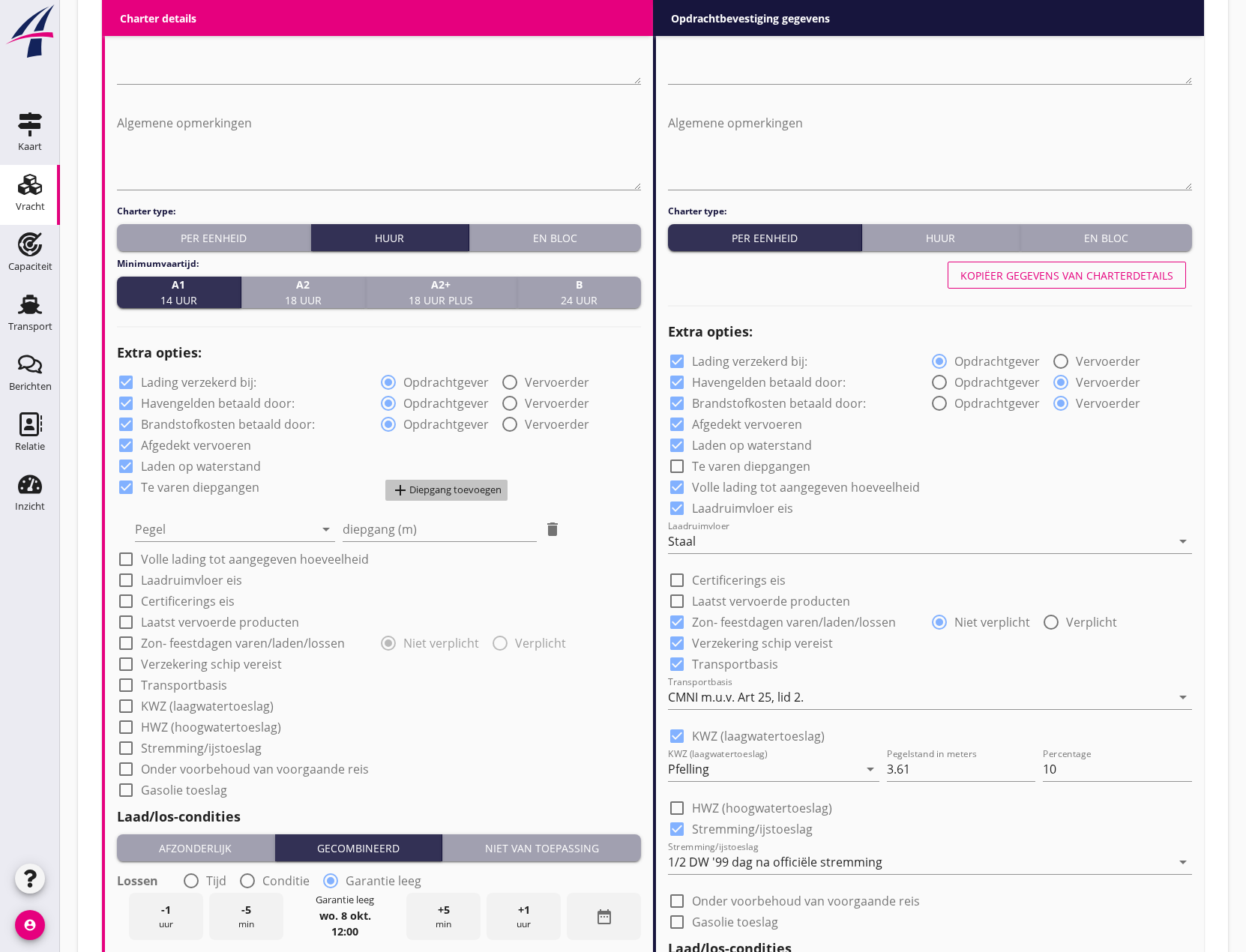
click at [437, 483] on div "add Diepgang toevoegen" at bounding box center [446, 489] width 110 height 18
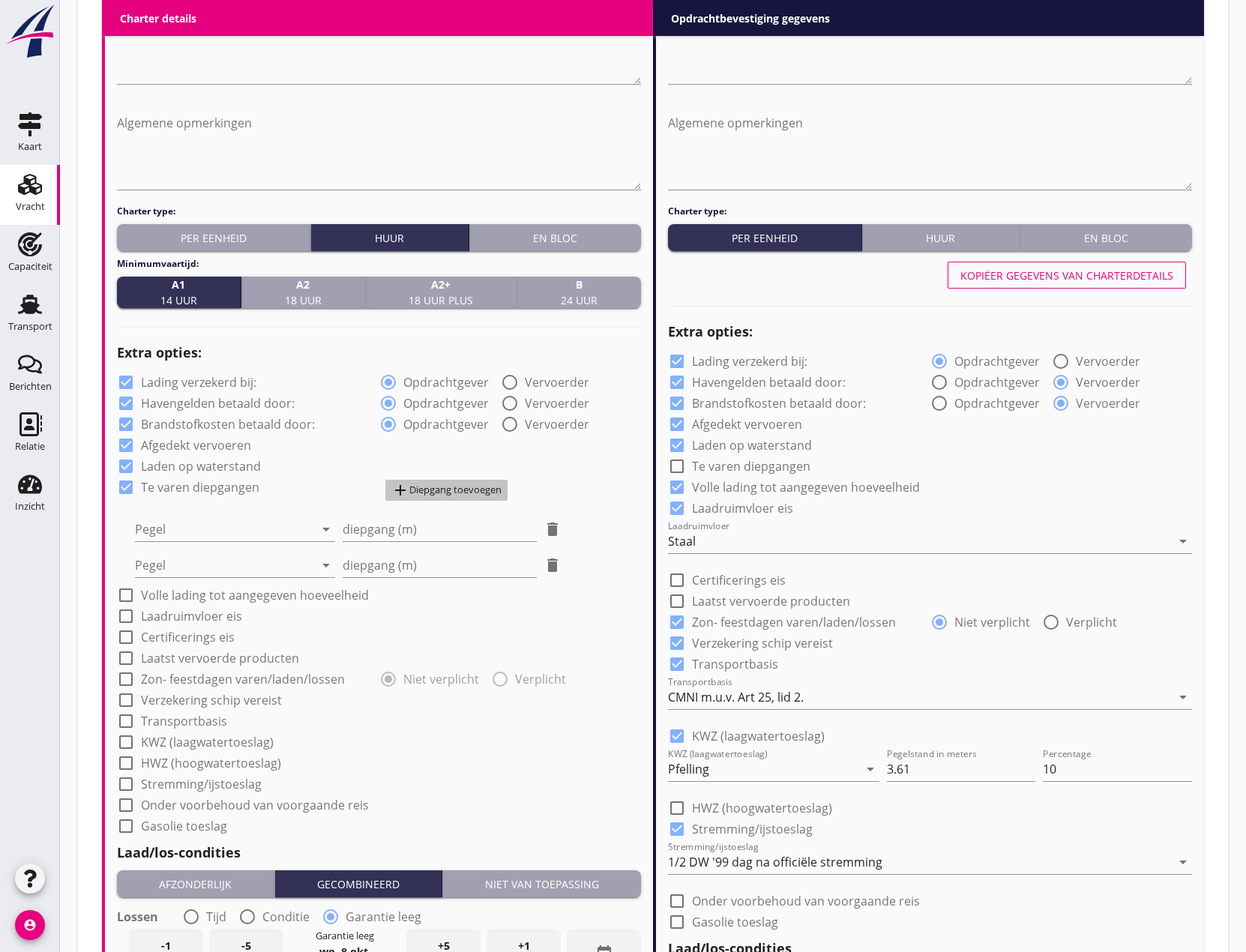
click at [437, 483] on div "add Diepgang toevoegen" at bounding box center [446, 489] width 110 height 18
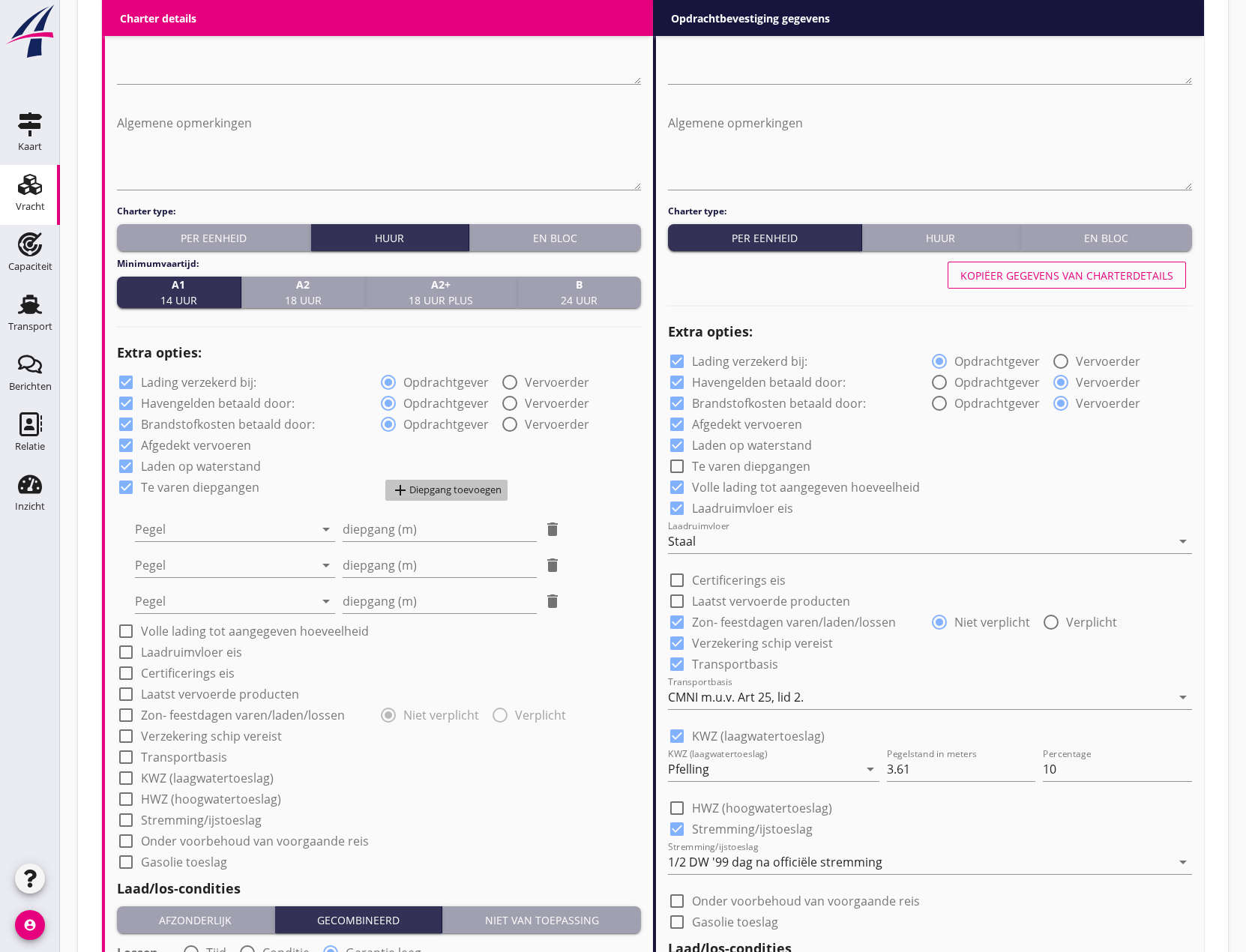
click at [442, 487] on div "add Diepgang toevoegen" at bounding box center [446, 489] width 110 height 18
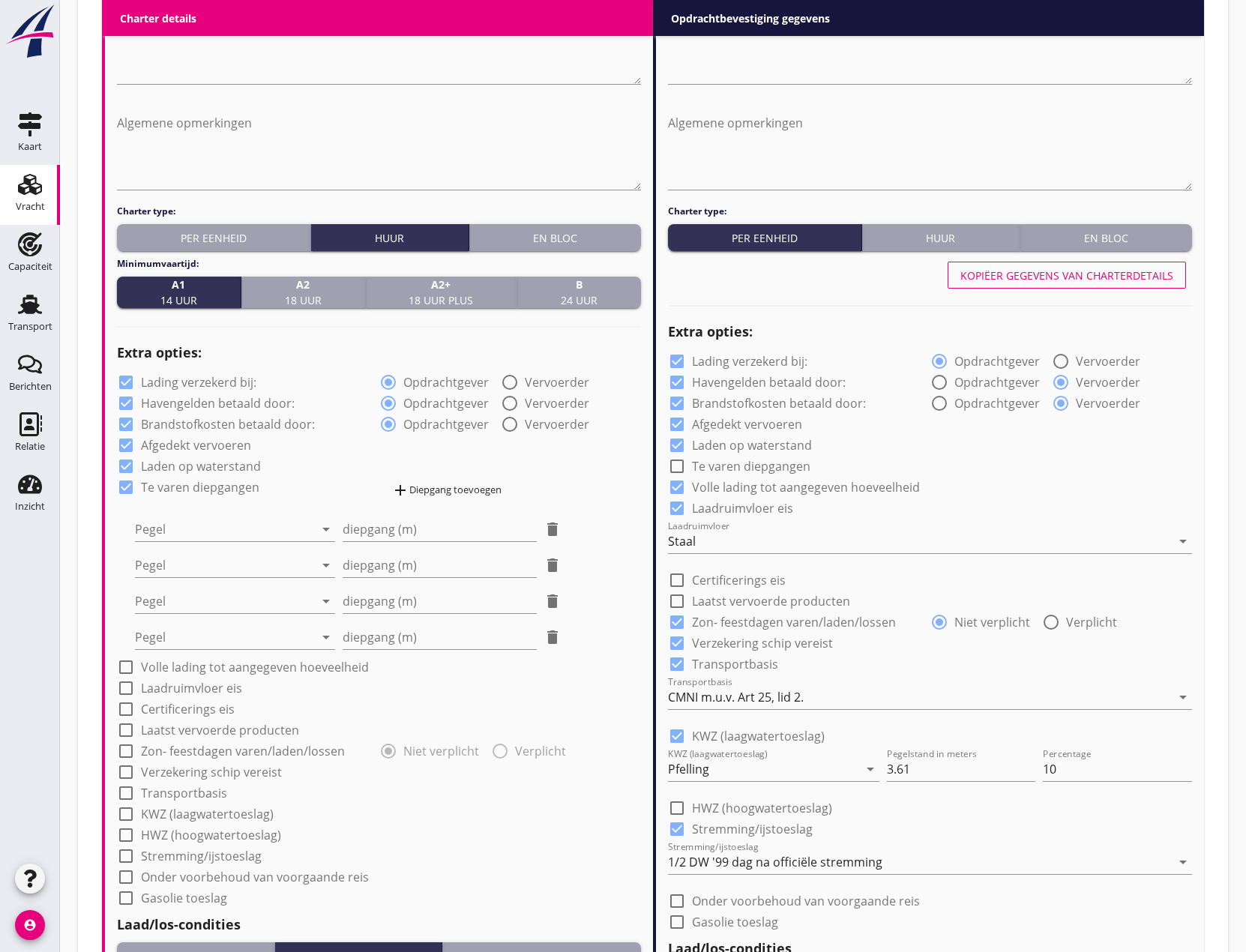
click at [256, 513] on div "Pegel arrow_drop_down" at bounding box center [235, 524] width 200 height 33
click at [241, 527] on div at bounding box center [224, 529] width 179 height 24
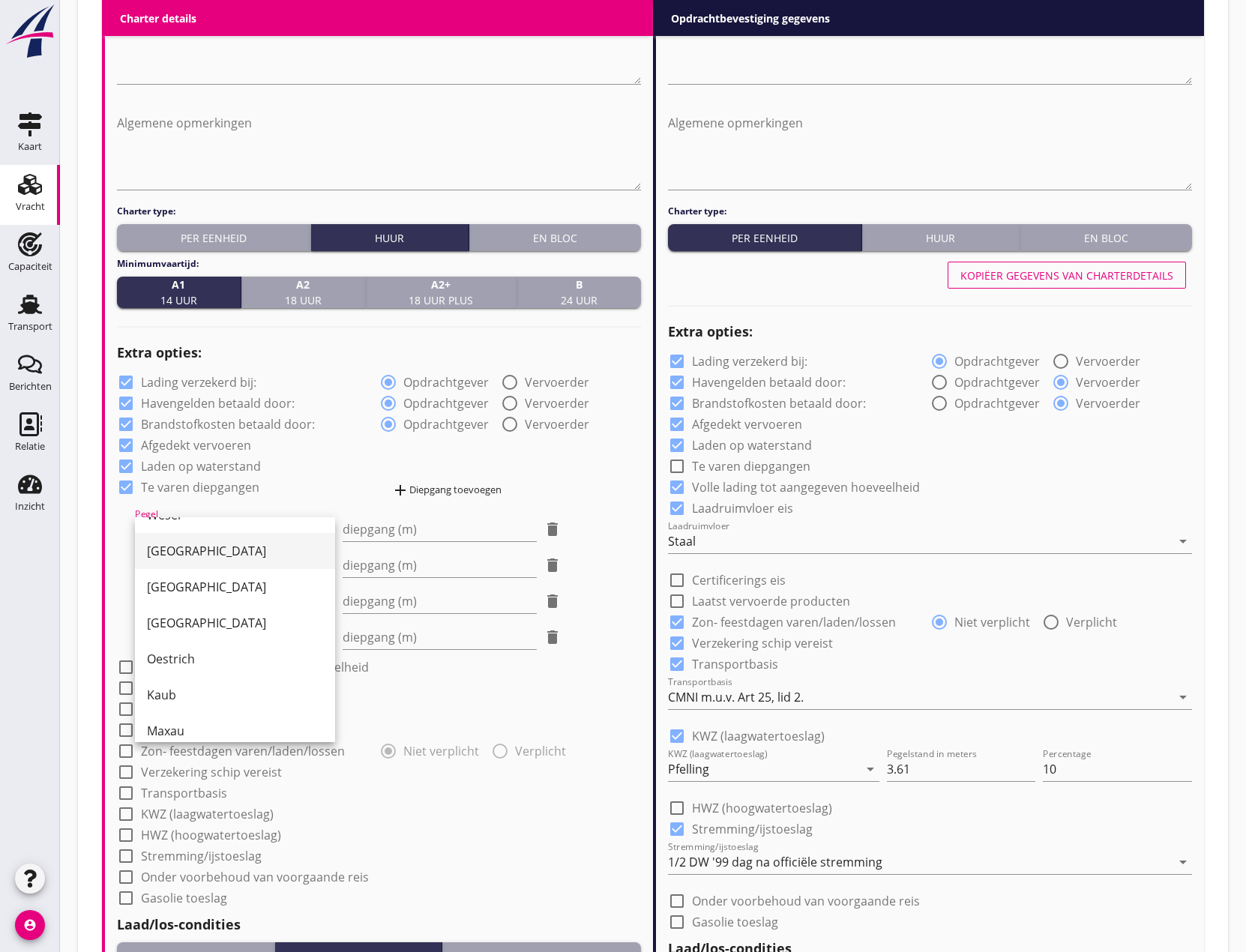
scroll to position [150, 0]
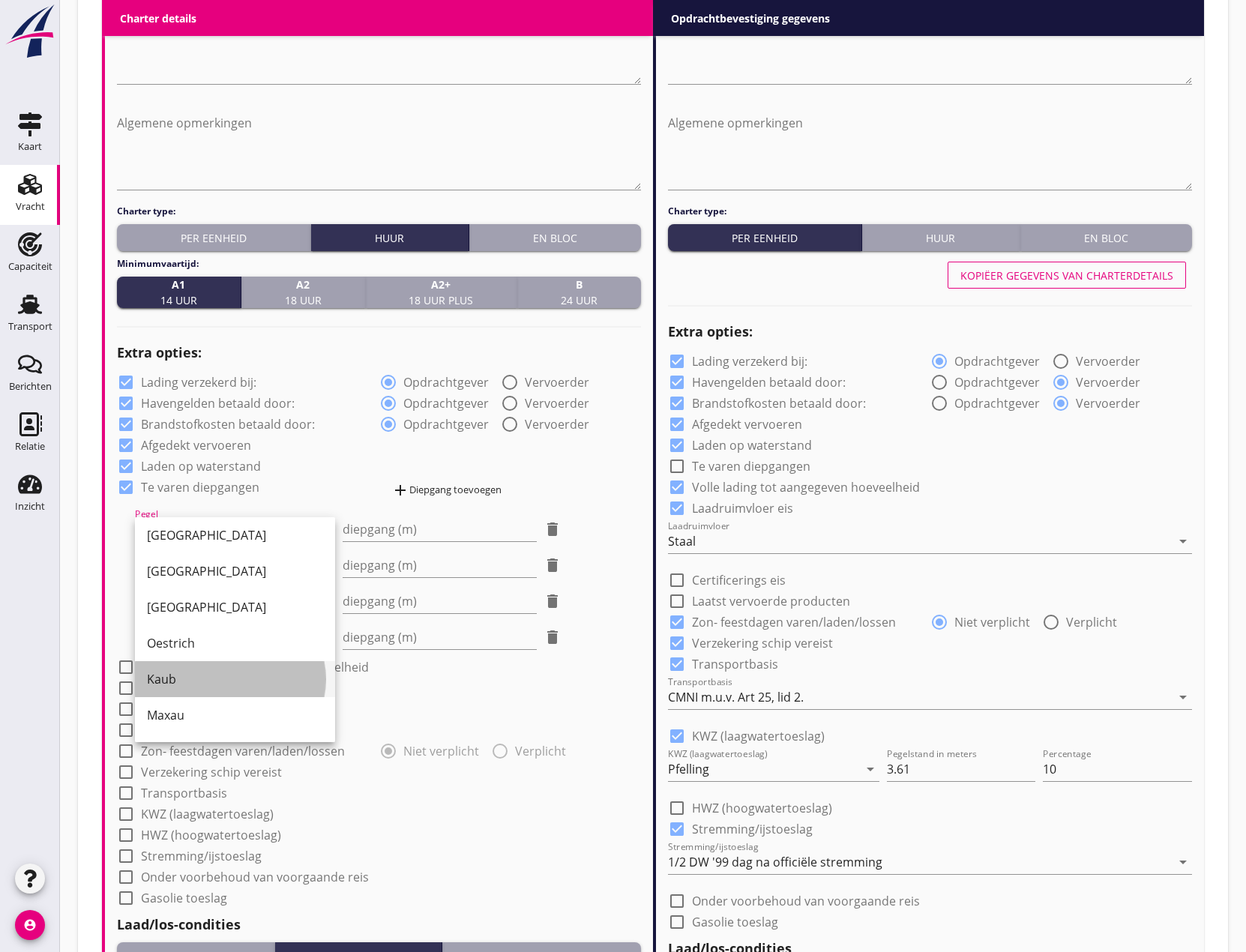
click at [187, 677] on div "Kaub" at bounding box center [235, 678] width 176 height 18
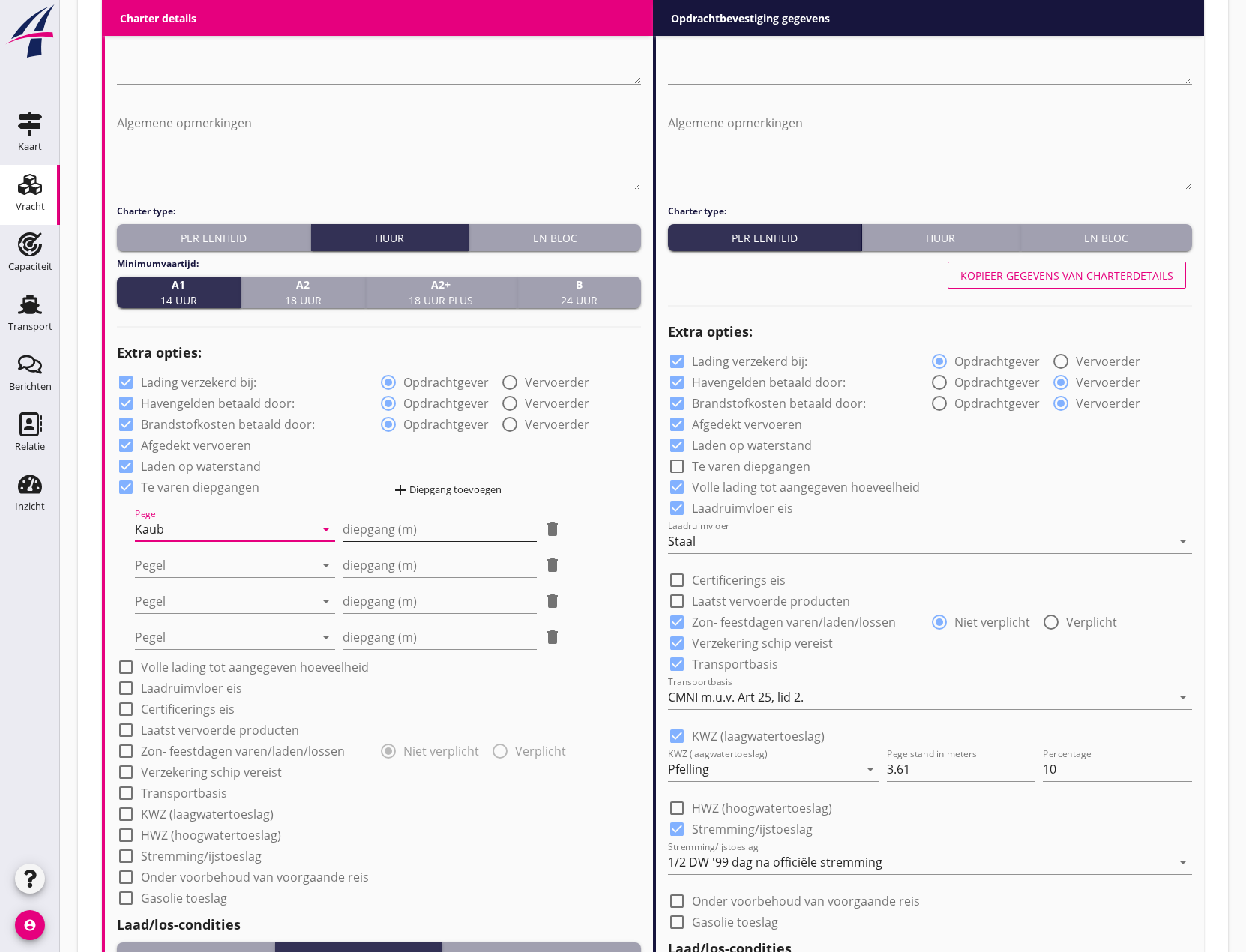
click at [384, 528] on input "diepgang (m)" at bounding box center [439, 529] width 193 height 24
type input "1"
click at [236, 556] on div at bounding box center [224, 565] width 179 height 24
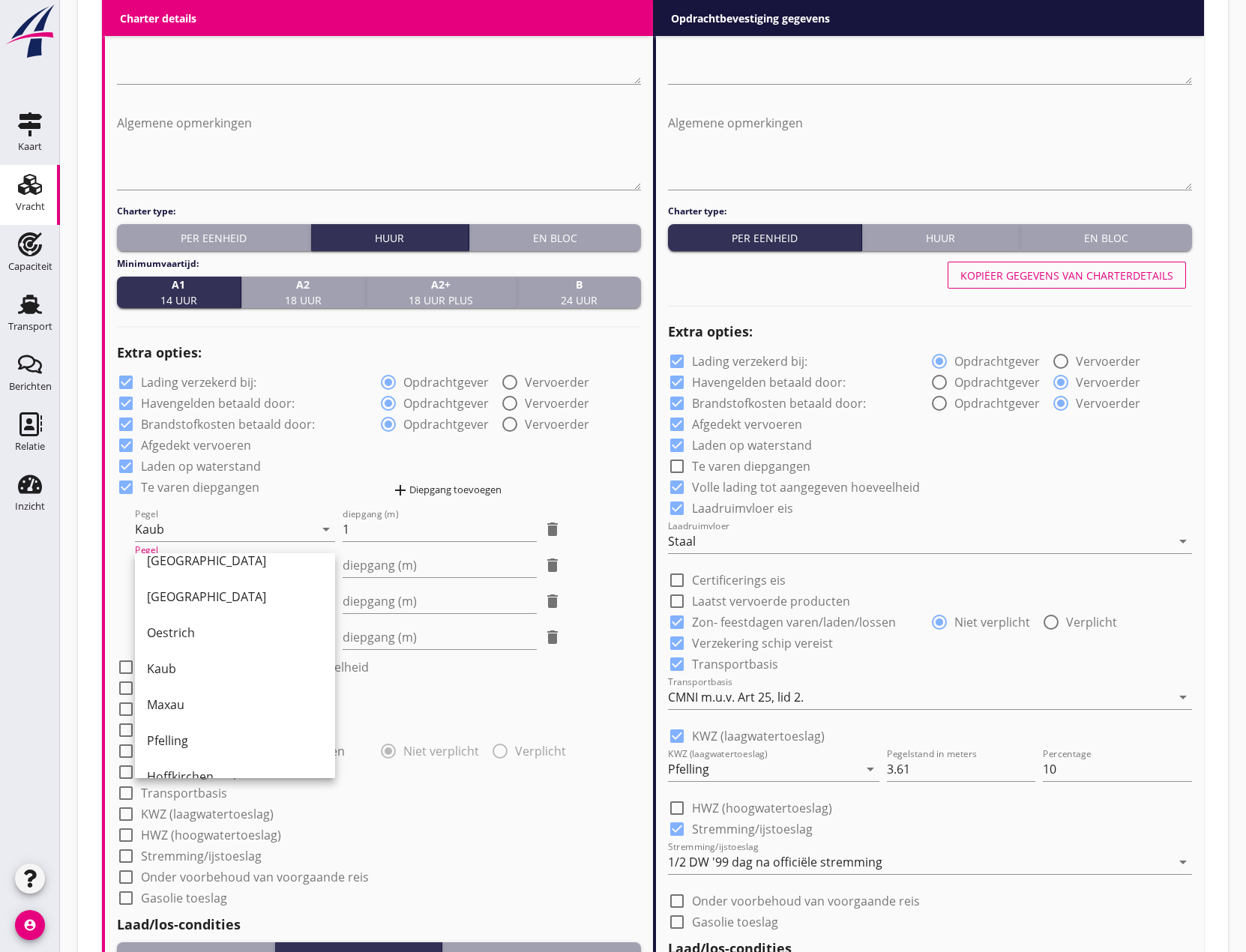
scroll to position [225, 0]
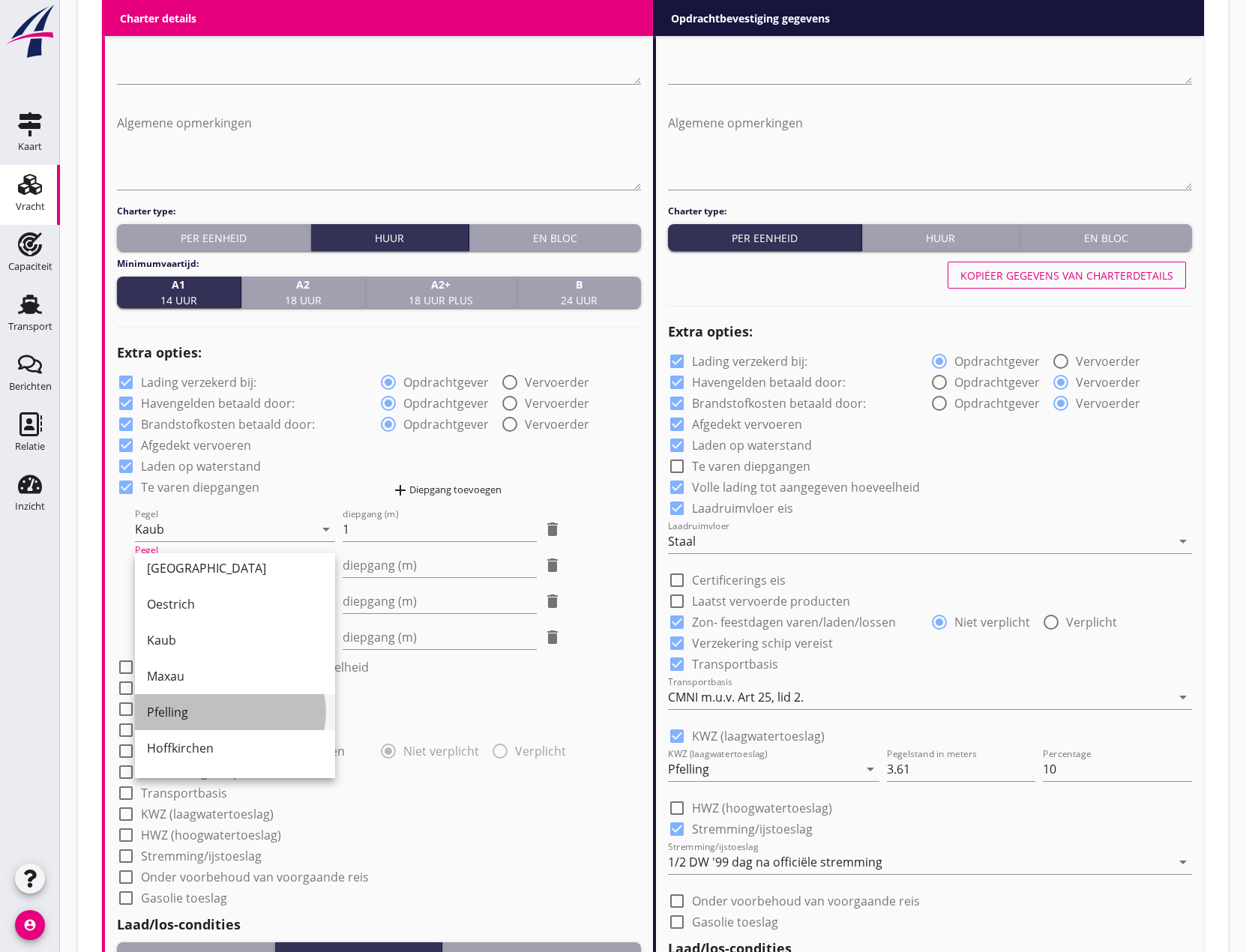
click at [205, 712] on div "Pfelling" at bounding box center [235, 711] width 176 height 18
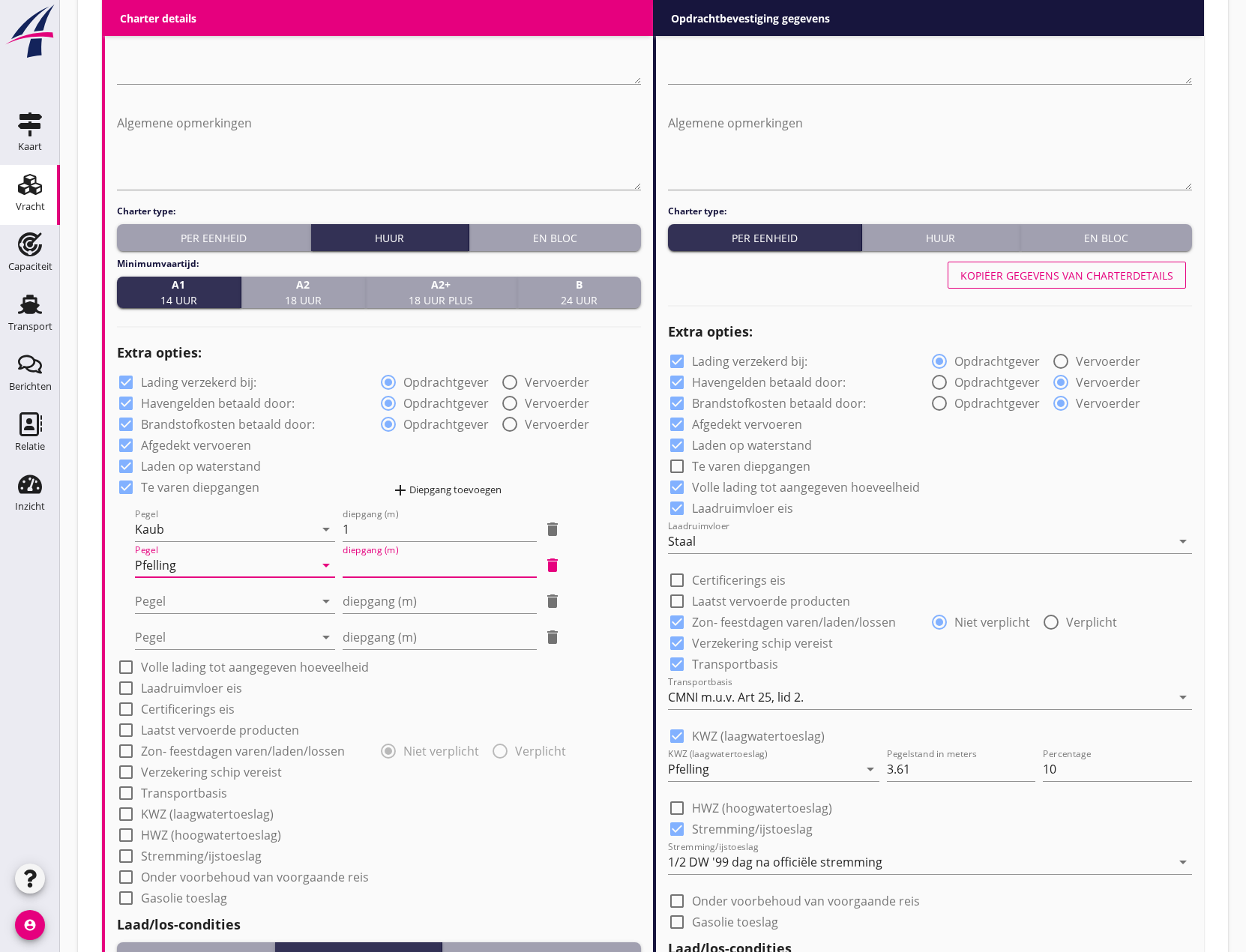
click at [367, 555] on input "diepgang (m)" at bounding box center [439, 565] width 193 height 24
type input "-1"
type input "-1.20"
click at [241, 597] on div at bounding box center [224, 601] width 179 height 24
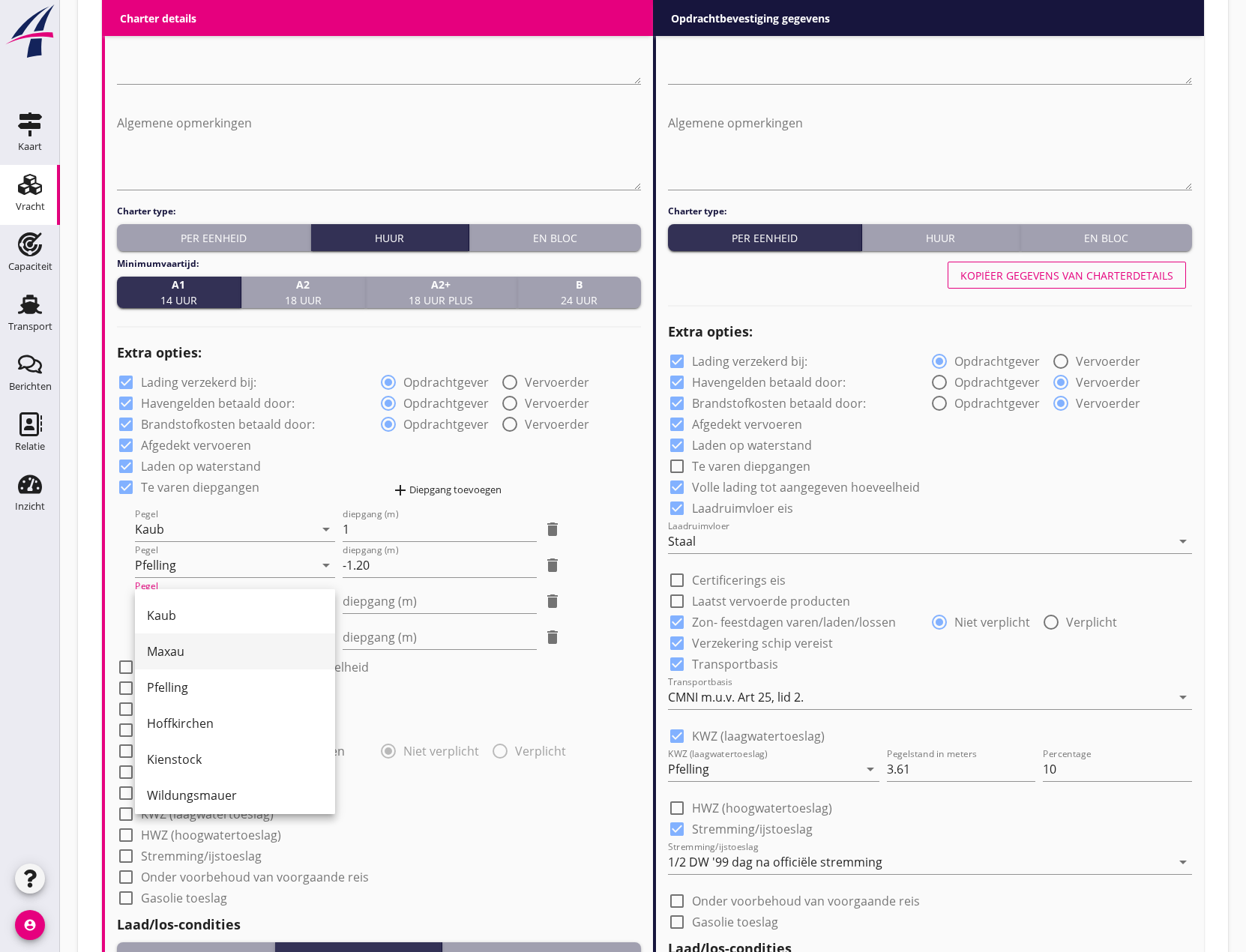
scroll to position [300, 0]
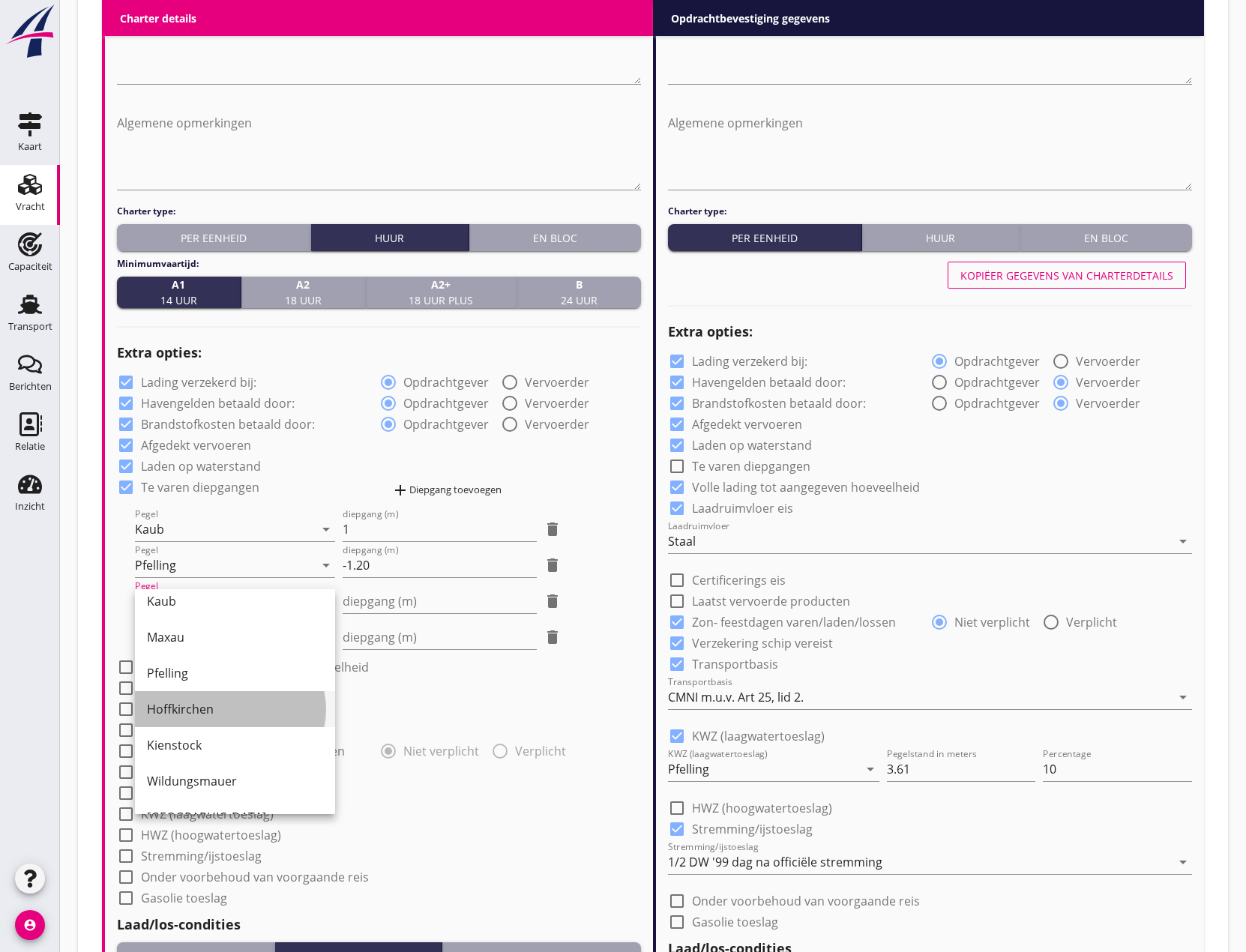
click at [210, 713] on div "Hoffkirchen" at bounding box center [235, 709] width 176 height 18
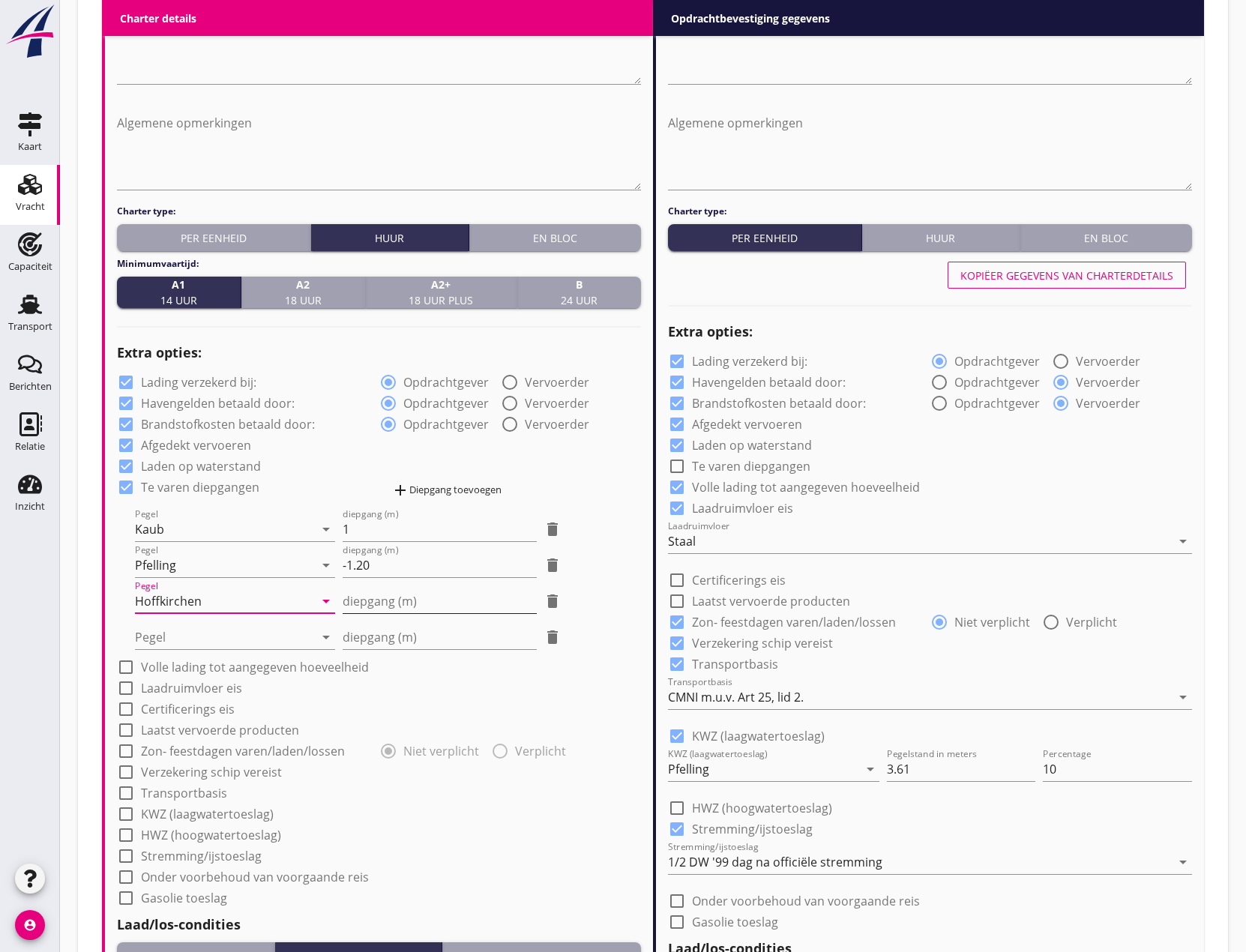
click at [364, 595] on input "diepgang (m)" at bounding box center [439, 601] width 193 height 24
type input "-0"
type input "-0.40"
click at [226, 630] on div at bounding box center [224, 636] width 179 height 24
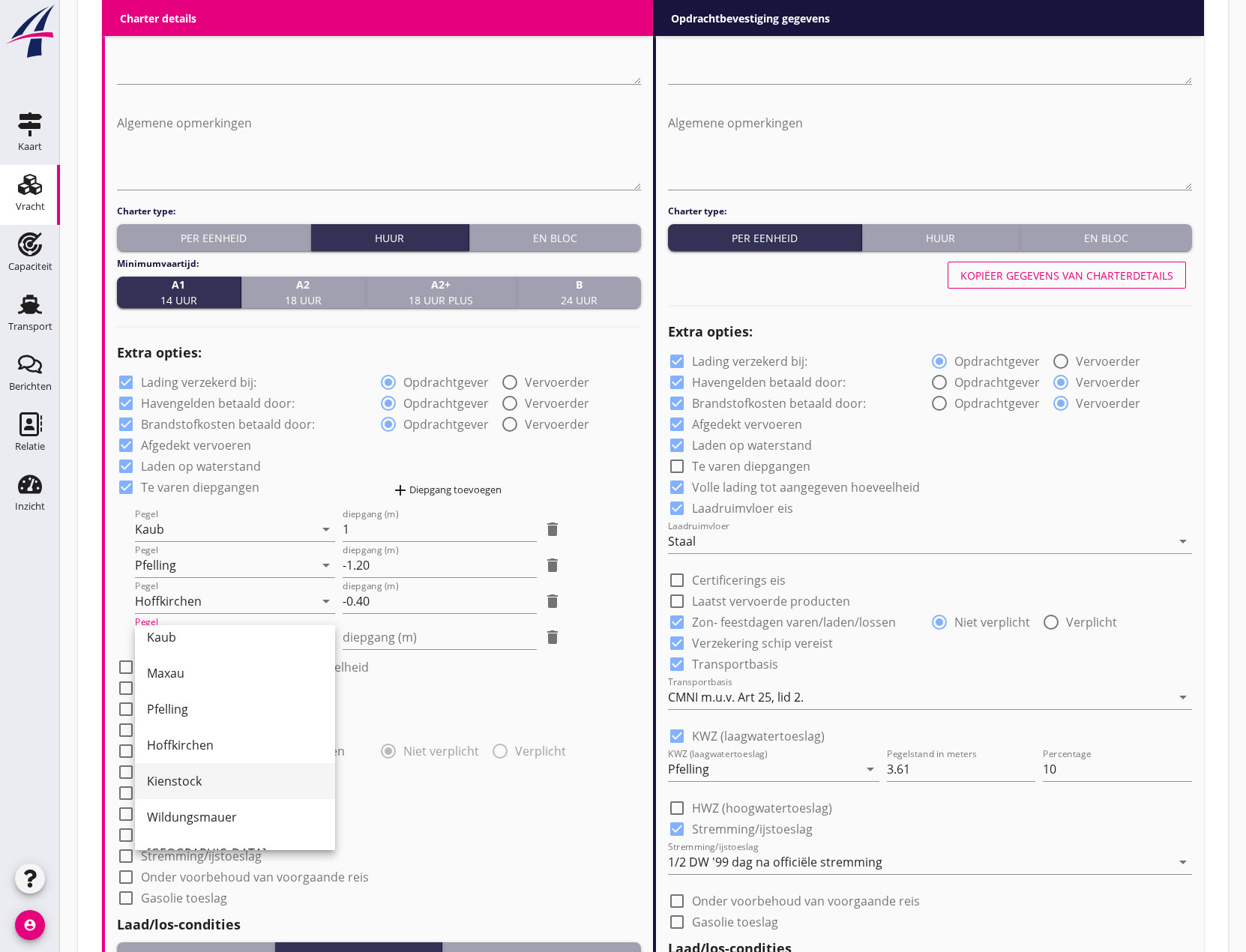
click at [192, 773] on div "Kienstock" at bounding box center [235, 780] width 176 height 18
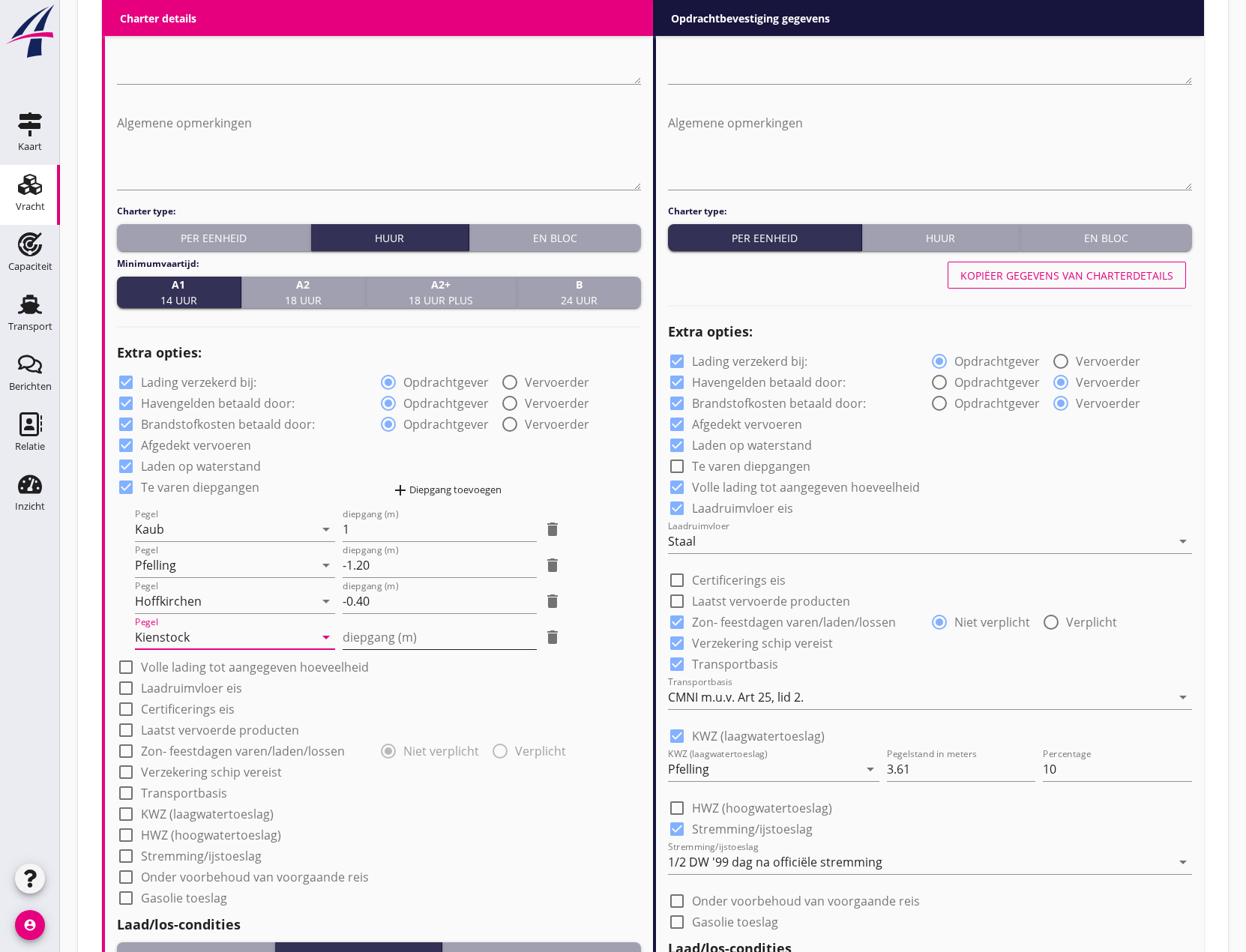
click at [374, 639] on input "diepgang (m)" at bounding box center [439, 636] width 193 height 24
type input "0"
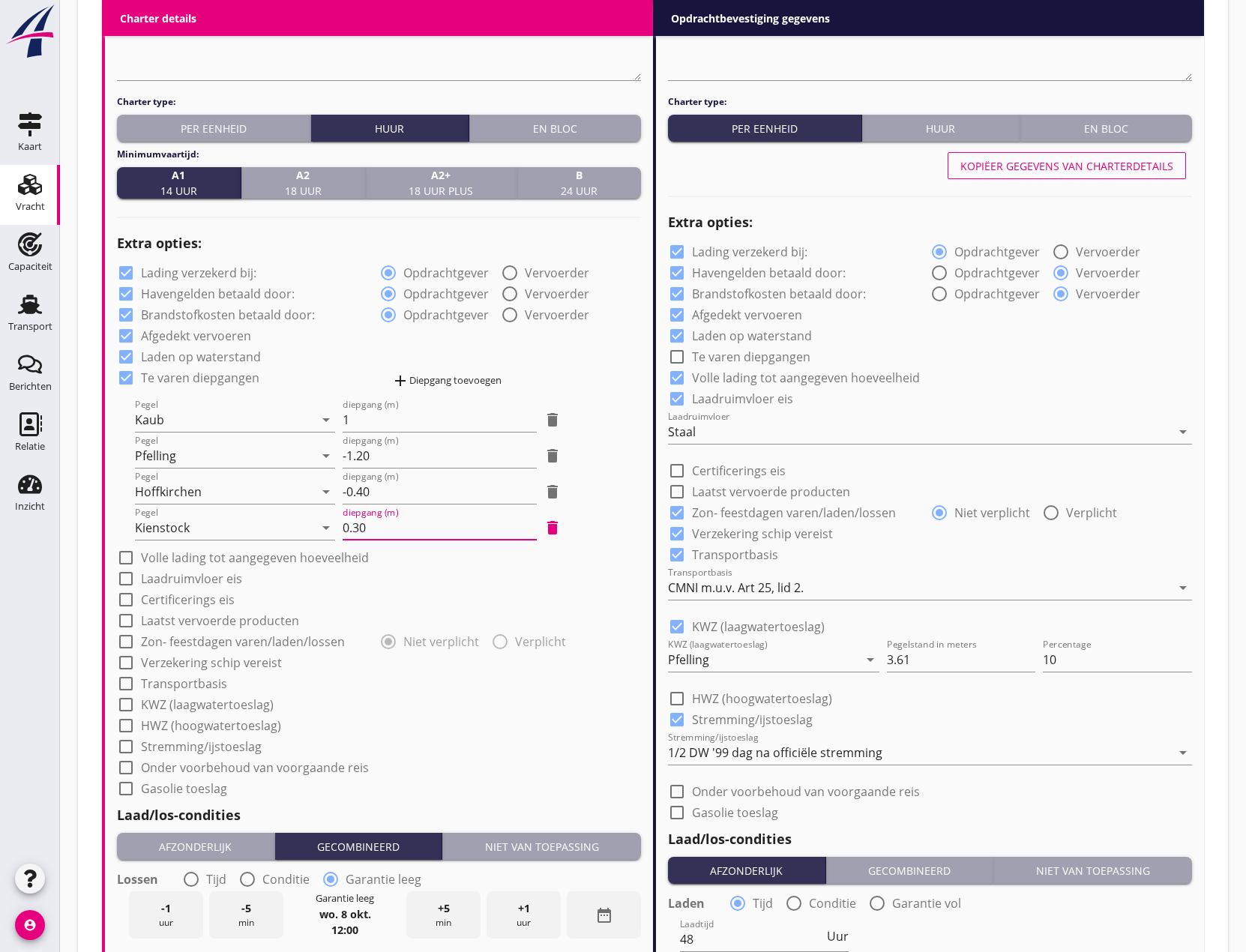
scroll to position [1038, 0]
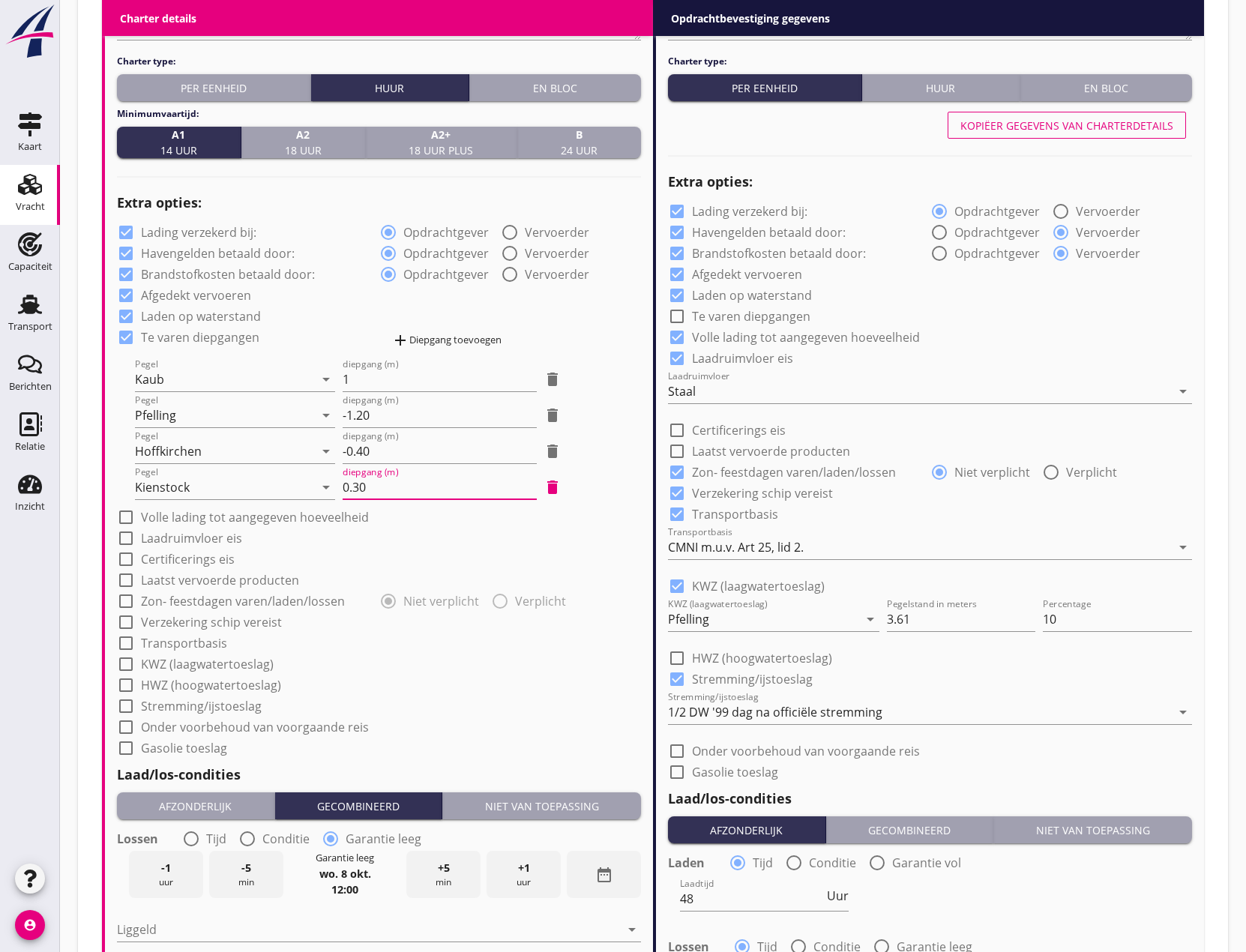
type input "0.30"
click at [120, 510] on div at bounding box center [126, 517] width 25 height 25
checkbox input "true"
click at [127, 536] on div at bounding box center [126, 538] width 25 height 25
checkbox input "true"
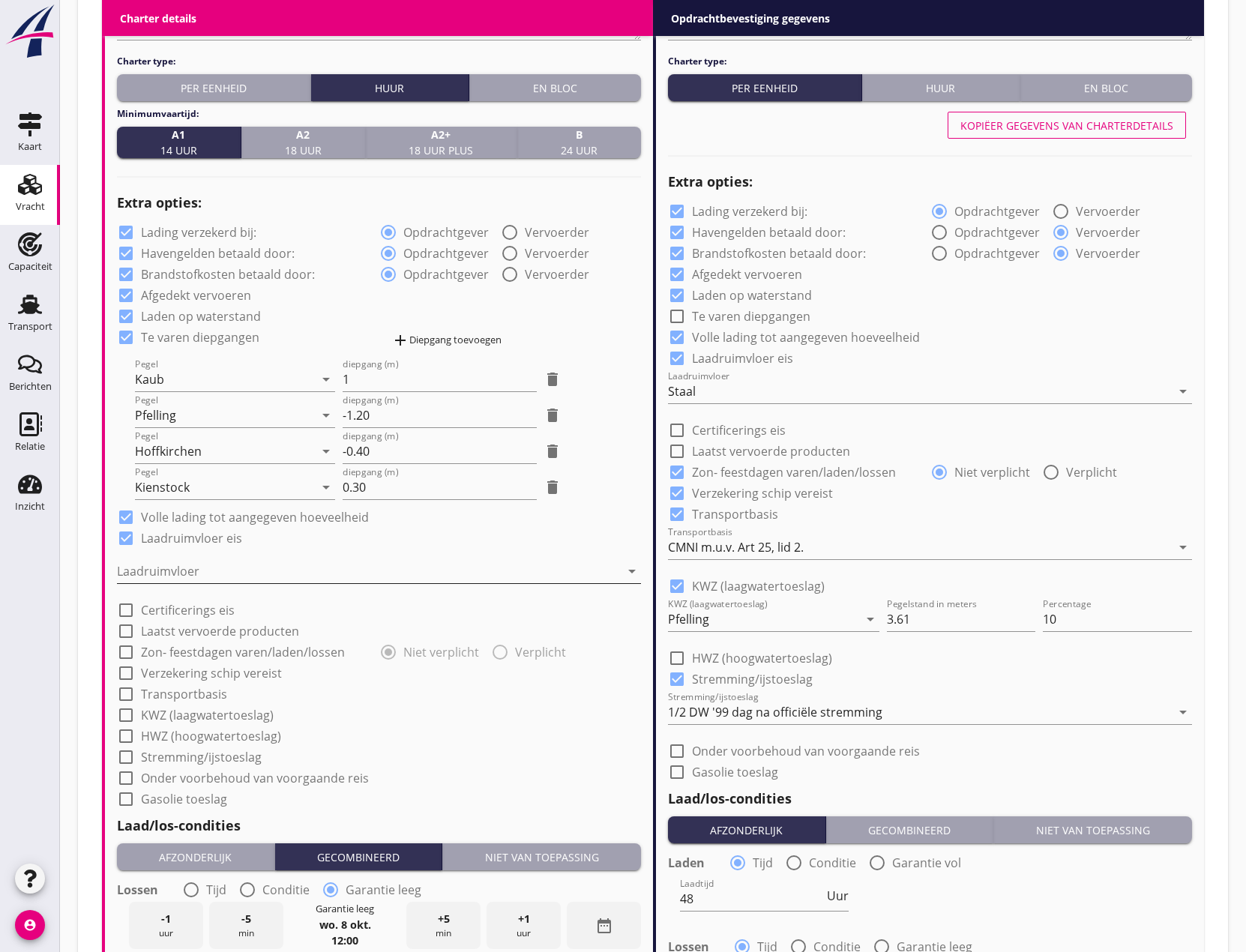
click at [167, 562] on div at bounding box center [368, 571] width 503 height 24
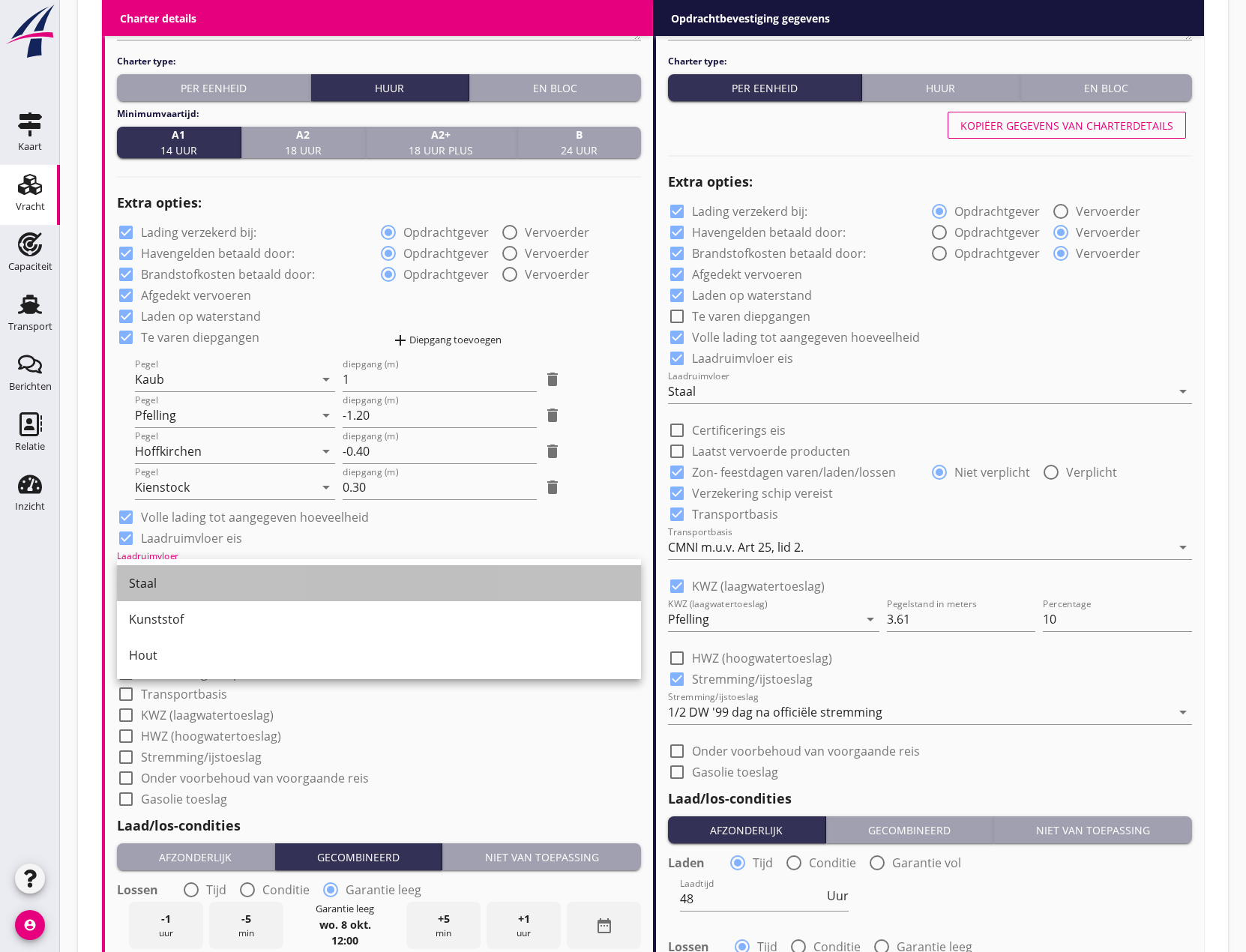
click at [176, 576] on div "Staal" at bounding box center [379, 583] width 500 height 18
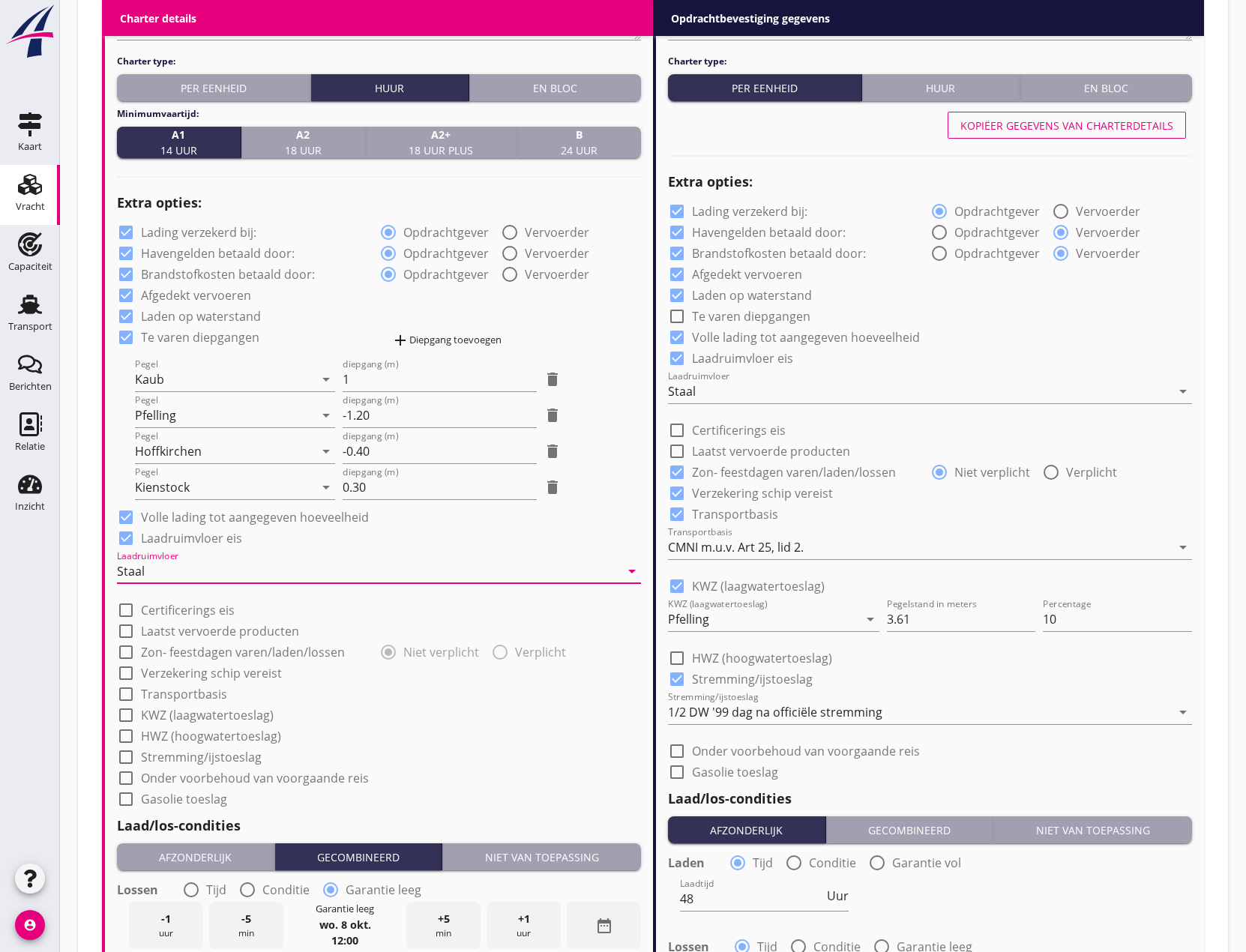
click at [128, 651] on div at bounding box center [126, 651] width 25 height 25
checkbox input "true"
click at [496, 649] on div at bounding box center [500, 651] width 25 height 25
radio input "false"
radio input "true"
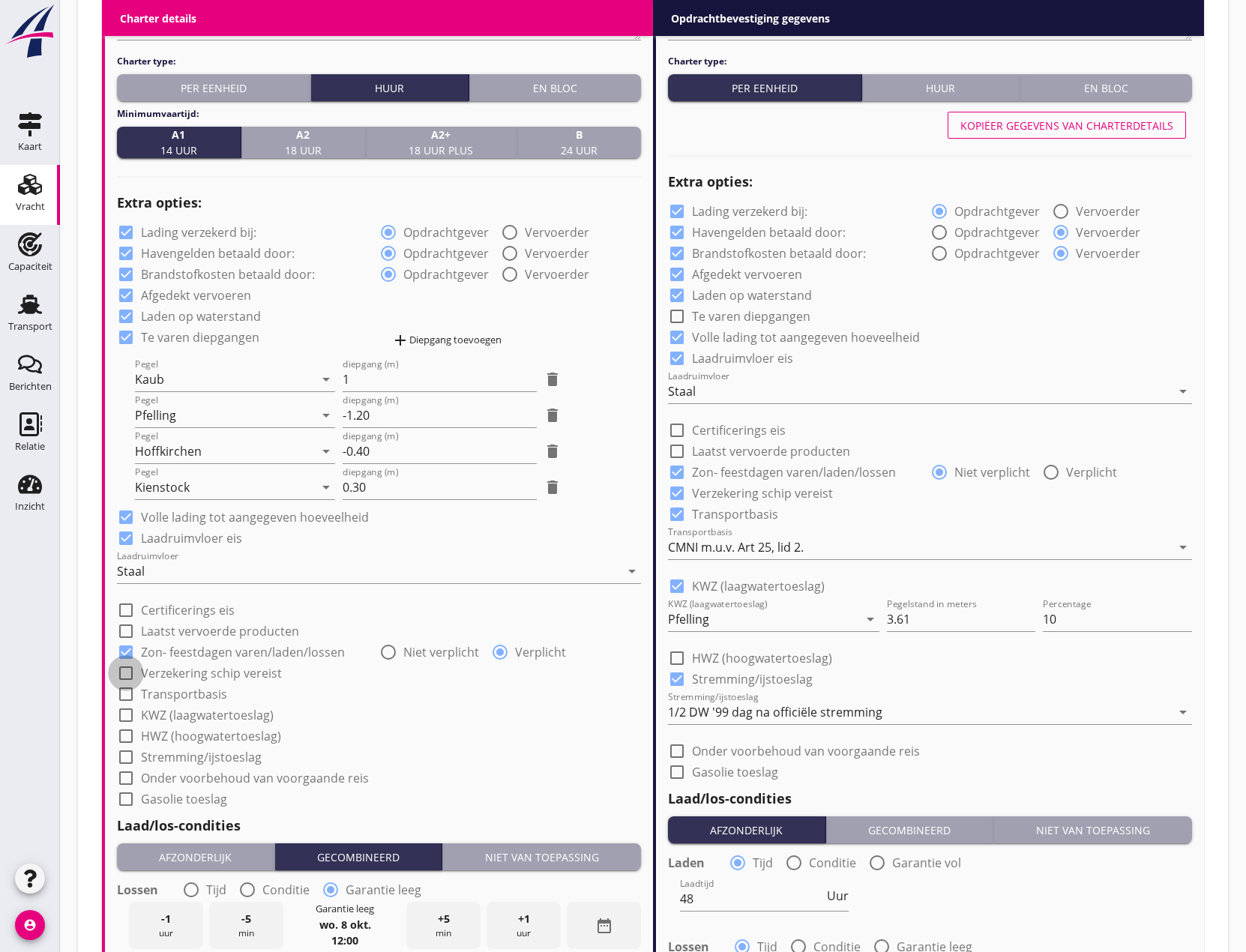
click at [130, 669] on div at bounding box center [126, 672] width 25 height 25
checkbox input "true"
click at [130, 694] on div at bounding box center [126, 693] width 25 height 25
checkbox input "true"
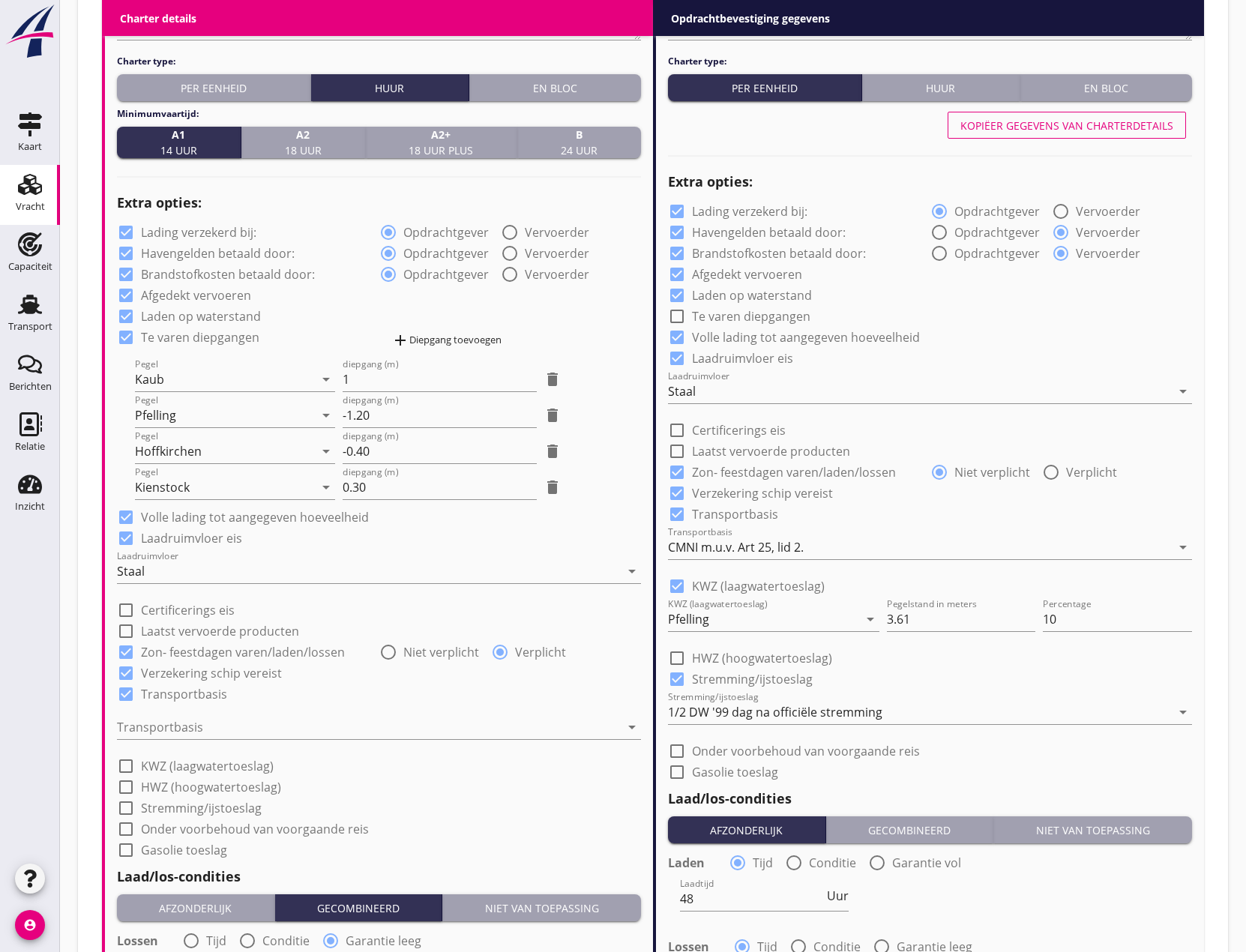
click at [191, 723] on div at bounding box center [368, 727] width 503 height 24
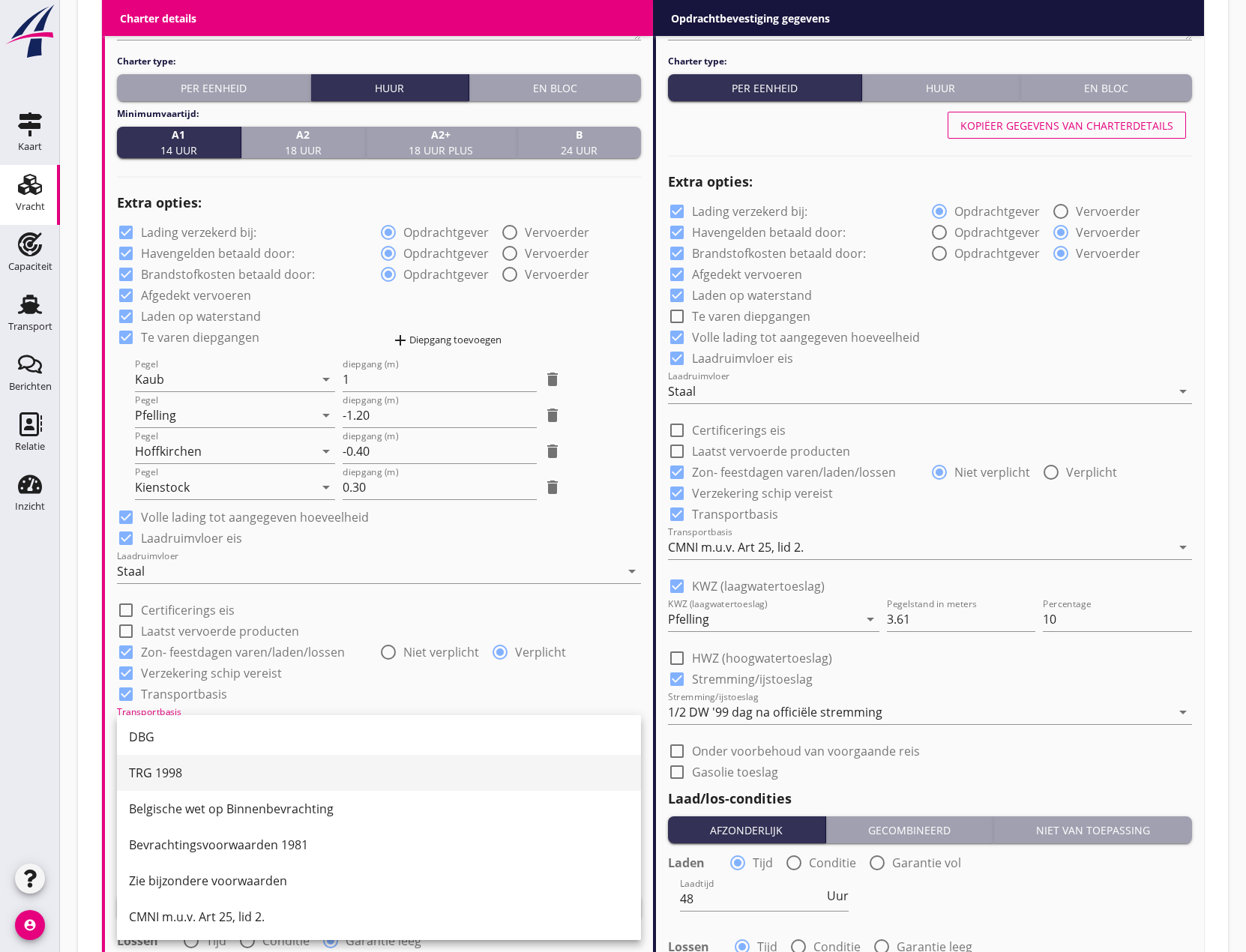
scroll to position [39, 0]
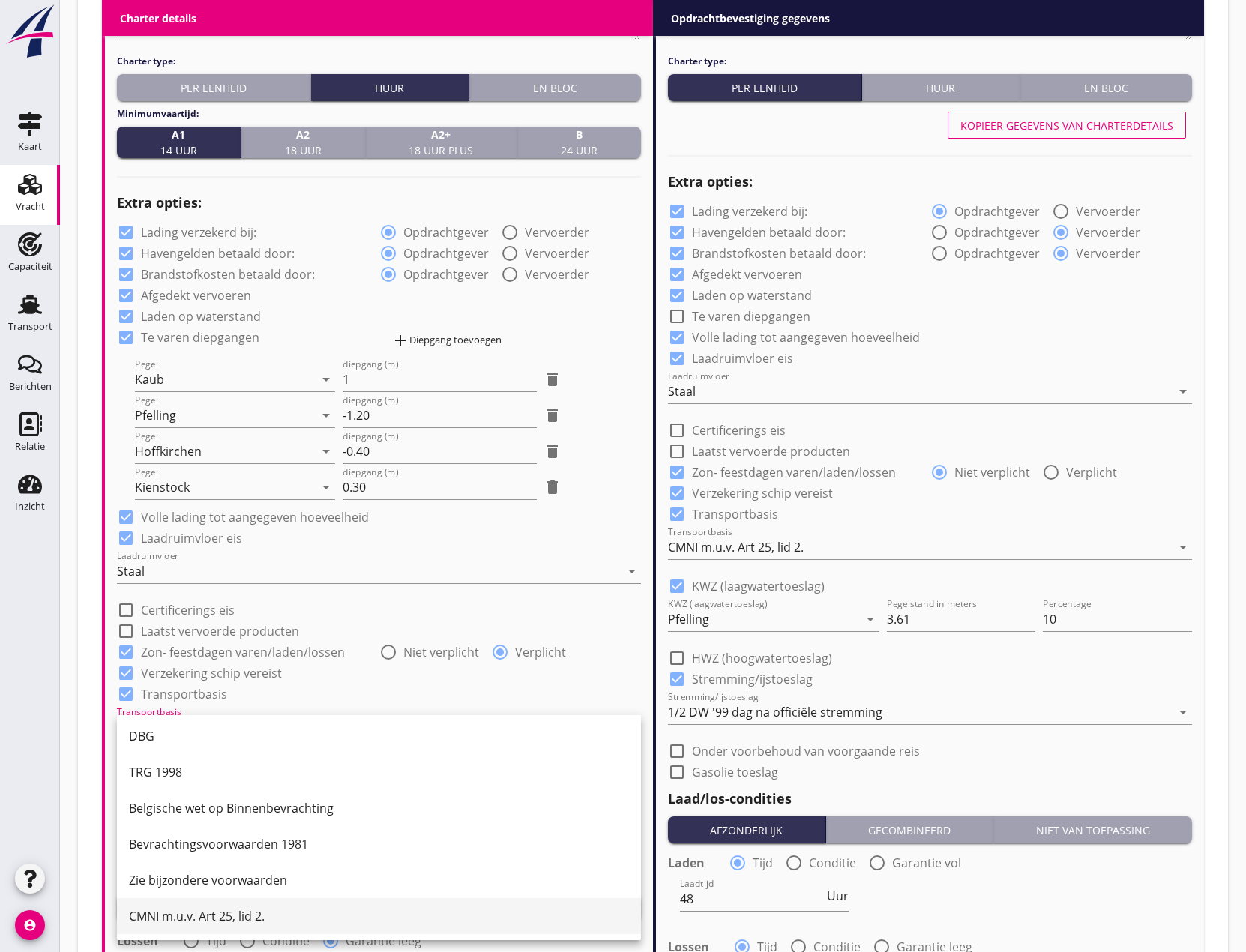
click at [217, 905] on div "CMNI m.u.v. Art 25, lid 2." at bounding box center [379, 915] width 500 height 36
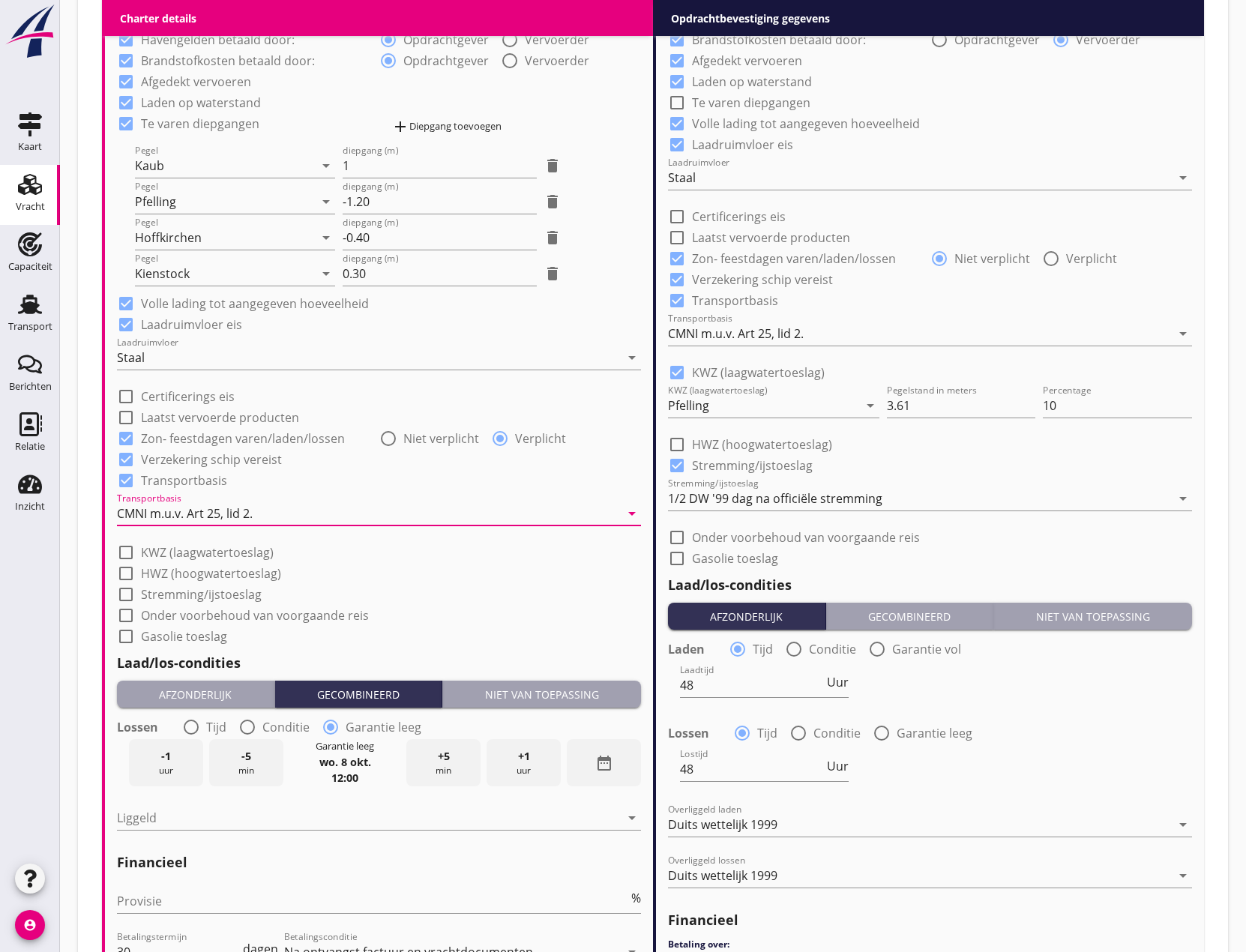
scroll to position [1263, 0]
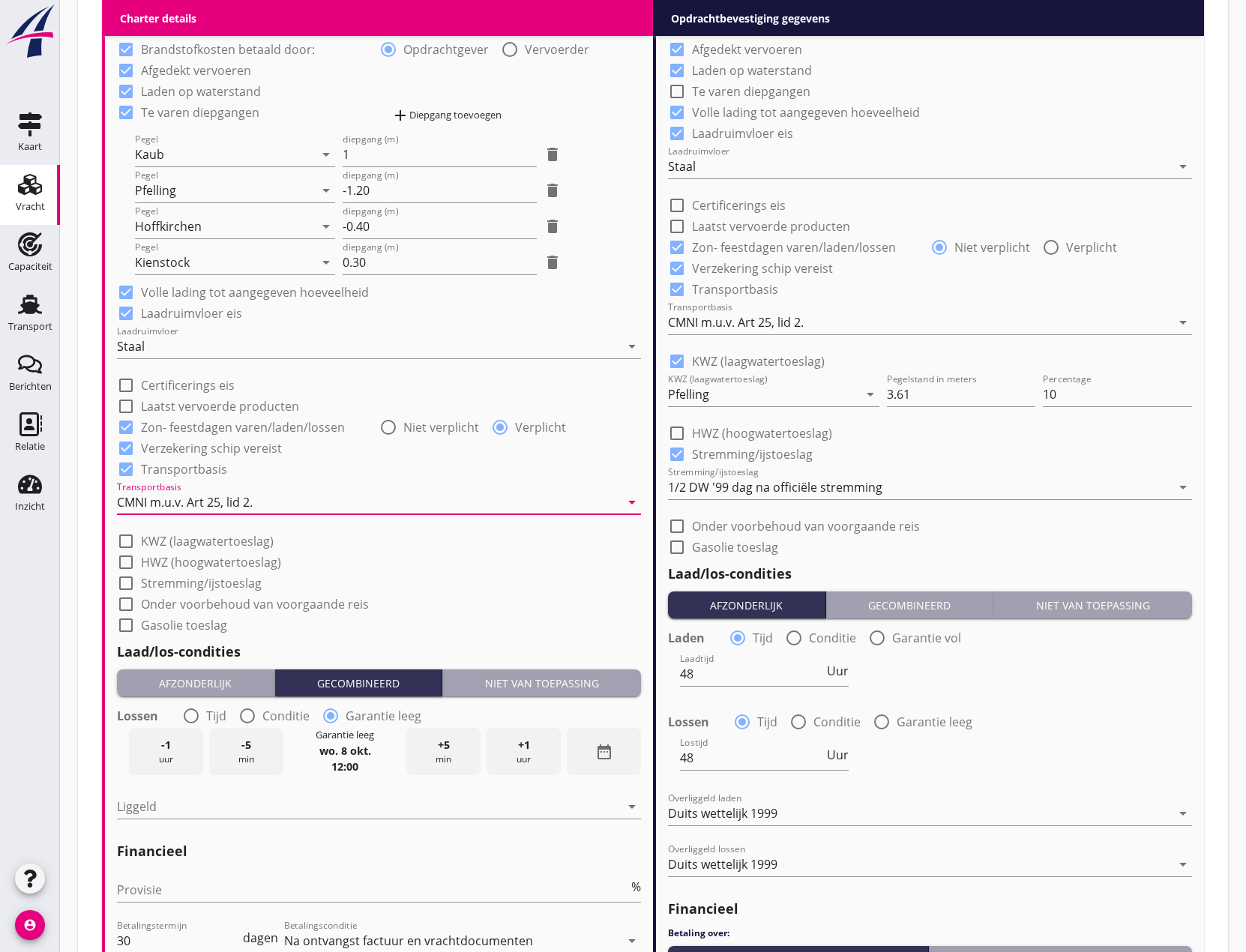
click at [568, 678] on div "Niet van toepassing" at bounding box center [542, 683] width 186 height 16
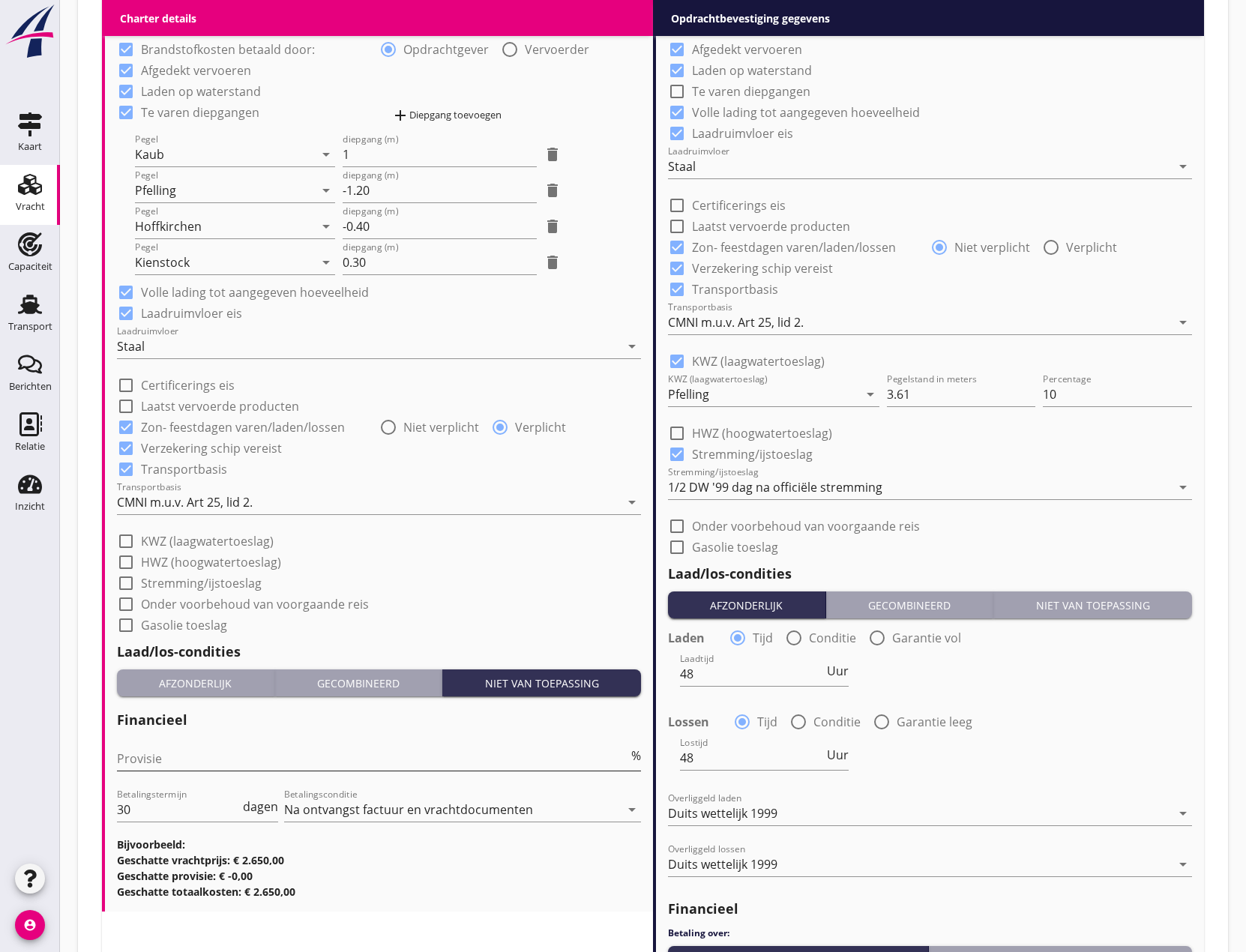
click at [182, 760] on input "Provisie" at bounding box center [372, 758] width 511 height 24
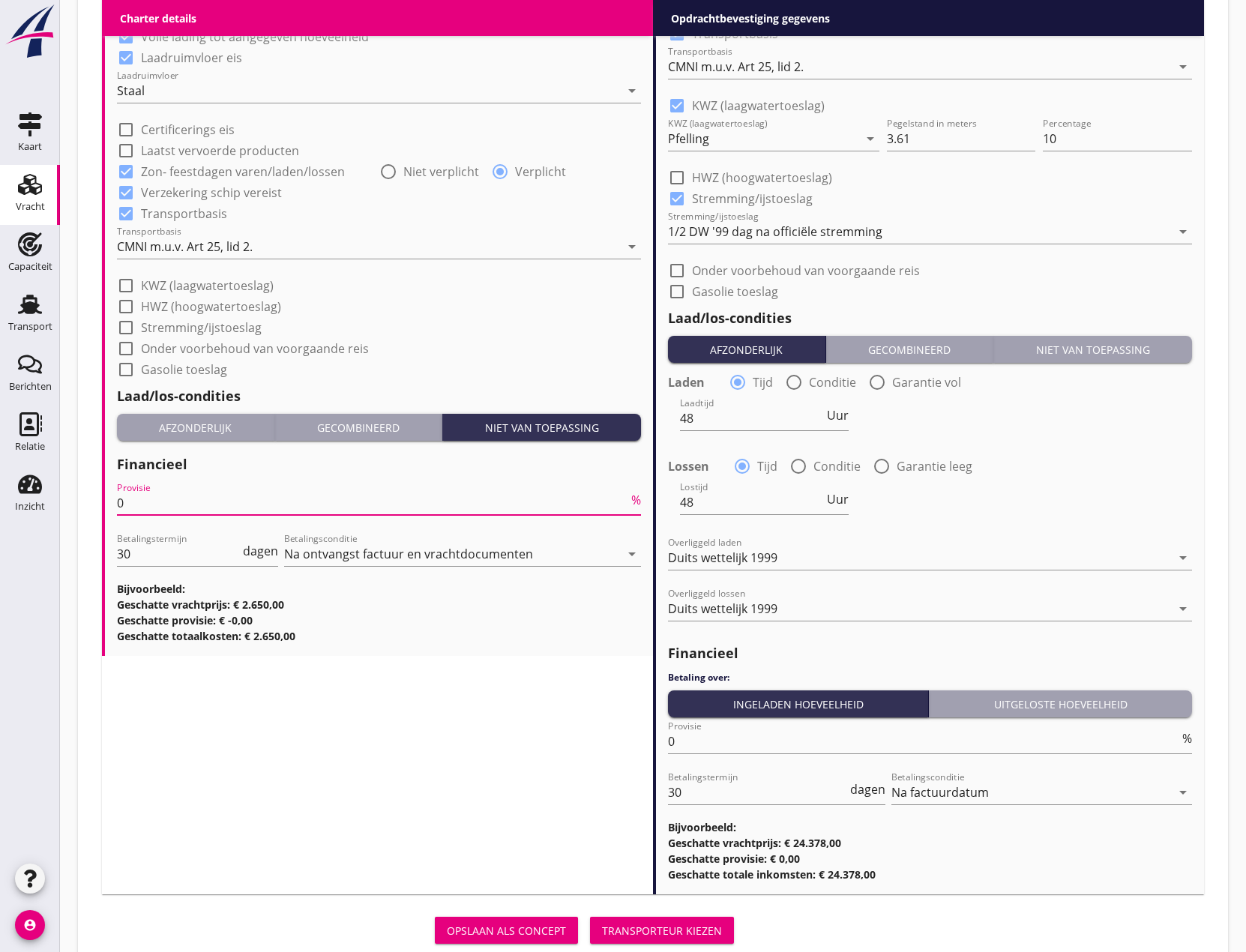
scroll to position [1563, 0]
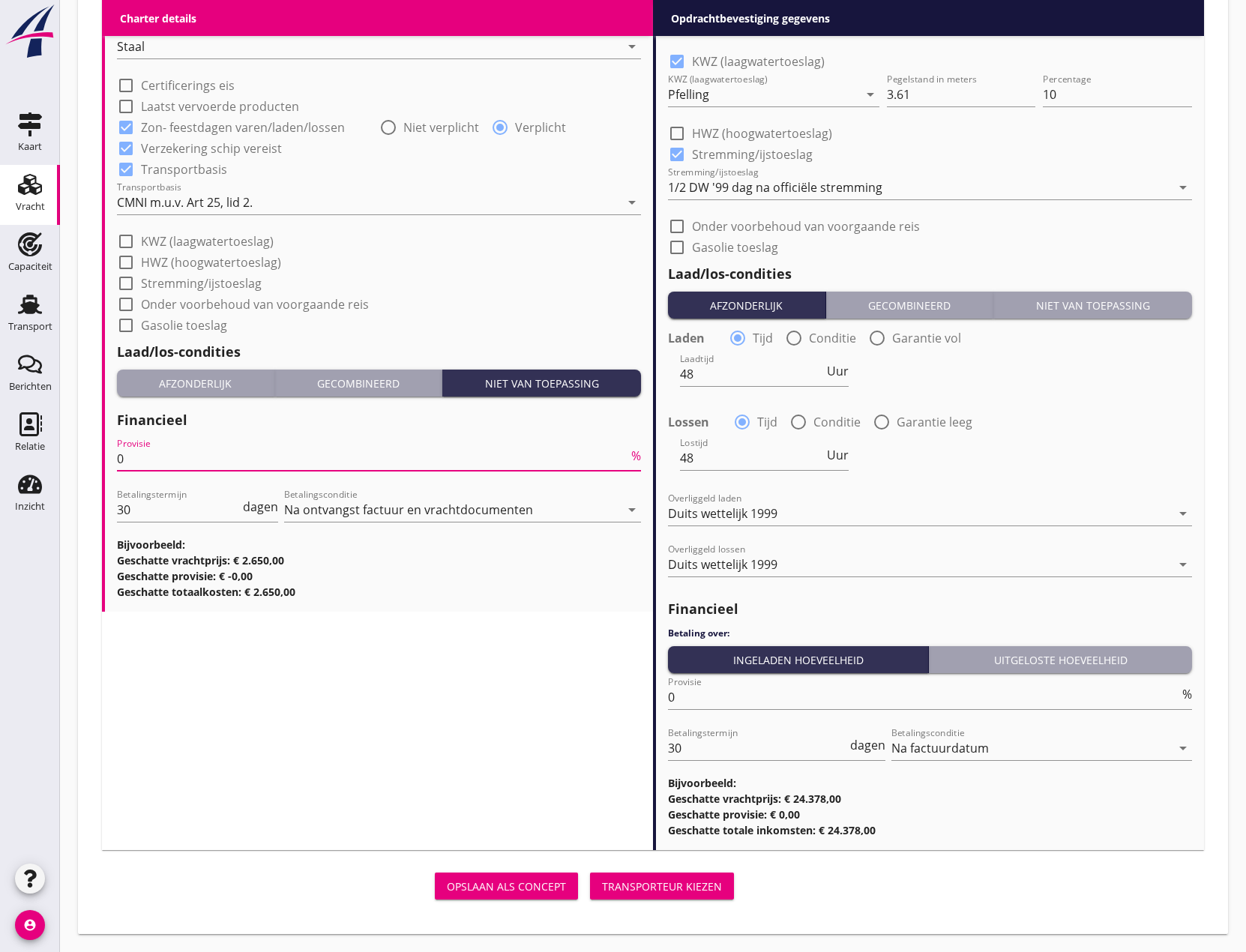
type input "0"
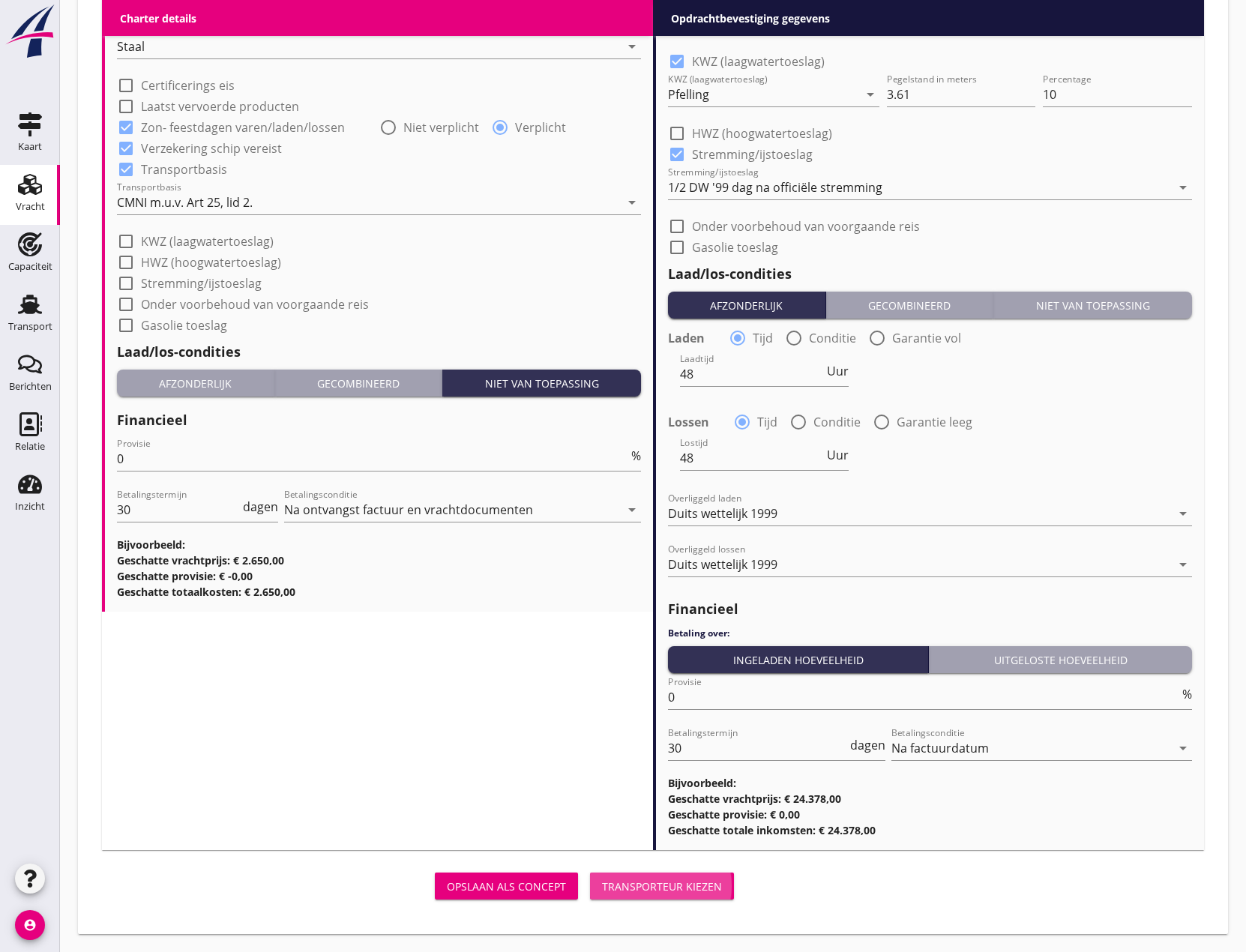
click at [664, 883] on div "Transporteur kiezen" at bounding box center [662, 886] width 120 height 16
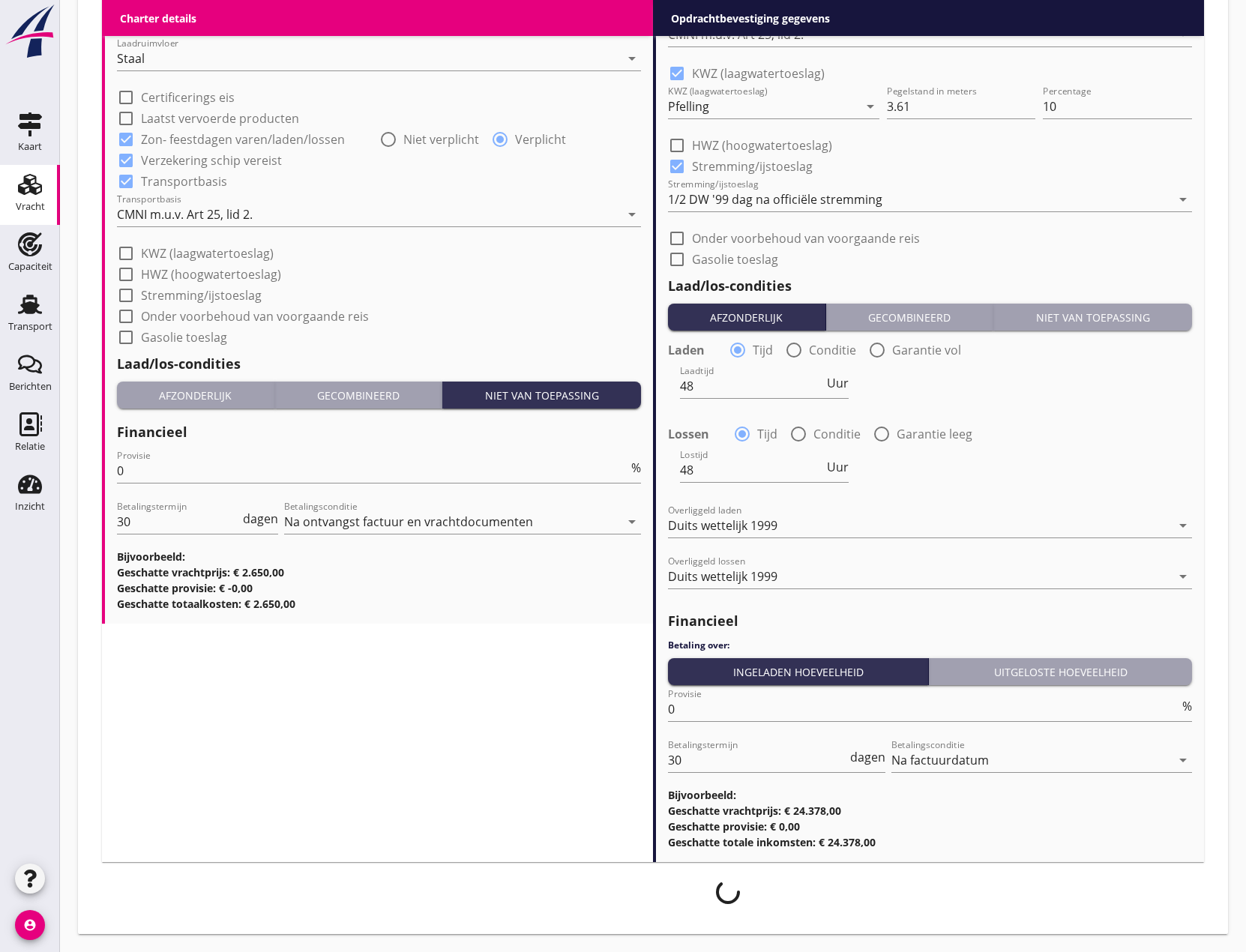
scroll to position [1551, 0]
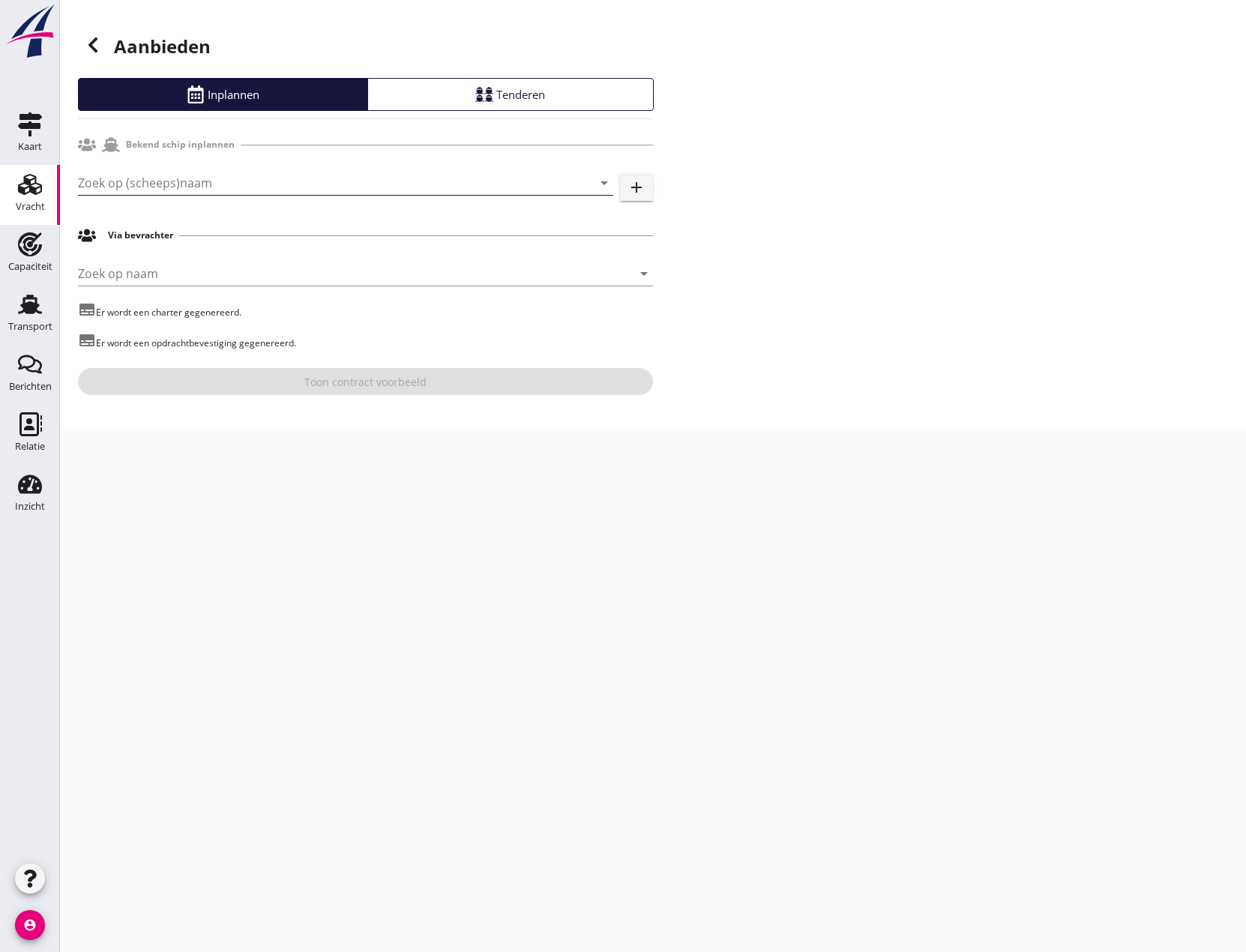
click at [153, 178] on input "Zoek op (scheeps)naam" at bounding box center [324, 183] width 493 height 24
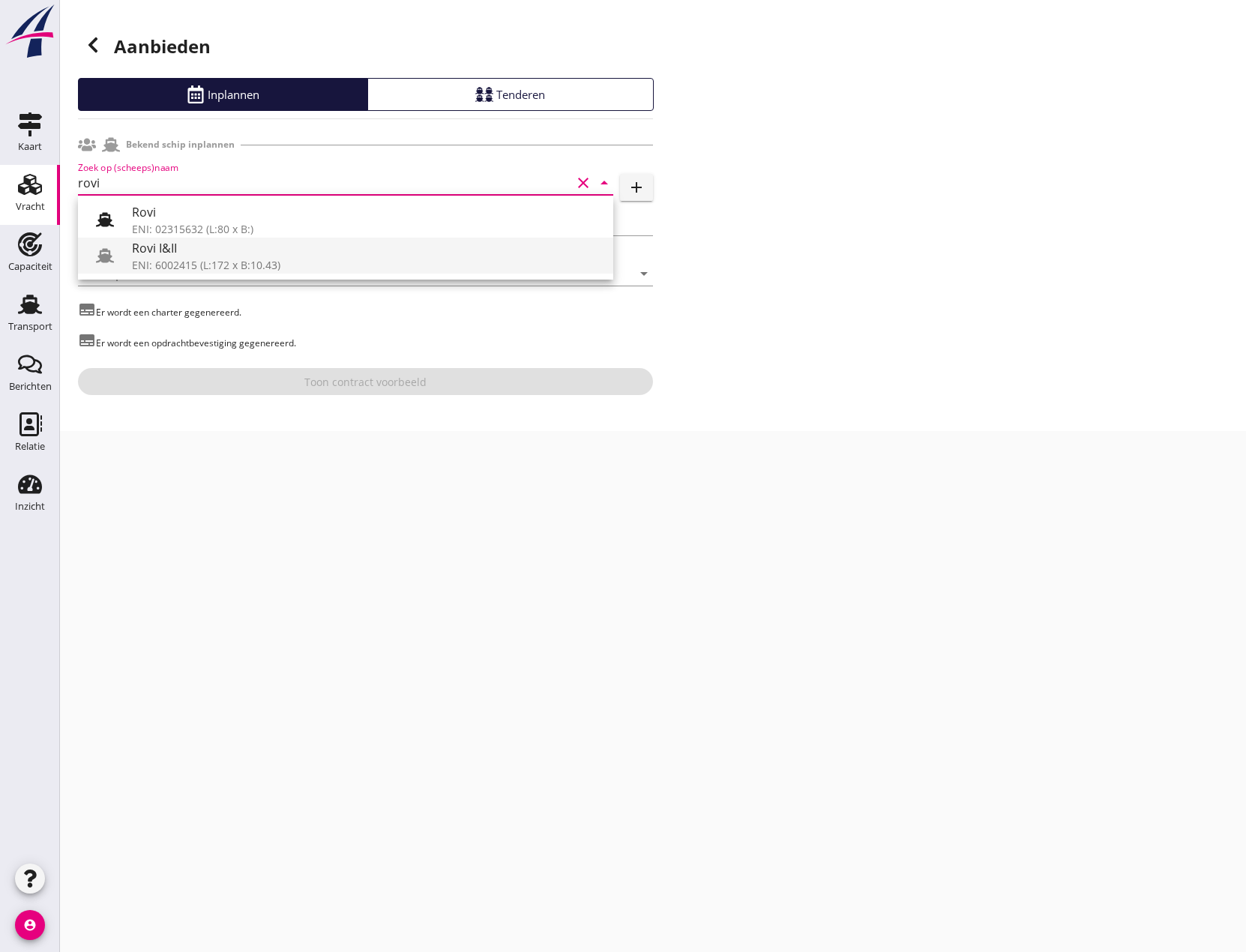
click at [276, 253] on div "Rovi I&II" at bounding box center [366, 248] width 469 height 18
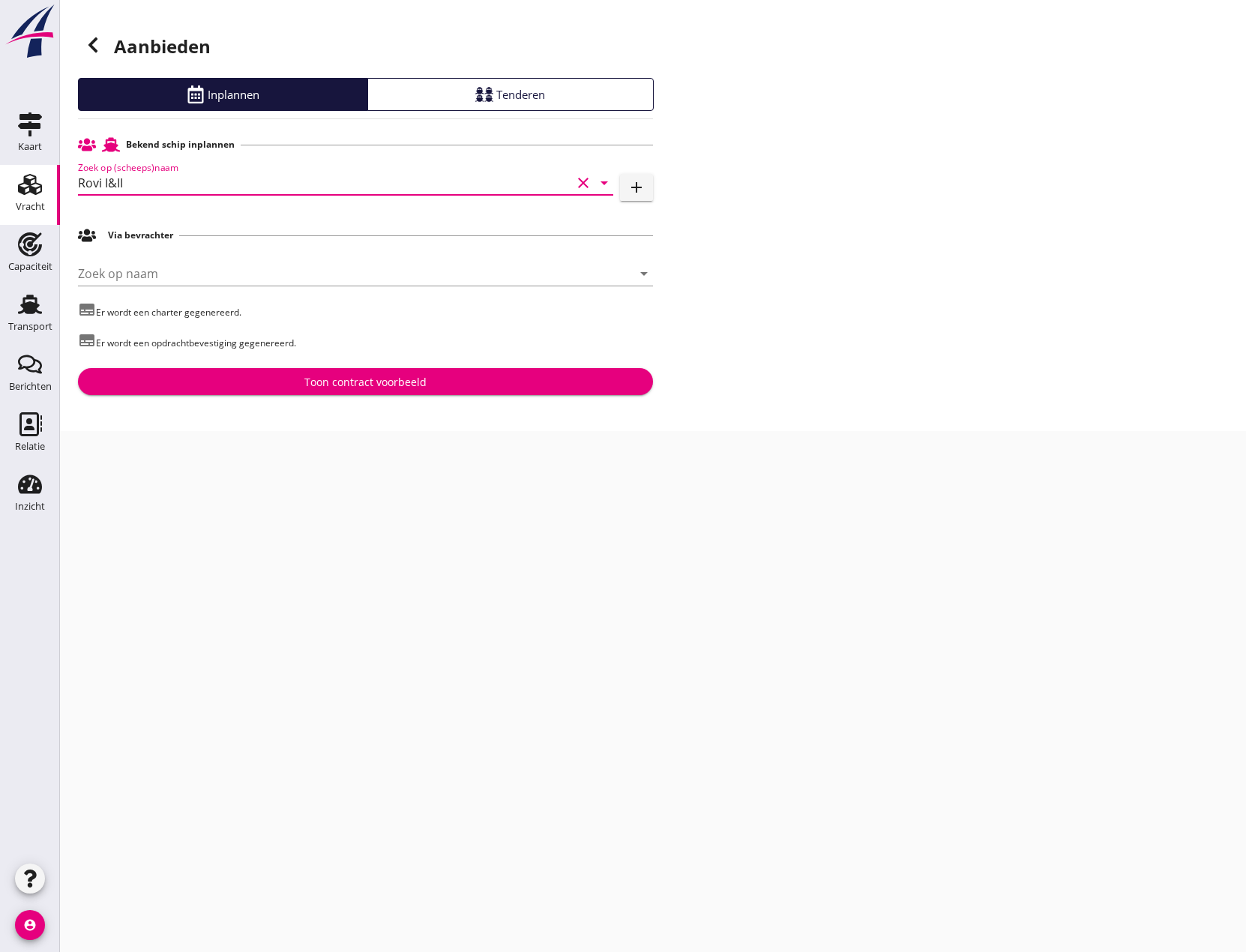
type input "Rovi I&II"
click at [367, 383] on div "Toon contract voorbeeld" at bounding box center [365, 381] width 123 height 16
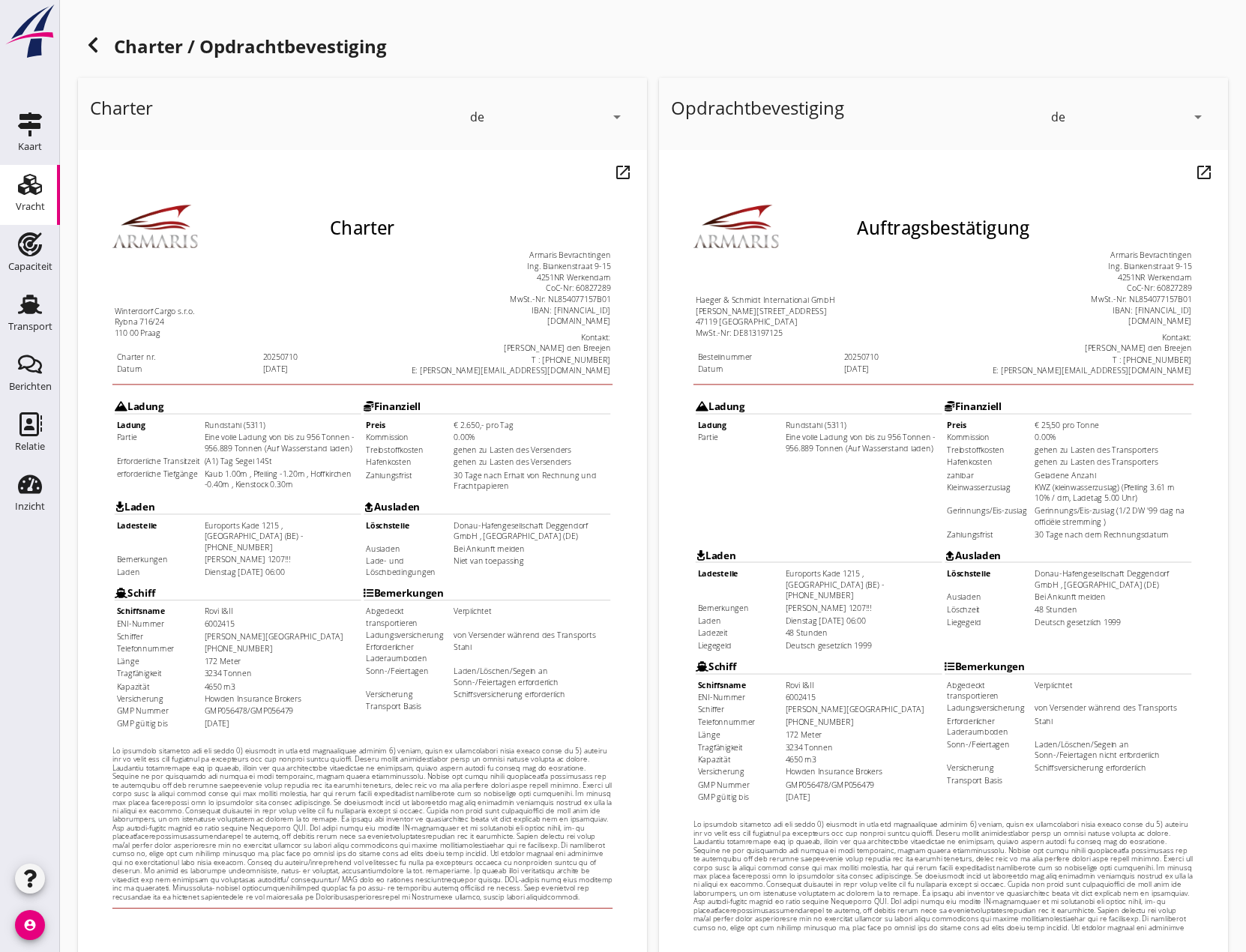
click at [618, 118] on icon "arrow_drop_down" at bounding box center [616, 117] width 18 height 18
click at [551, 117] on div "nl" at bounding box center [547, 113] width 150 height 18
click at [1200, 117] on icon "arrow_drop_down" at bounding box center [1197, 117] width 18 height 18
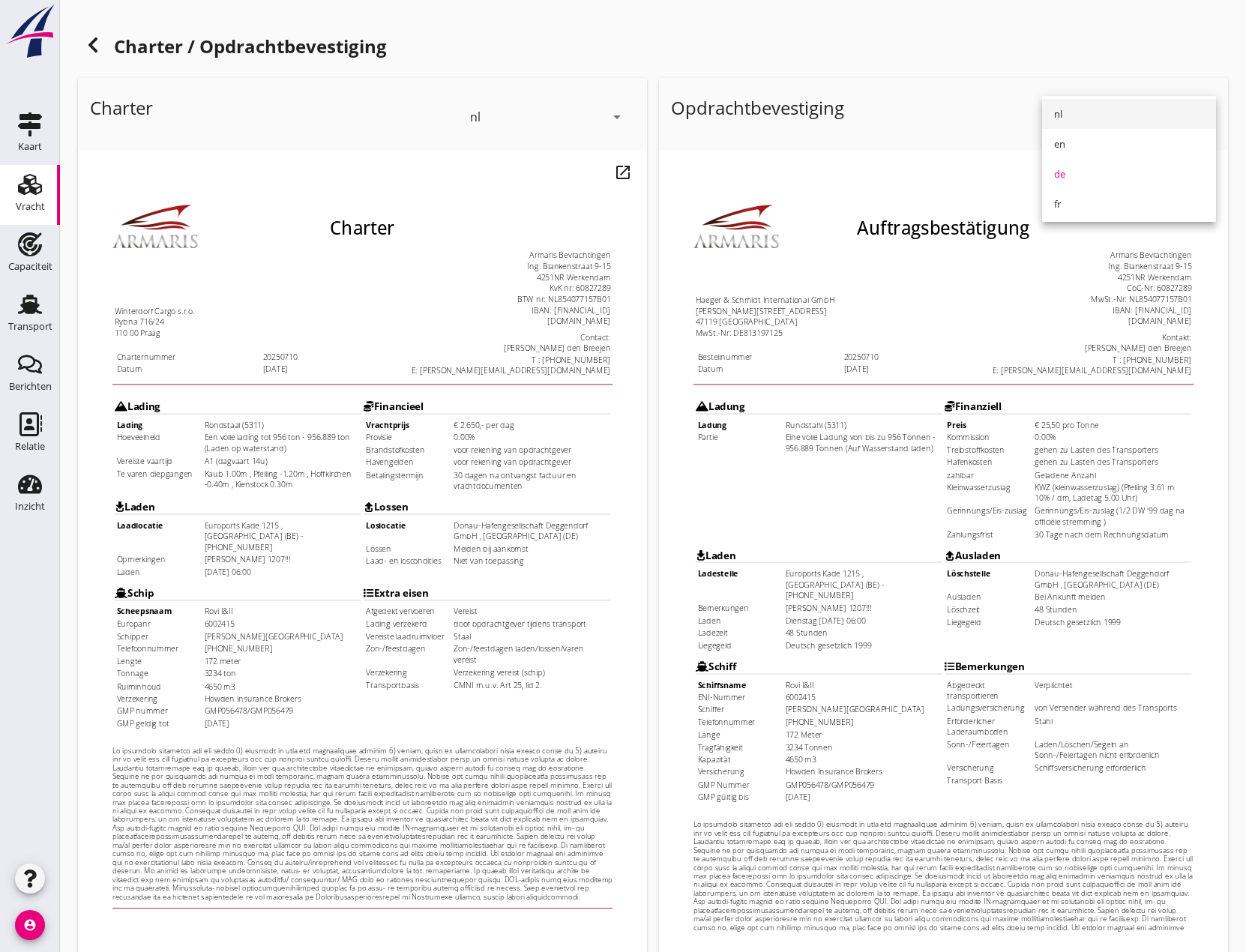
click at [1086, 114] on div "nl" at bounding box center [1128, 113] width 150 height 18
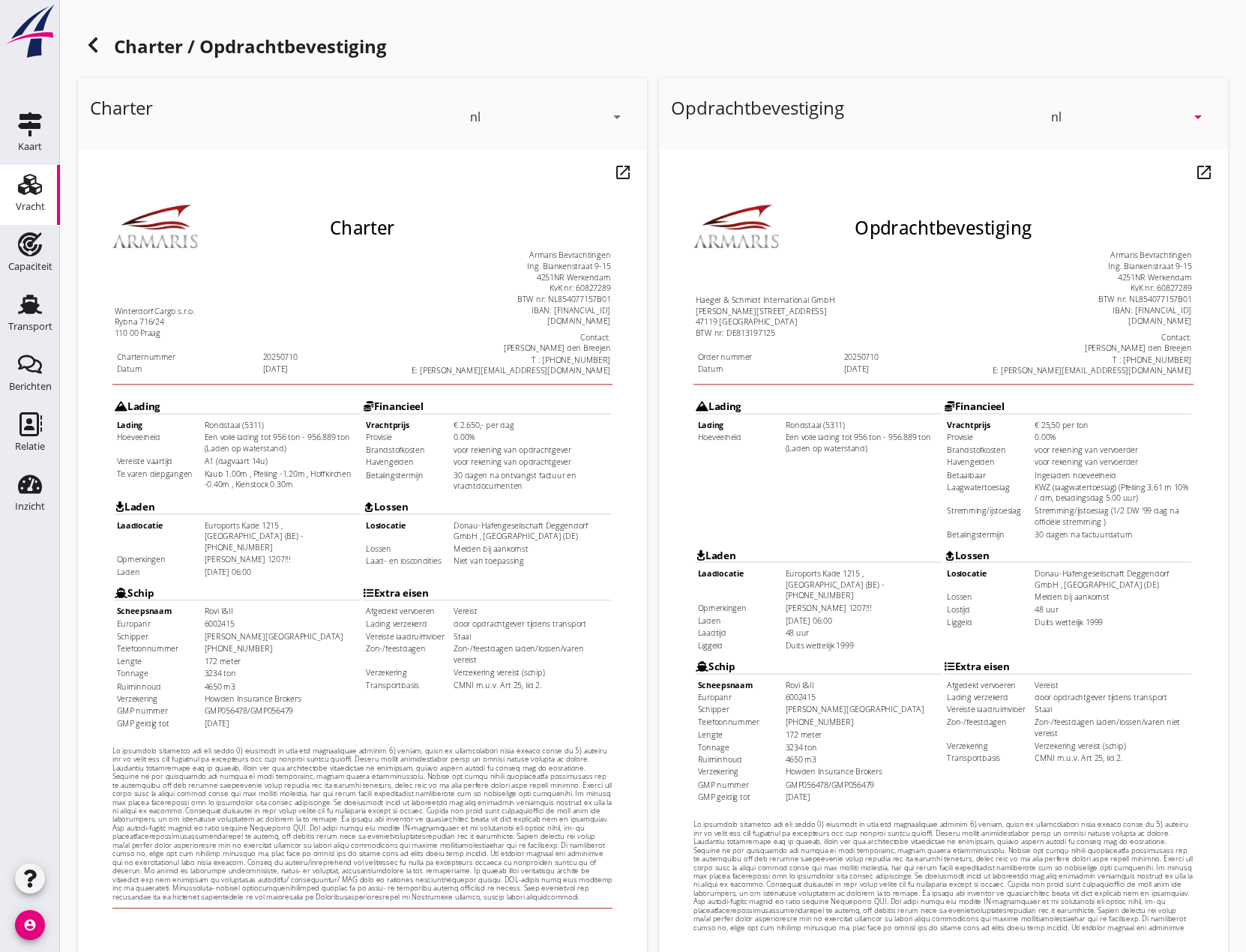
scroll to position [121, 0]
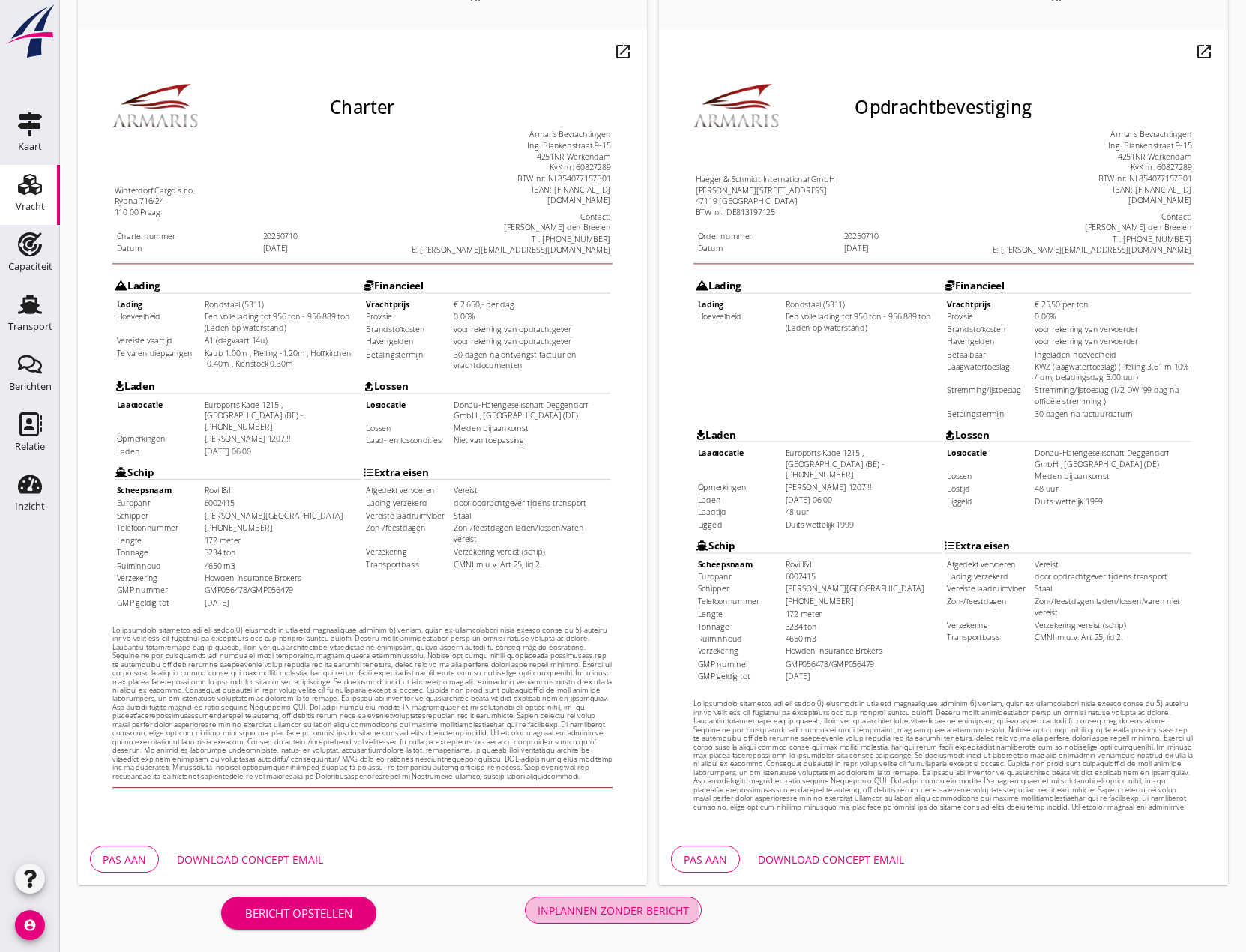
click at [608, 911] on div "Inplannen zonder bericht" at bounding box center [613, 910] width 151 height 16
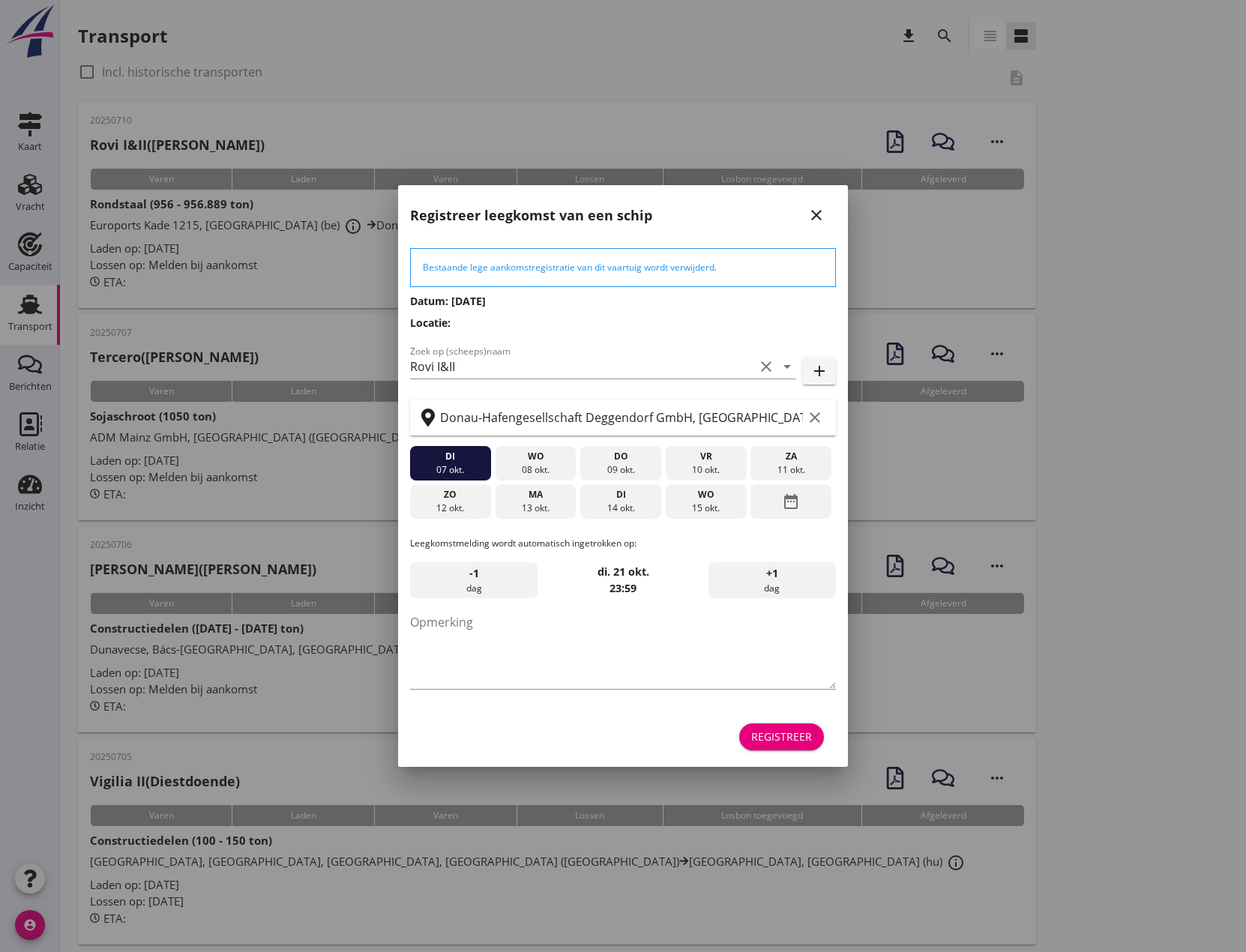
click at [816, 212] on icon "close" at bounding box center [815, 214] width 18 height 18
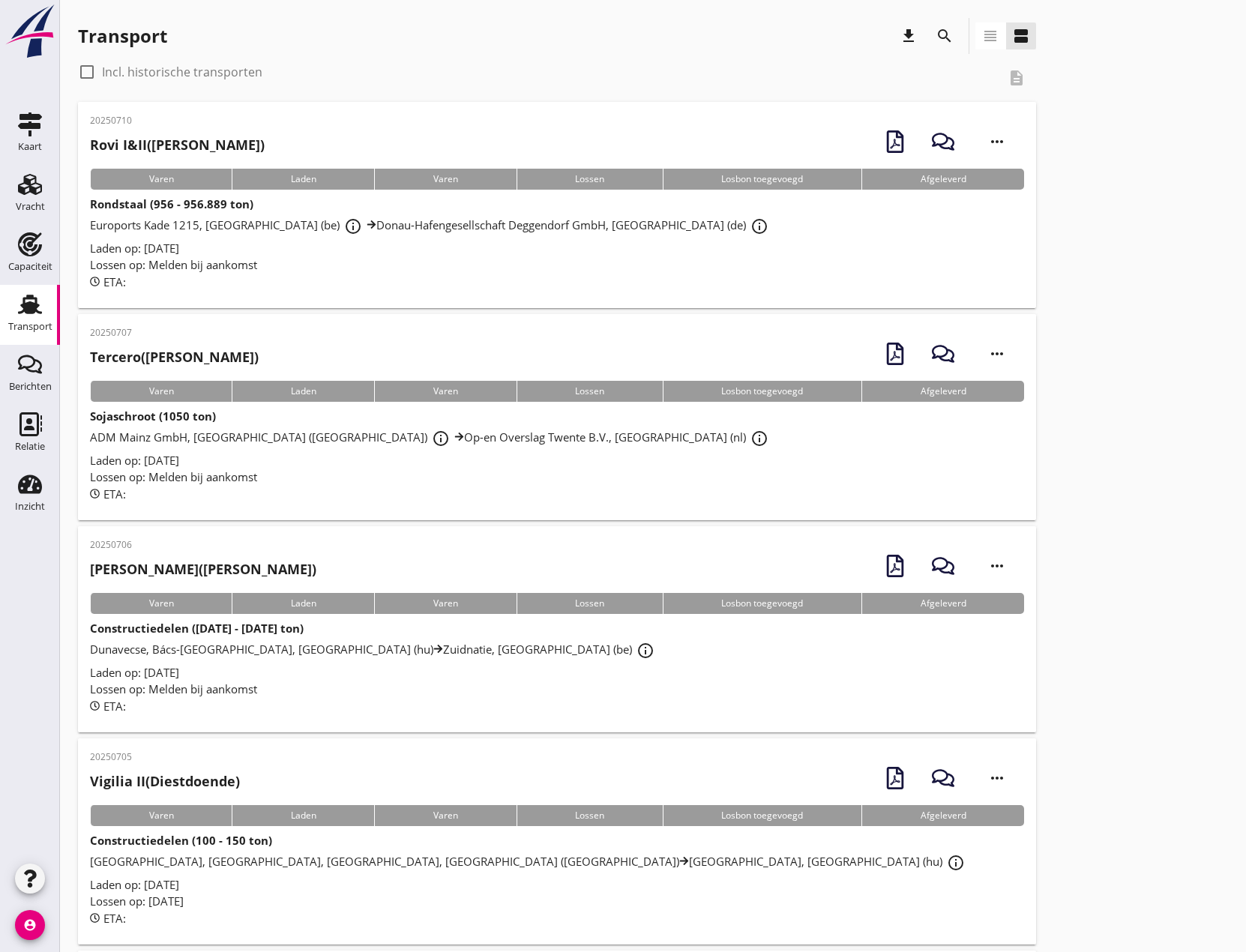
click at [217, 203] on strong "Rondstaal (956 - 956.889 ton)" at bounding box center [171, 204] width 164 height 15
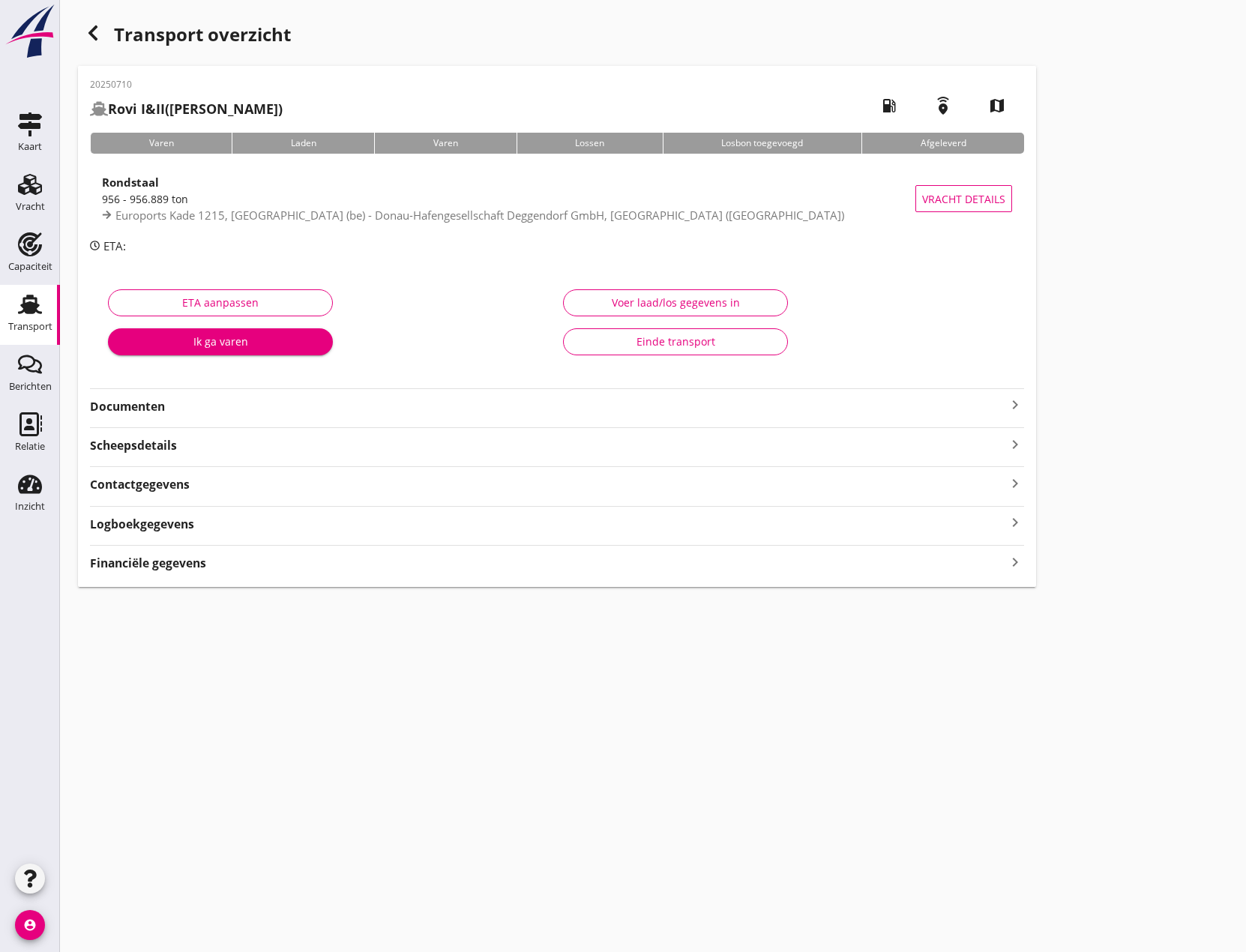
click at [1016, 403] on icon "keyboard_arrow_right" at bounding box center [1014, 404] width 18 height 18
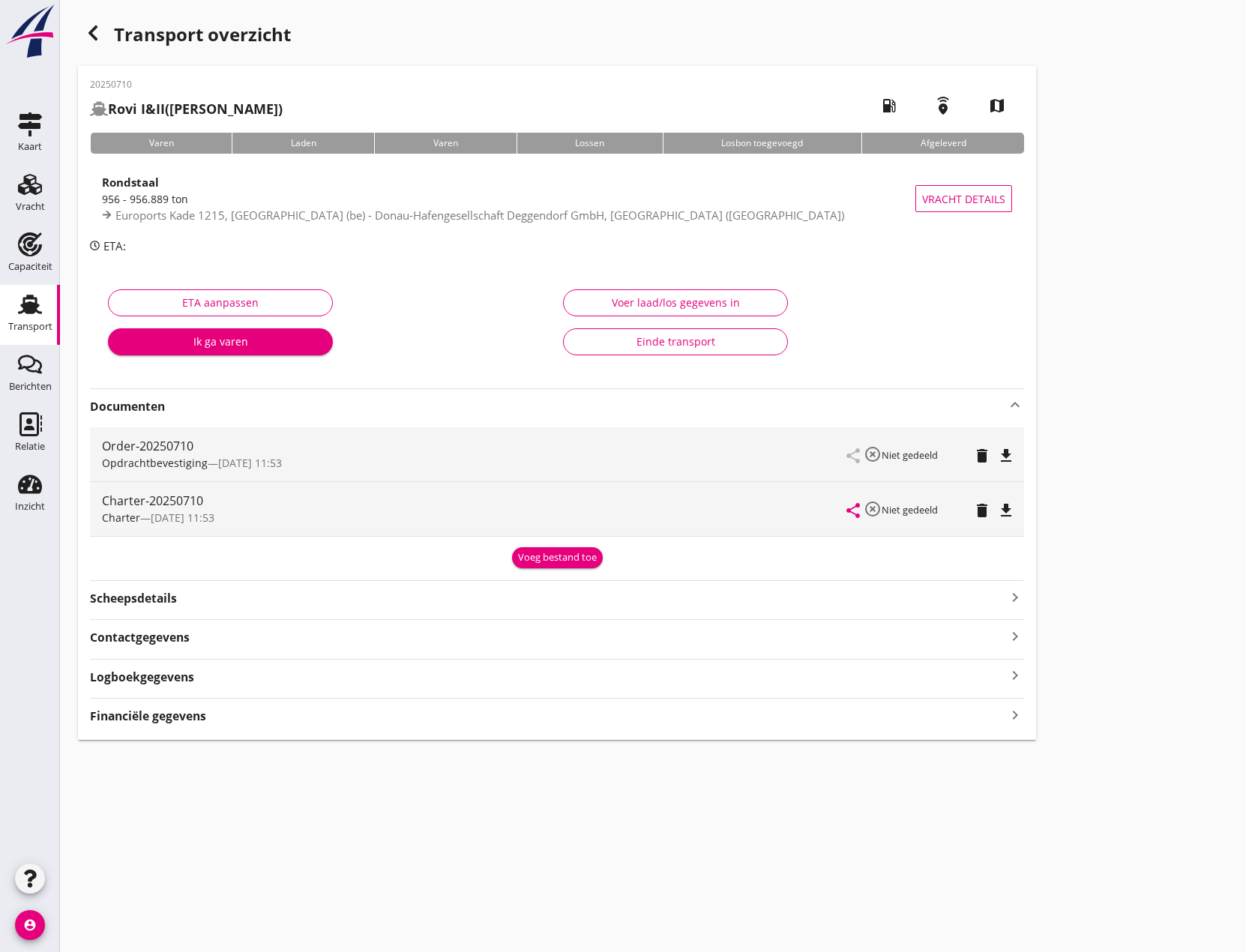
click at [1010, 509] on icon "file_download" at bounding box center [1005, 510] width 18 height 18
click at [1005, 450] on icon "file_download" at bounding box center [1005, 455] width 18 height 18
click at [30, 178] on icon "Vracht" at bounding box center [29, 184] width 24 height 24
